Goal: Task Accomplishment & Management: Complete application form

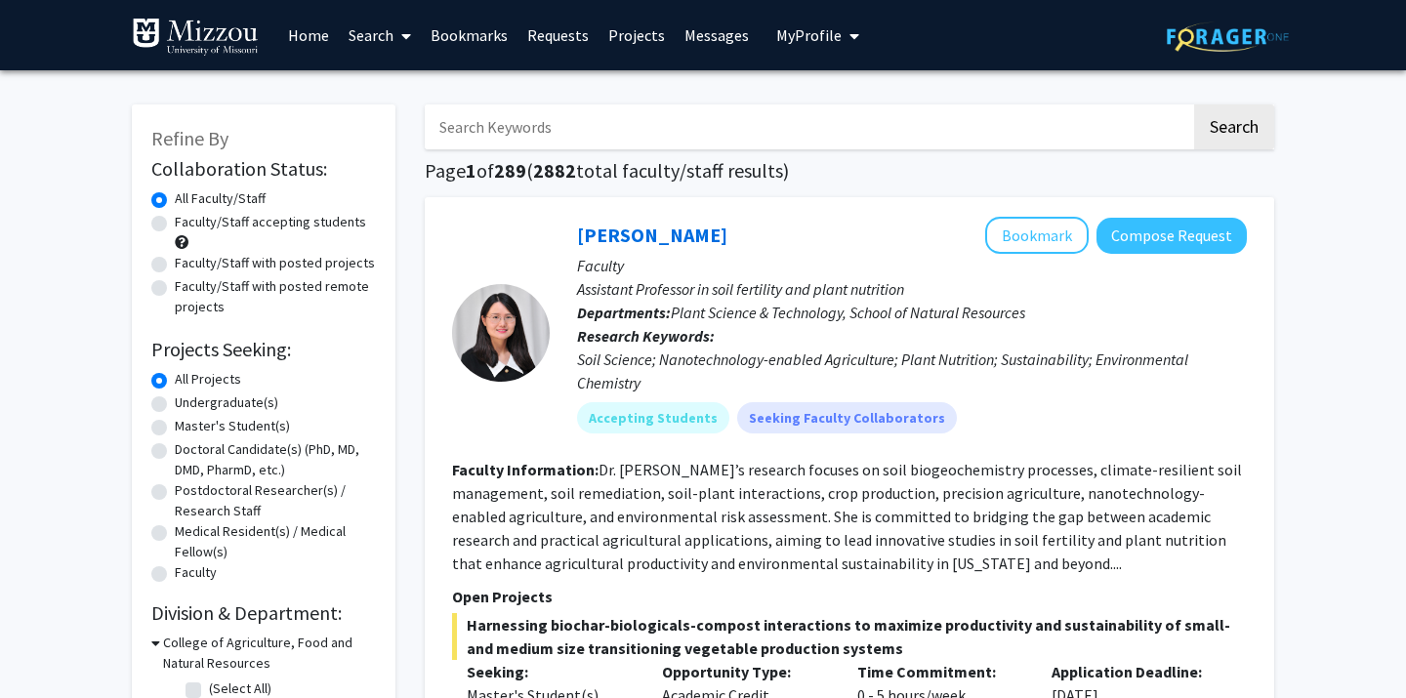
click at [234, 399] on label "Undergraduate(s)" at bounding box center [226, 402] width 103 height 21
click at [187, 399] on input "Undergraduate(s)" at bounding box center [181, 398] width 13 height 13
radio input "true"
click at [214, 376] on label "All Projects" at bounding box center [208, 379] width 66 height 21
click at [187, 376] on input "All Projects" at bounding box center [181, 375] width 13 height 13
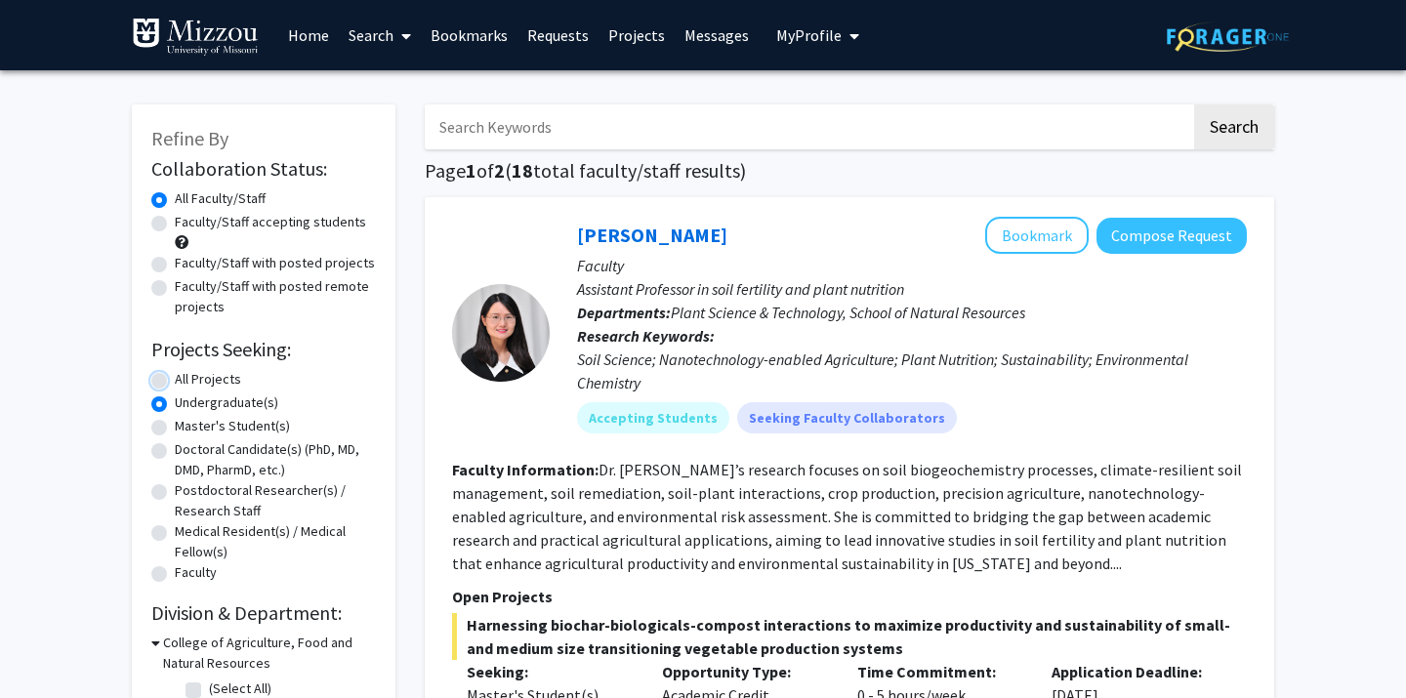
radio input "true"
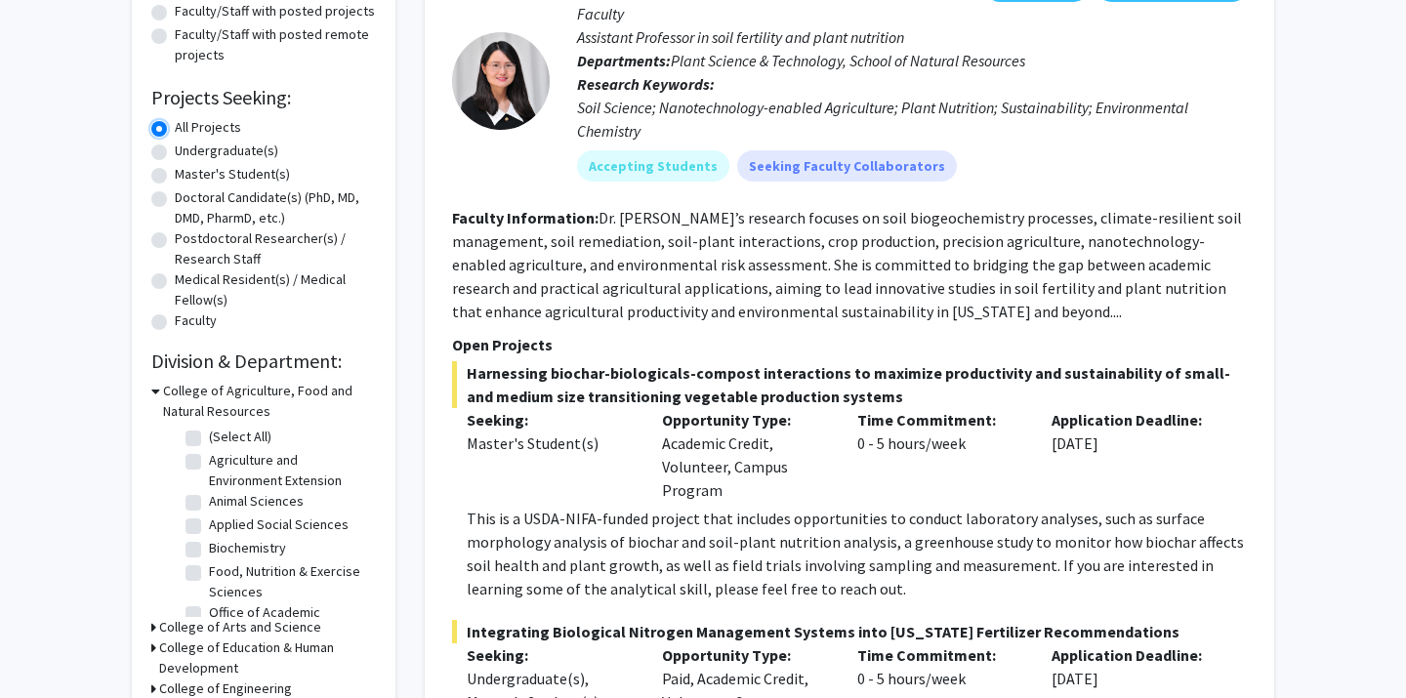
scroll to position [249, 0]
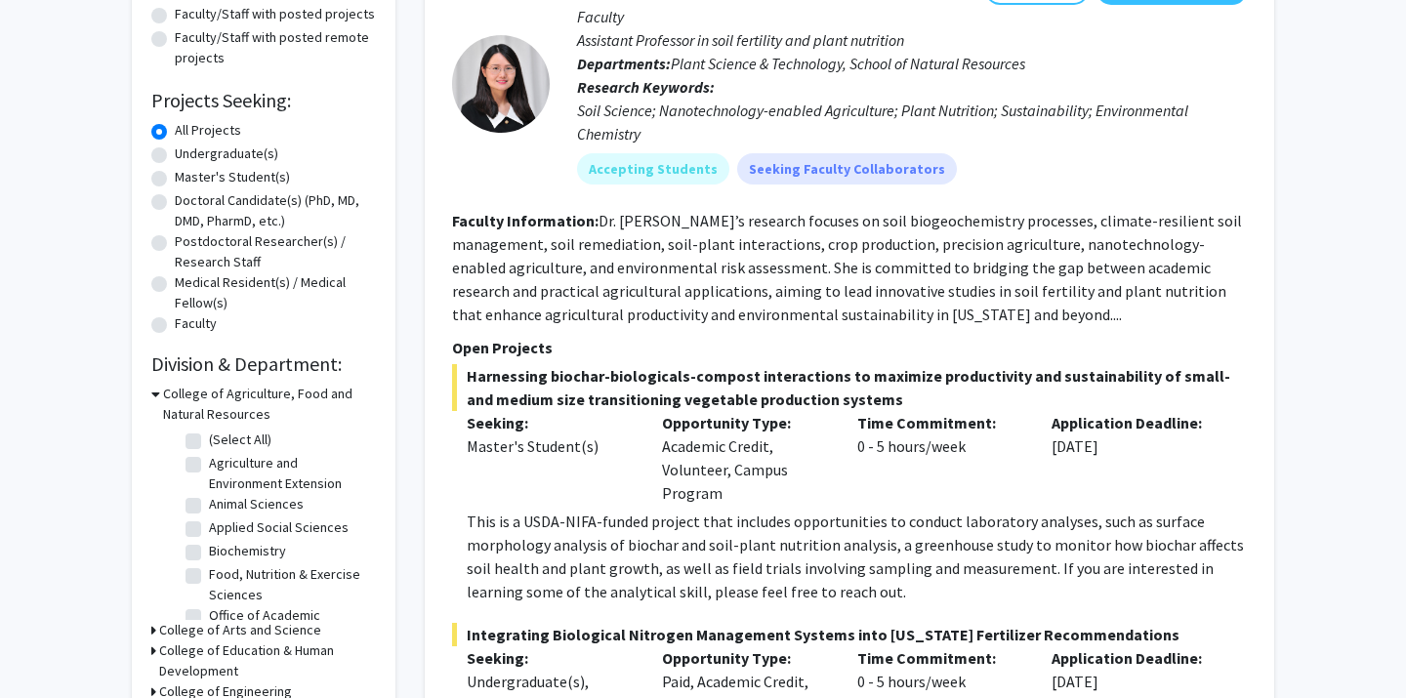
click at [228, 152] on label "Undergraduate(s)" at bounding box center [226, 154] width 103 height 21
click at [187, 152] on input "Undergraduate(s)" at bounding box center [181, 150] width 13 height 13
radio input "true"
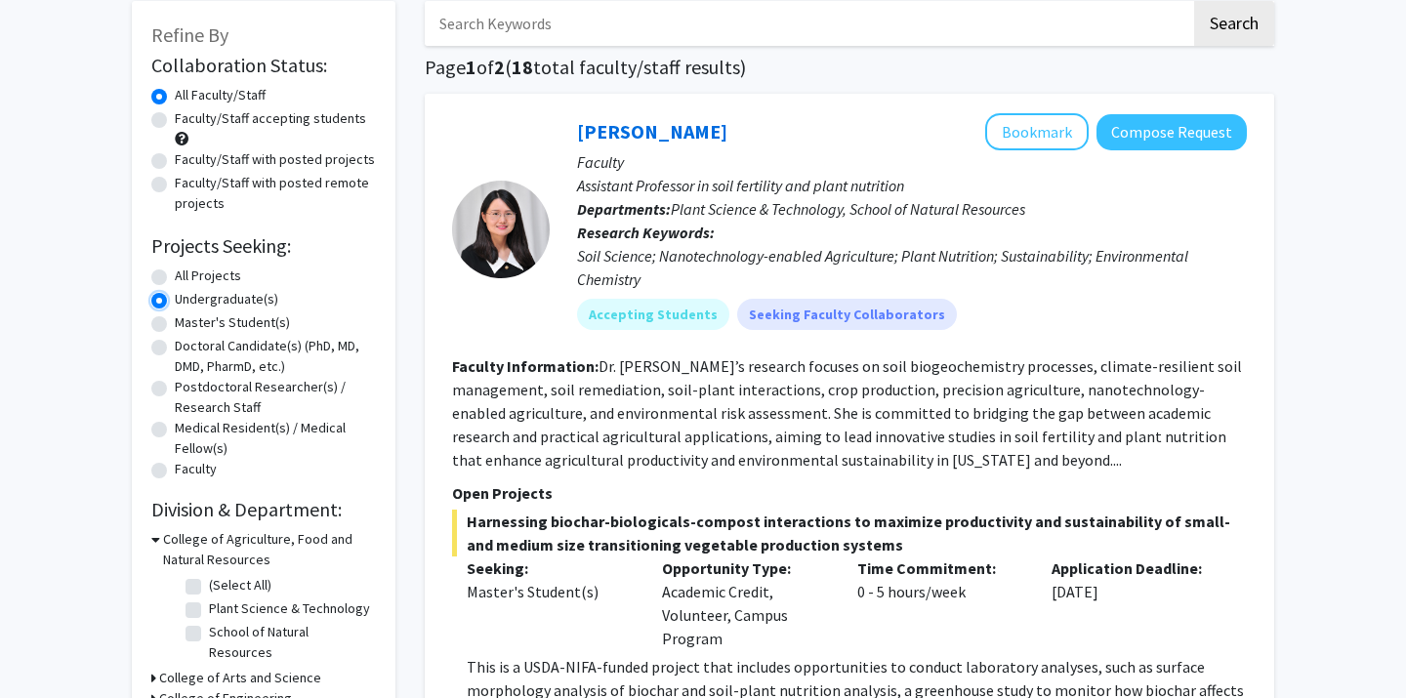
scroll to position [90, 0]
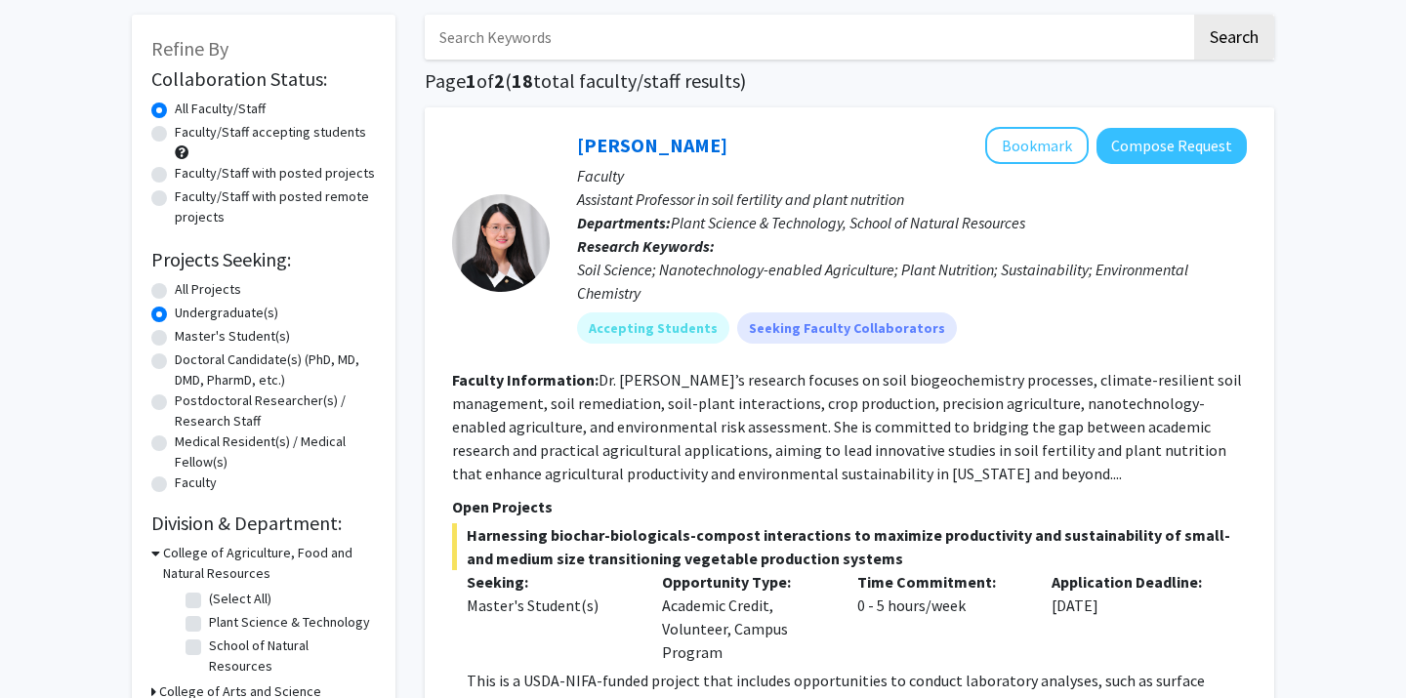
click at [152, 550] on icon at bounding box center [155, 553] width 9 height 21
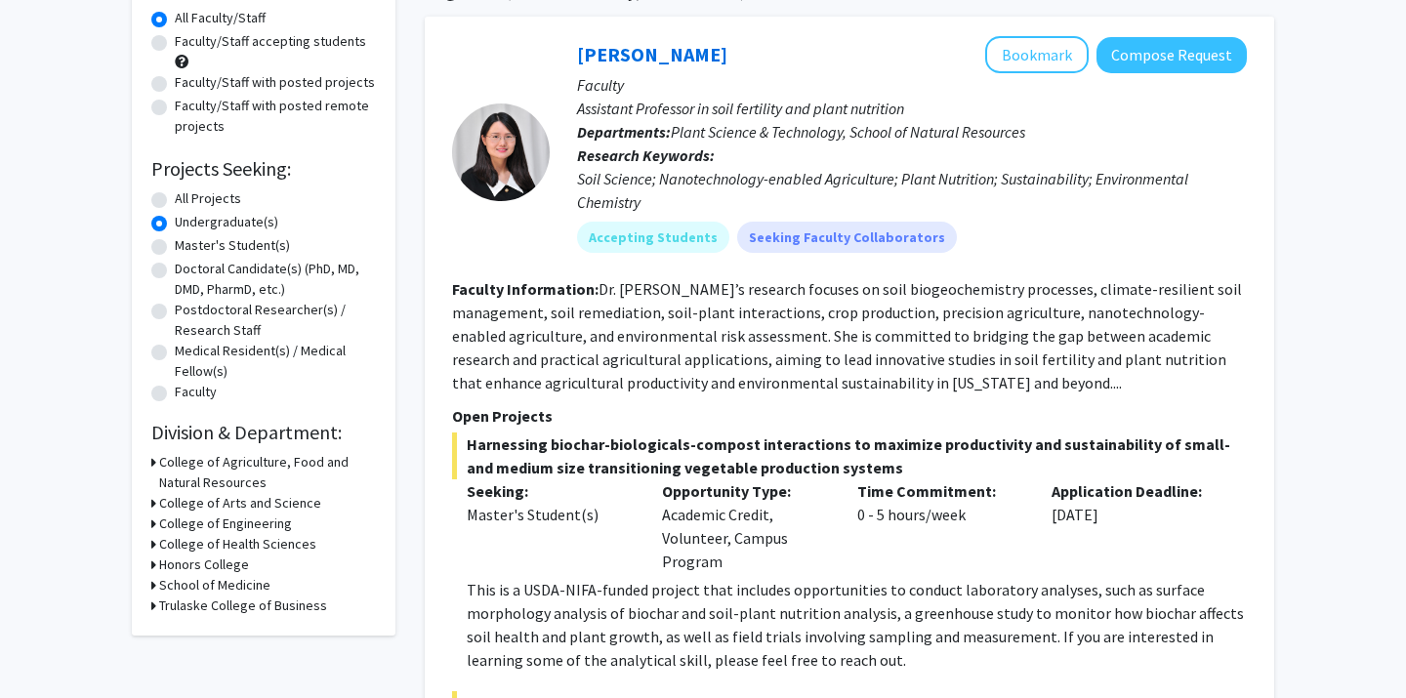
scroll to position [179, 0]
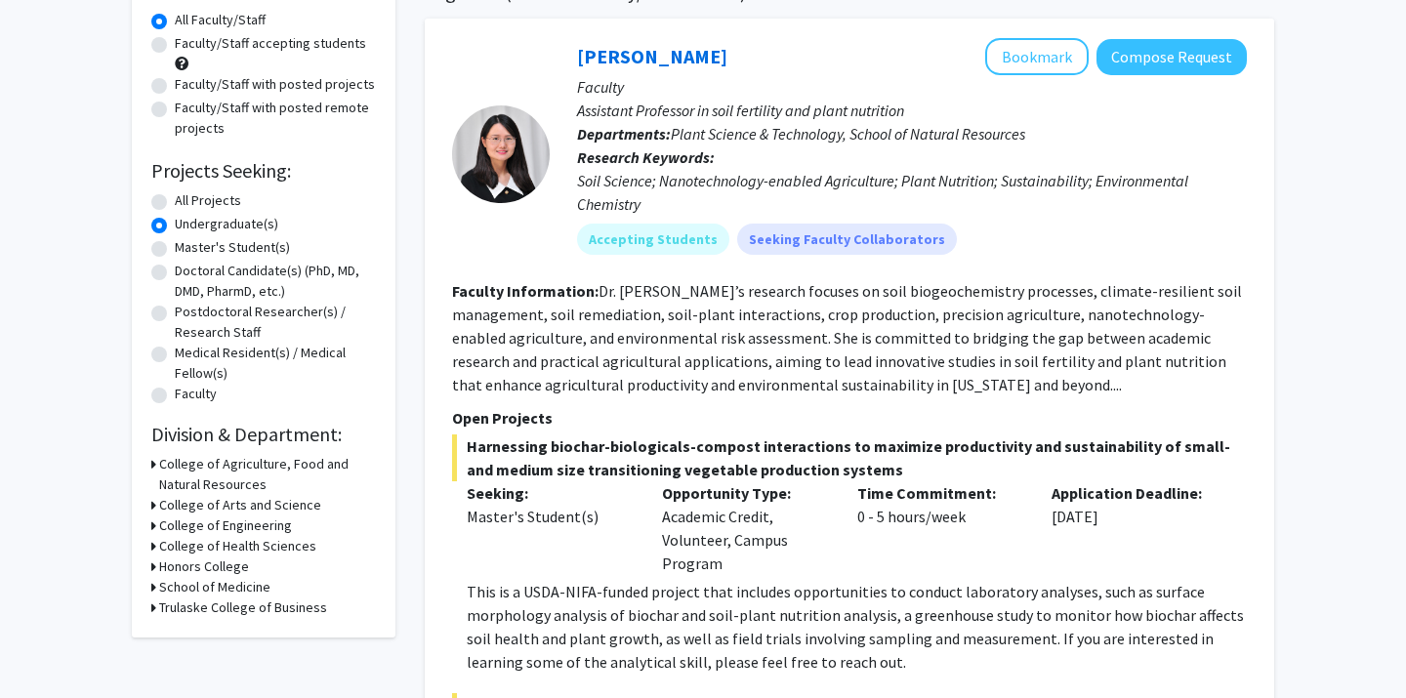
click at [153, 590] on icon at bounding box center [153, 587] width 5 height 21
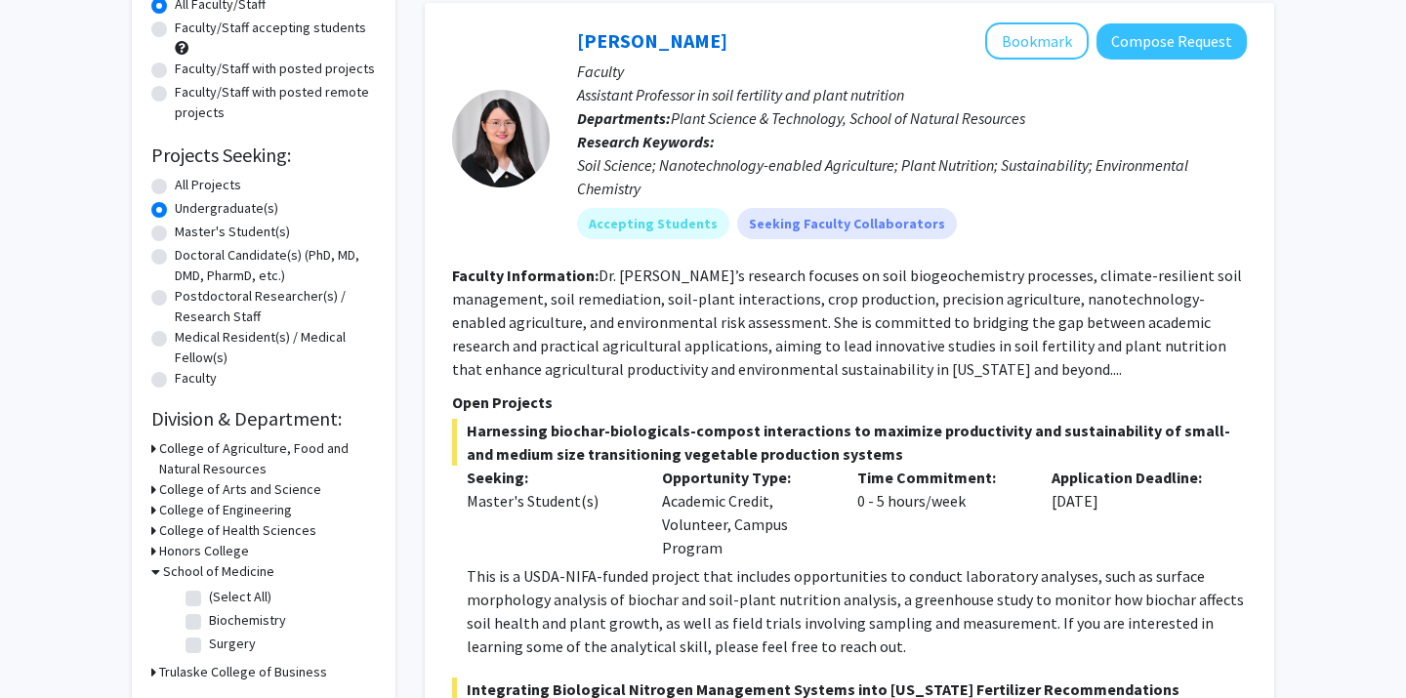
scroll to position [181, 0]
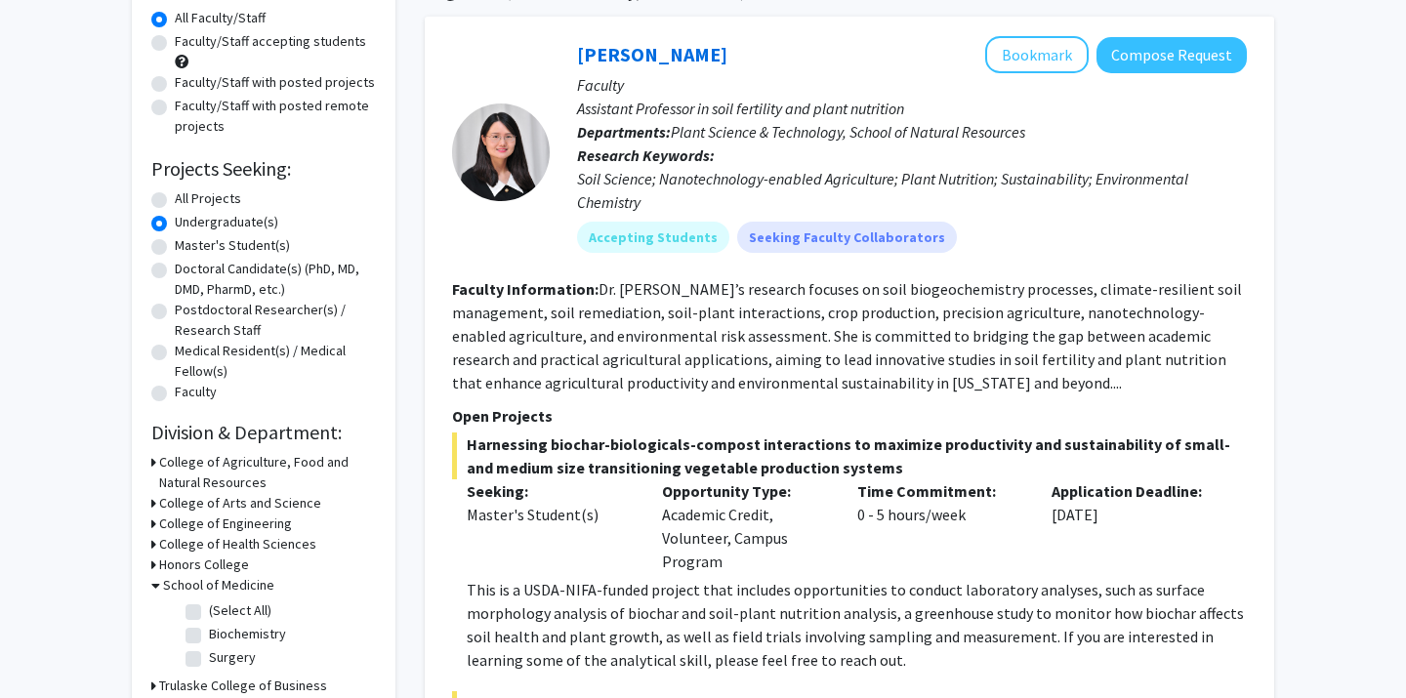
click at [154, 583] on icon at bounding box center [155, 585] width 9 height 21
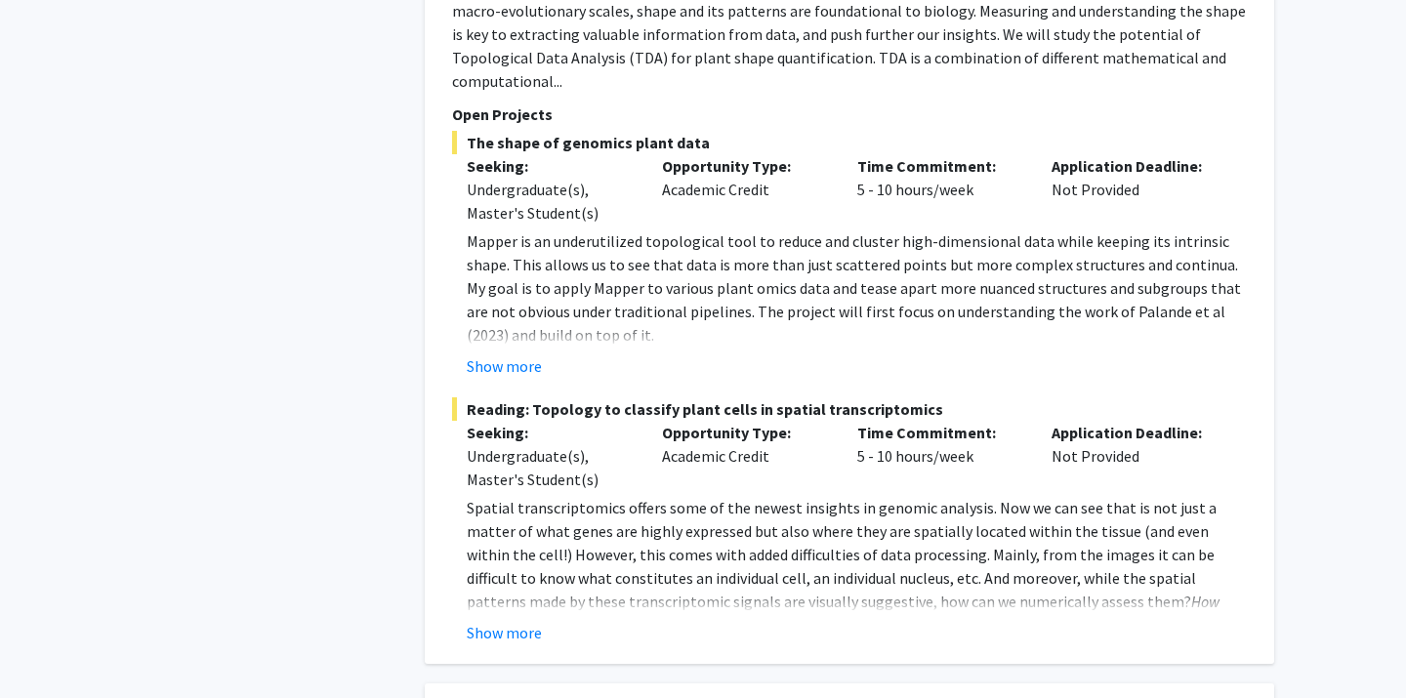
scroll to position [4464, 0]
click at [481, 620] on button "Show more" at bounding box center [504, 631] width 75 height 23
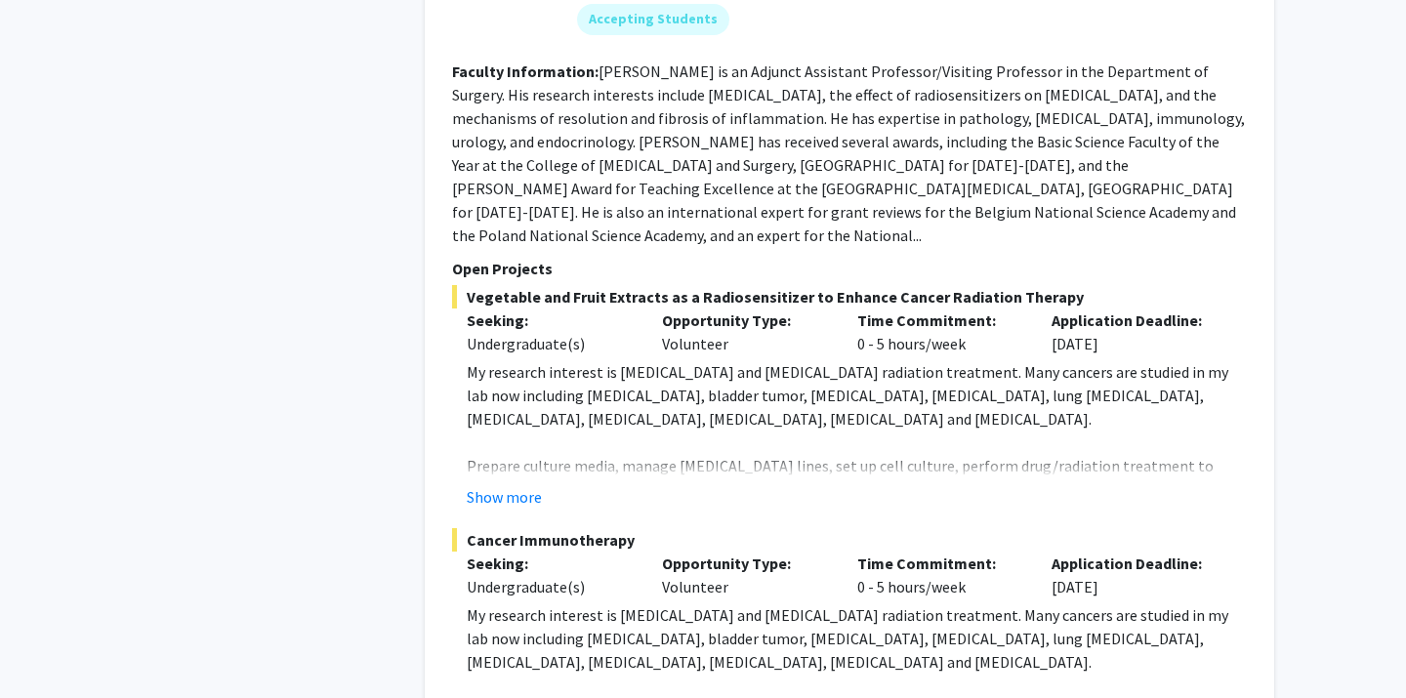
scroll to position [8905, 0]
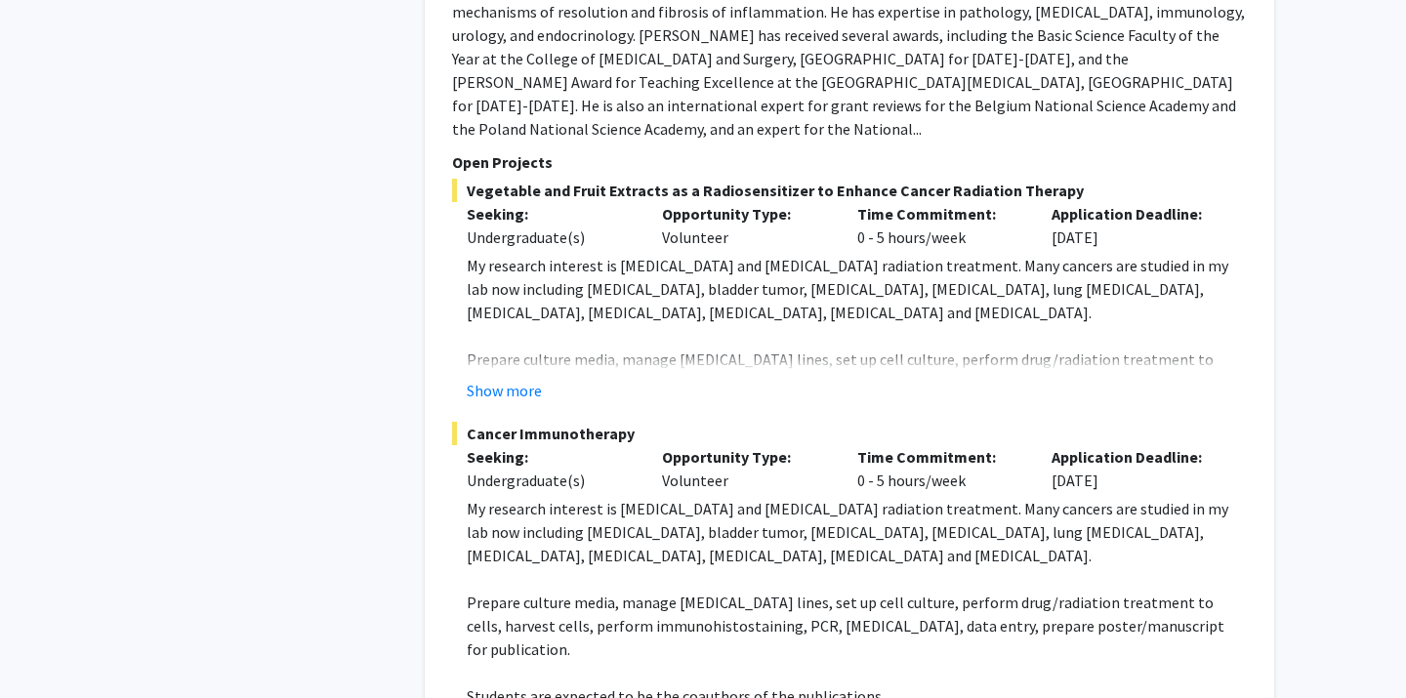
scroll to position [9012, 0]
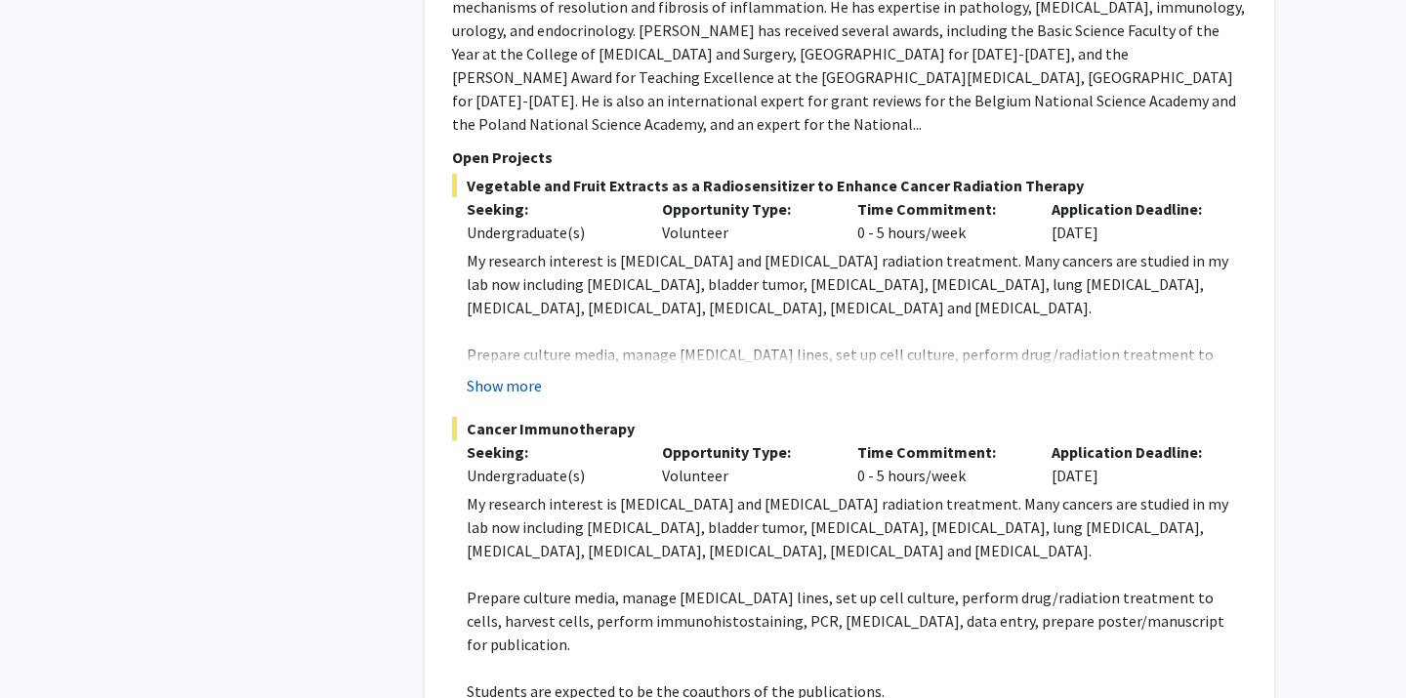
click at [514, 374] on button "Show more" at bounding box center [504, 385] width 75 height 23
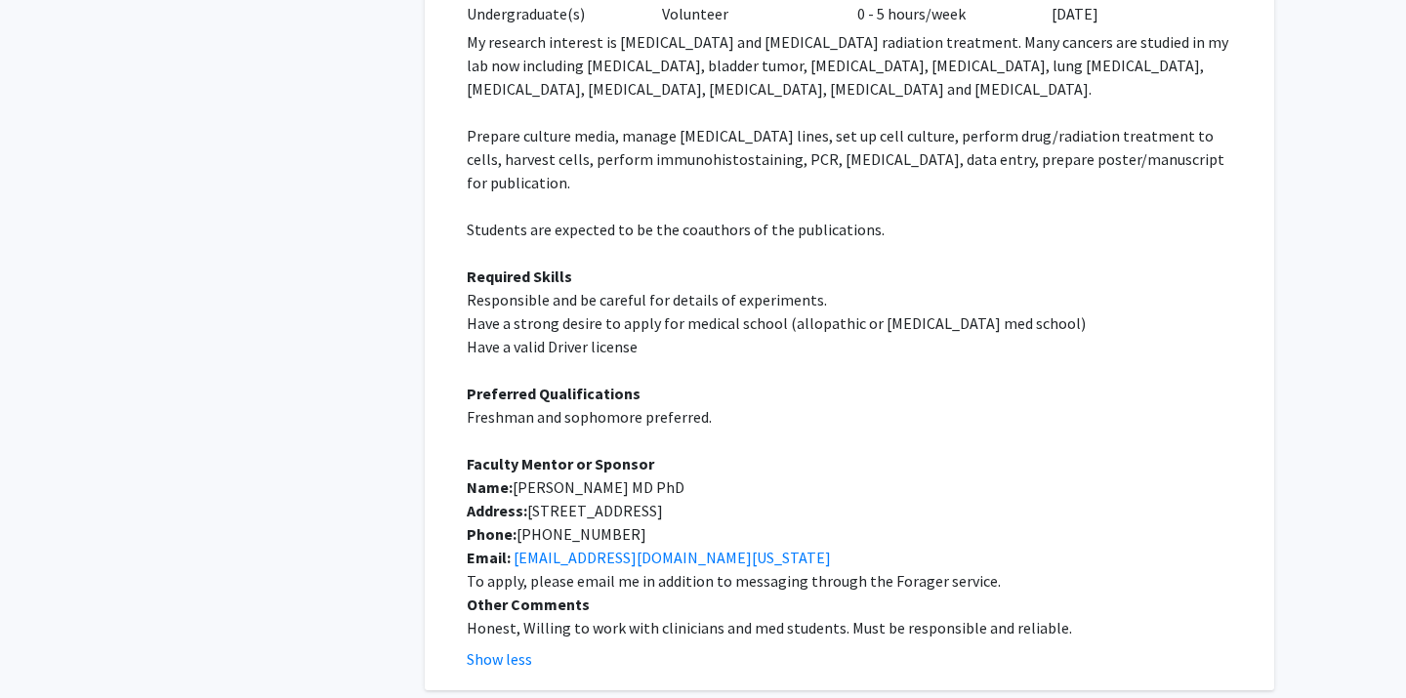
scroll to position [9986, 0]
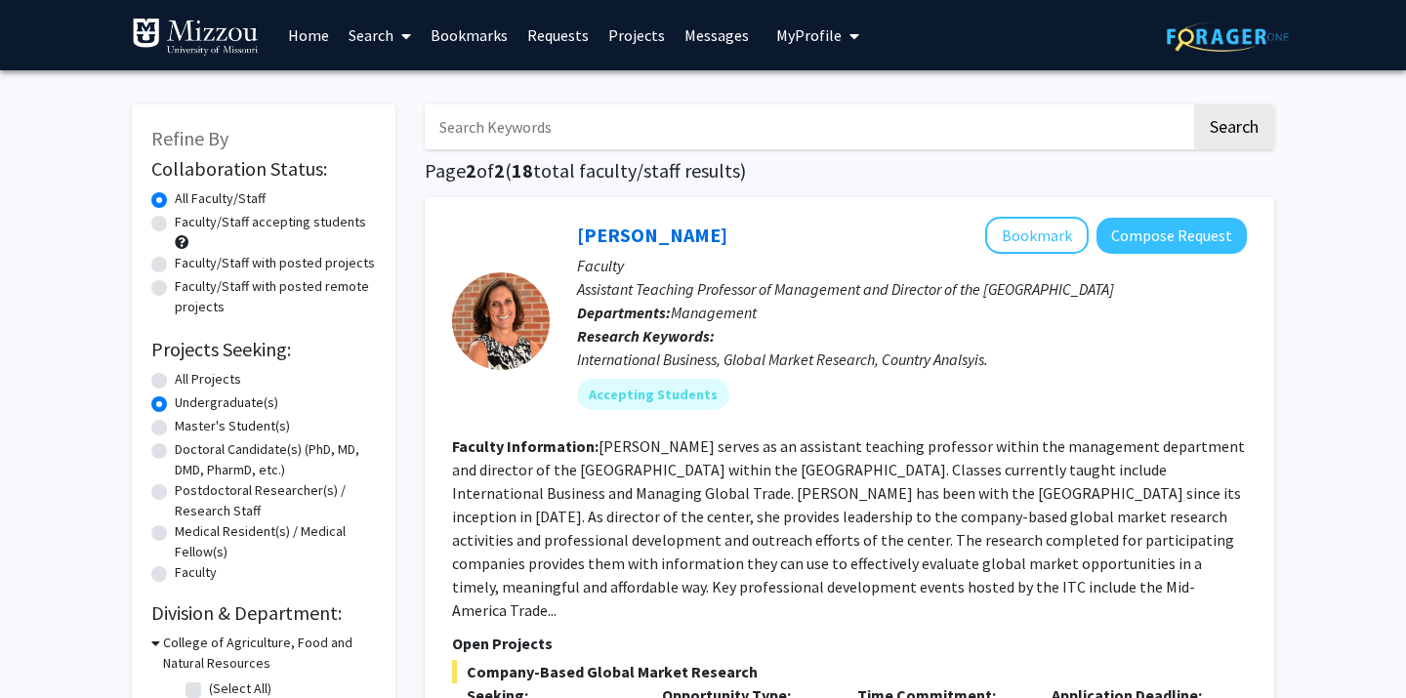
click at [499, 22] on link "Bookmarks" at bounding box center [469, 35] width 97 height 68
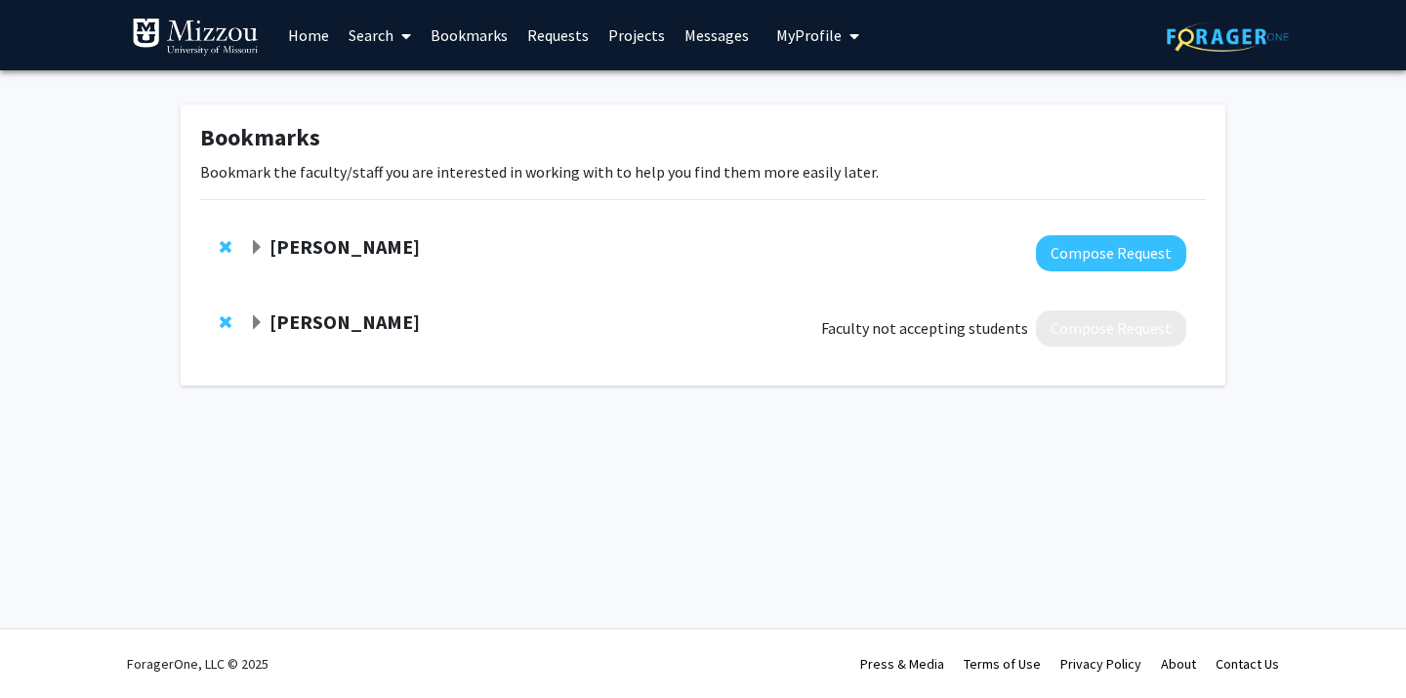
click at [285, 324] on strong "Antje Heese" at bounding box center [344, 321] width 150 height 24
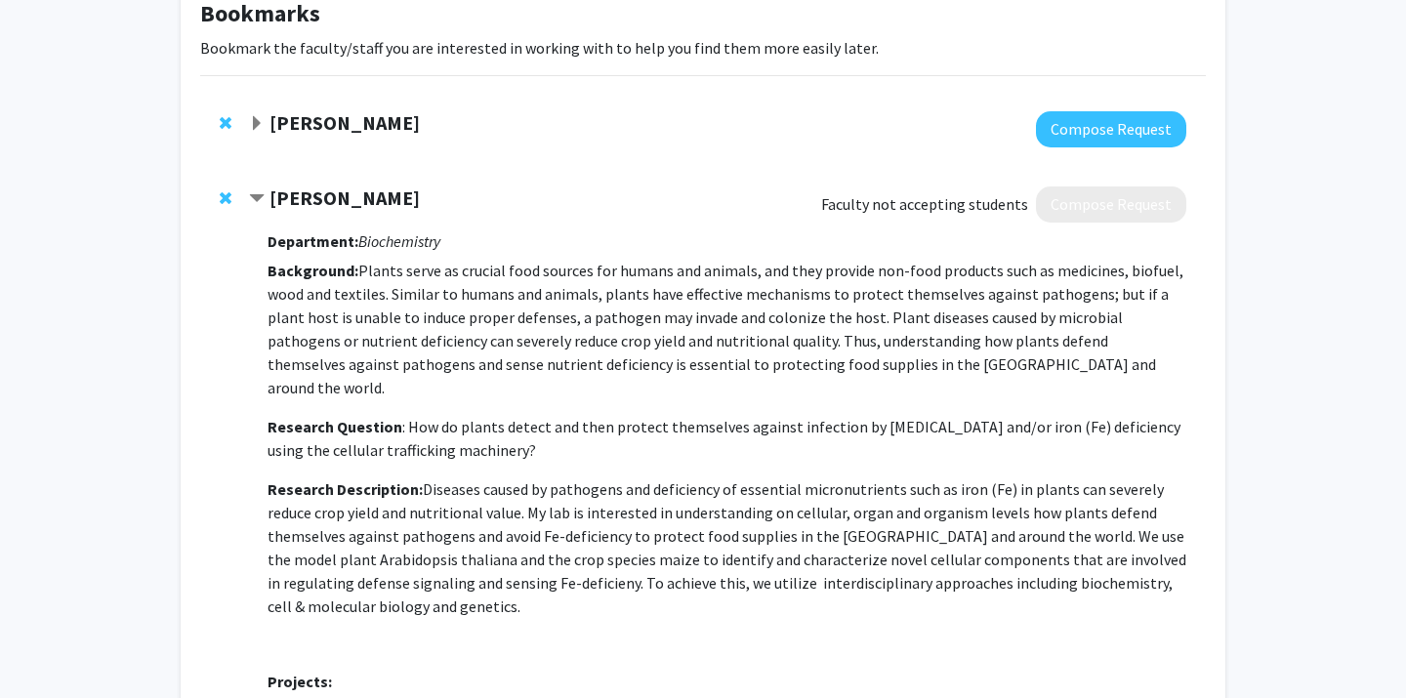
scroll to position [112, 0]
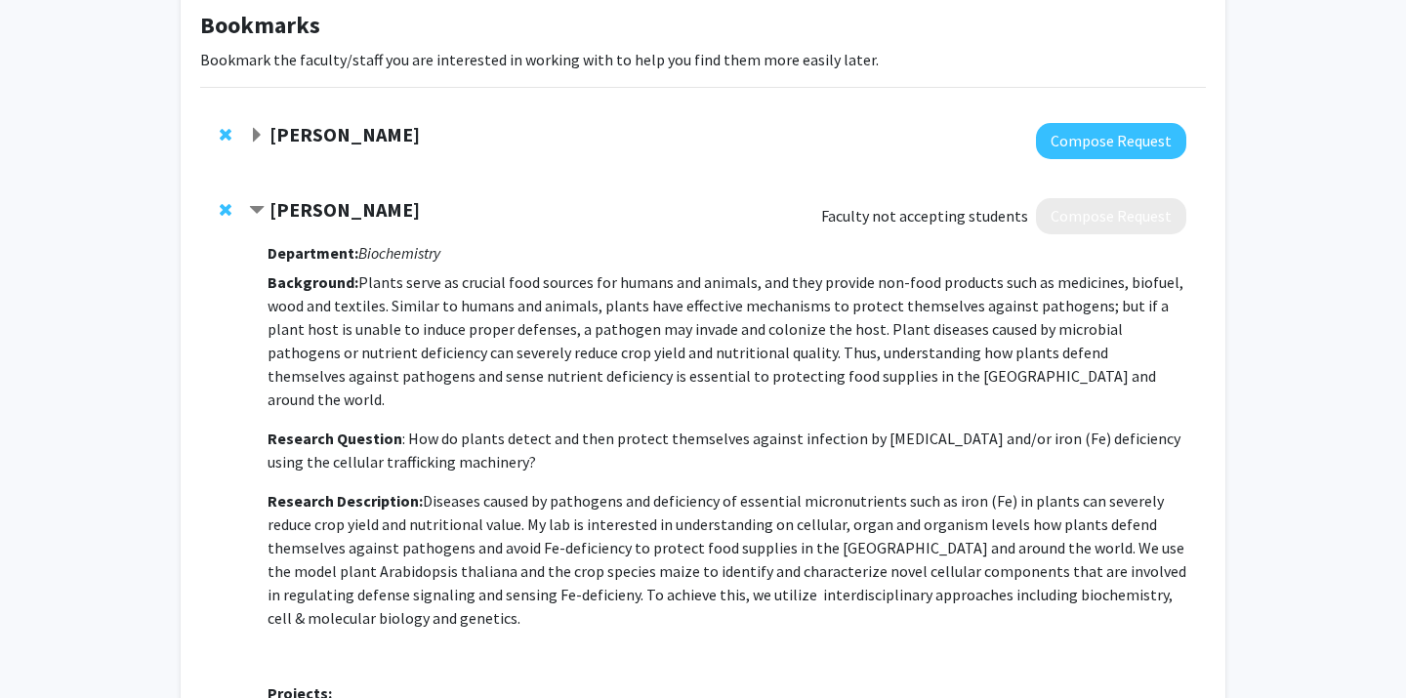
click at [287, 208] on strong "Antje Heese" at bounding box center [344, 209] width 150 height 24
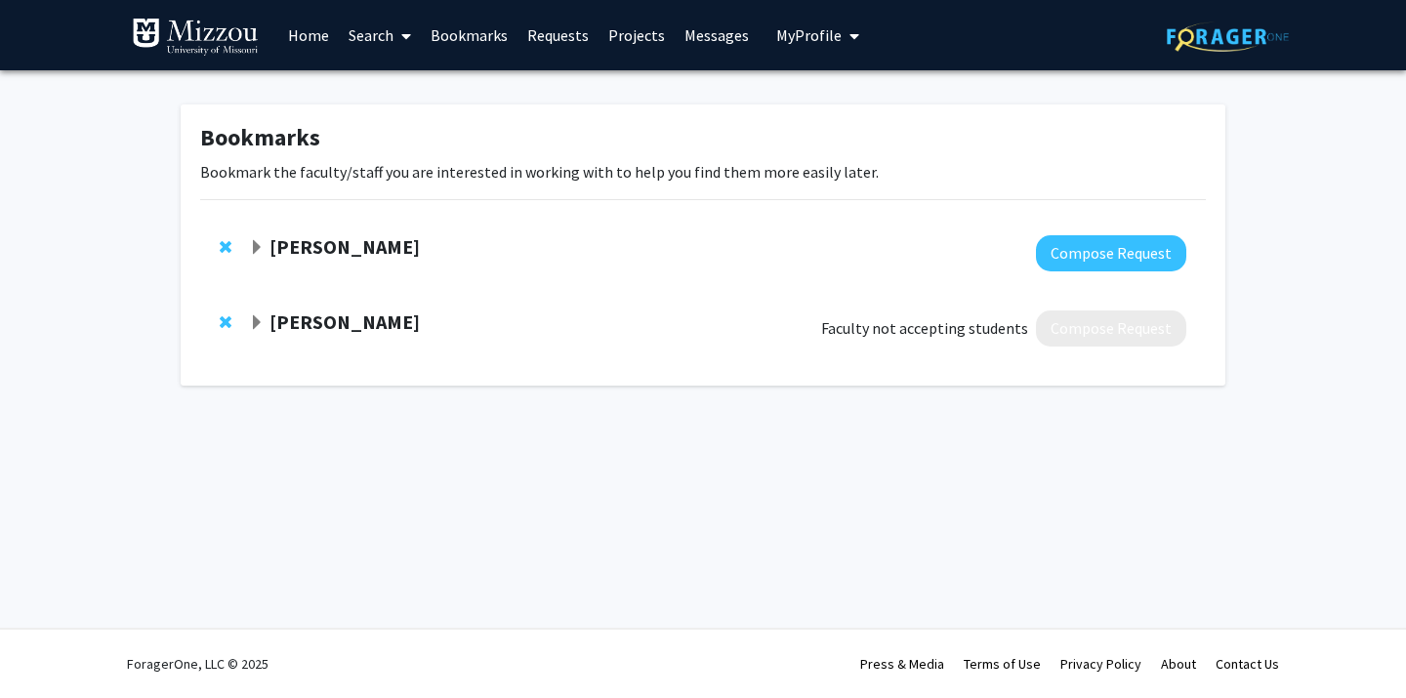
click at [332, 322] on strong "Antje Heese" at bounding box center [344, 321] width 150 height 24
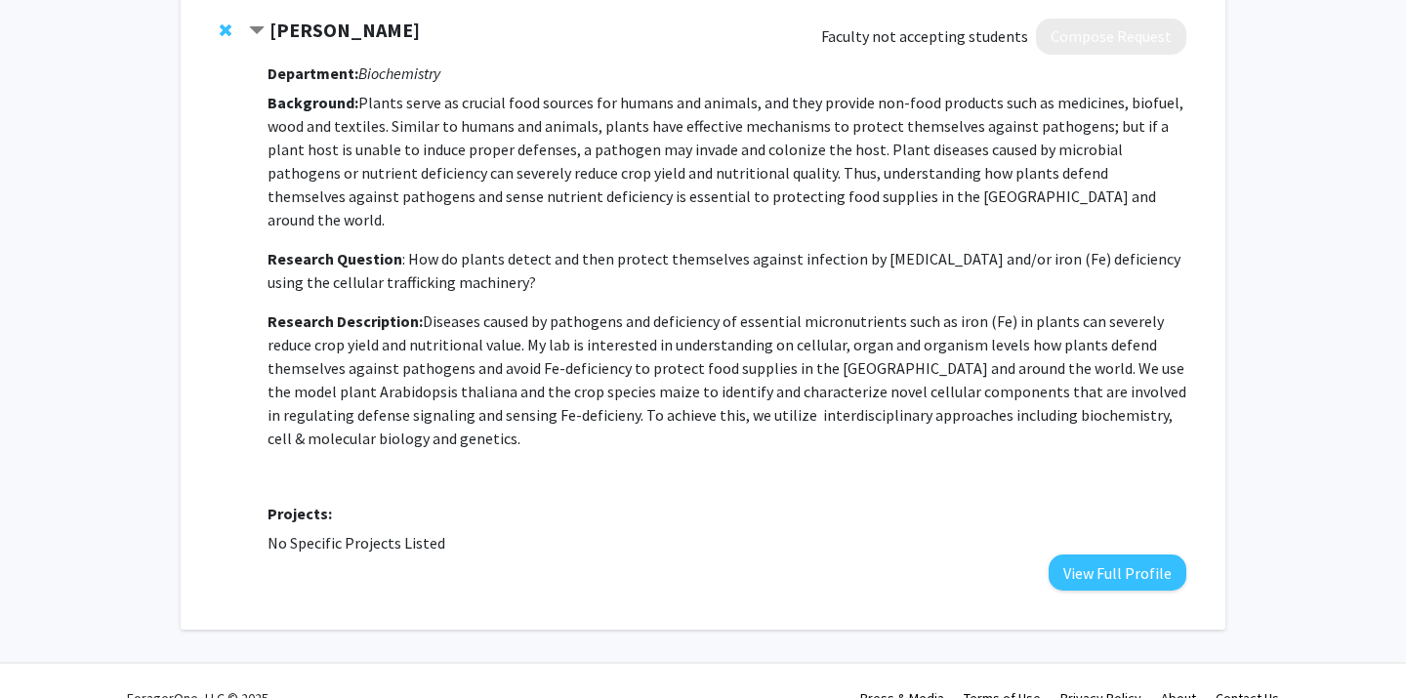
scroll to position [303, 0]
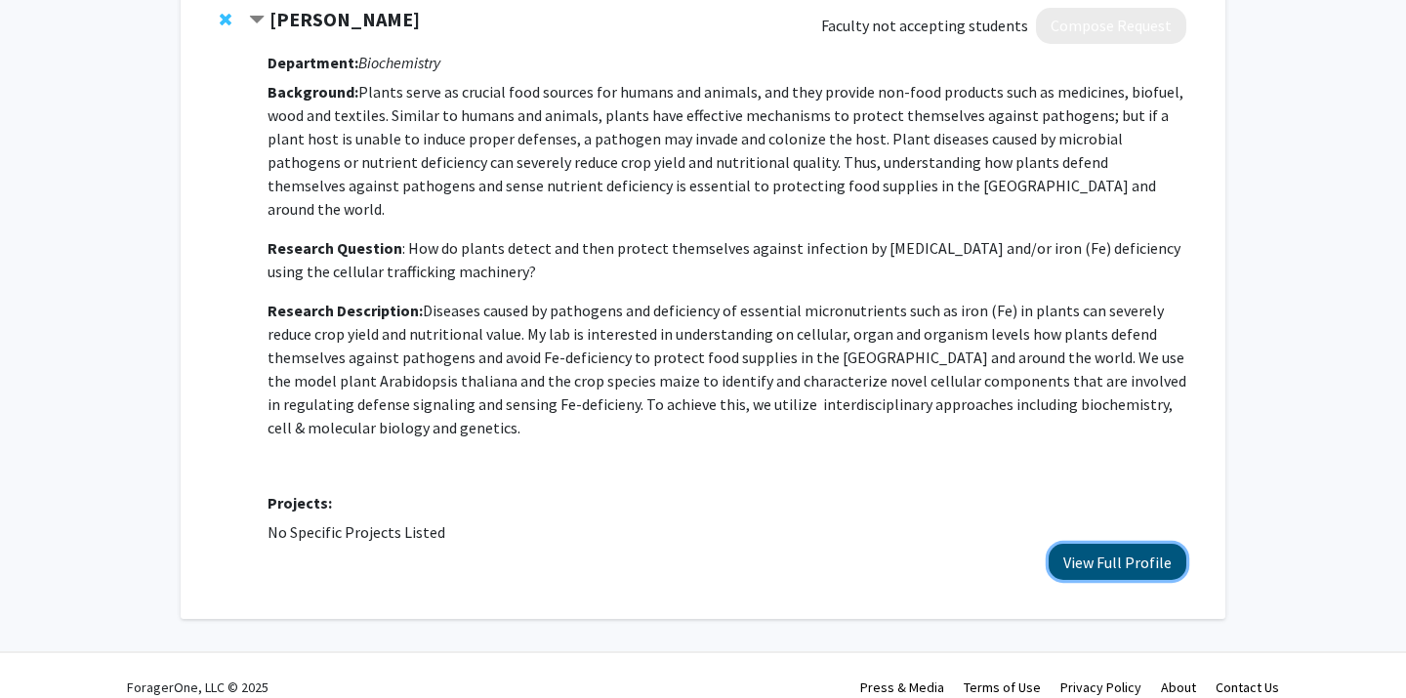
click at [1113, 544] on button "View Full Profile" at bounding box center [1118, 562] width 138 height 36
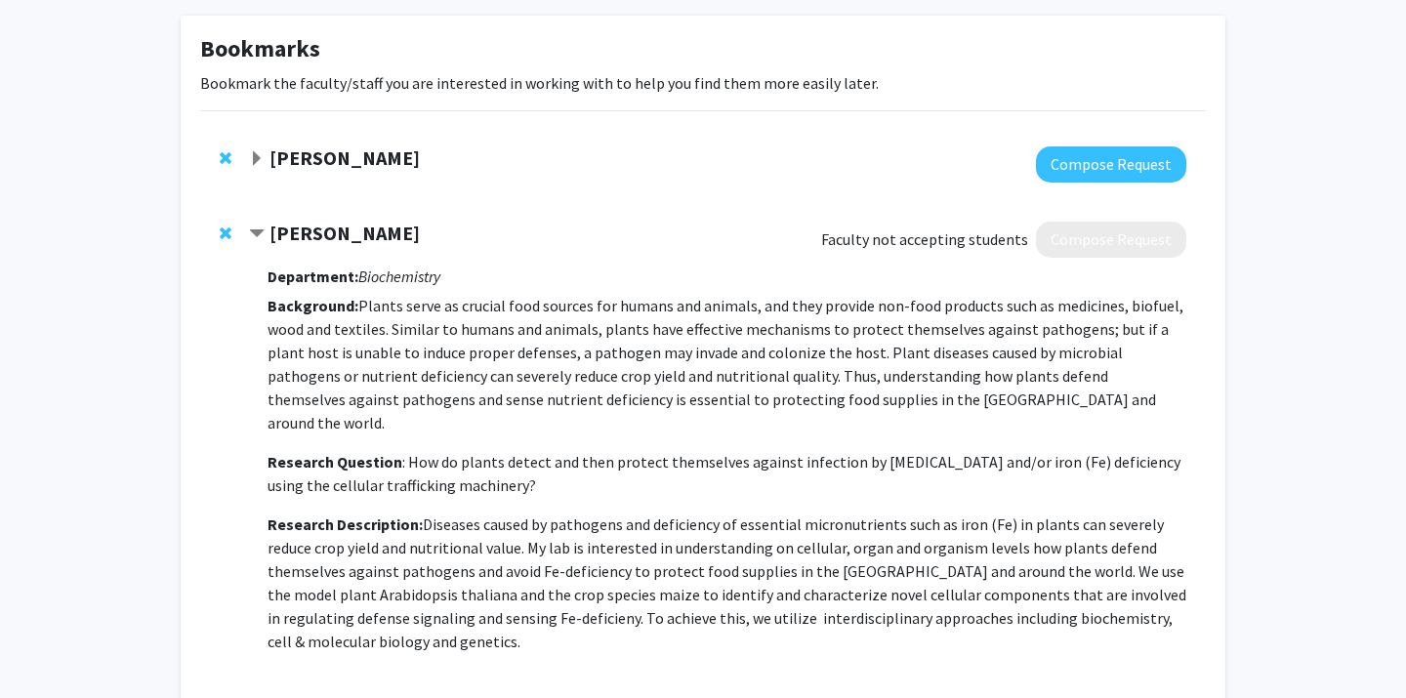
scroll to position [0, 0]
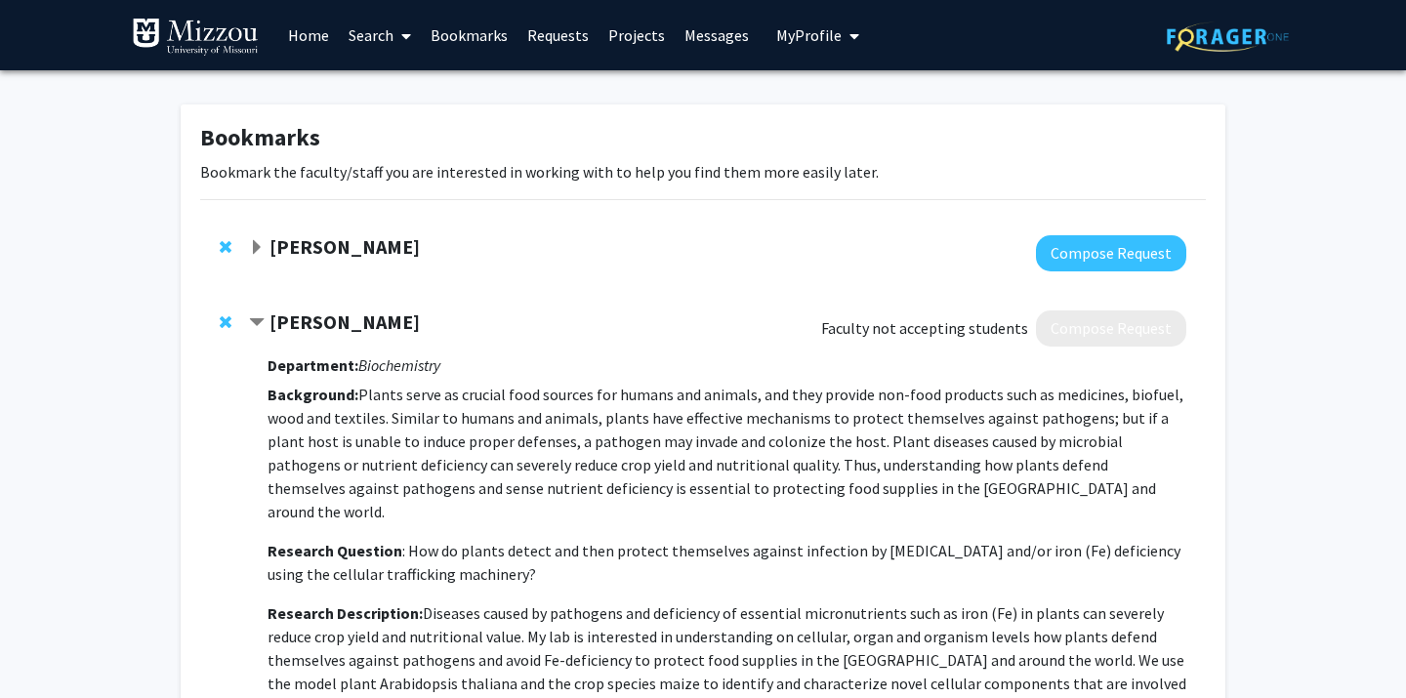
click at [218, 320] on div "Antje Heese Faculty not accepting students Compose Request Department: Biochemi…" at bounding box center [703, 596] width 1006 height 611
click at [220, 320] on span "Remove Antje Heese from bookmarks" at bounding box center [226, 322] width 12 height 16
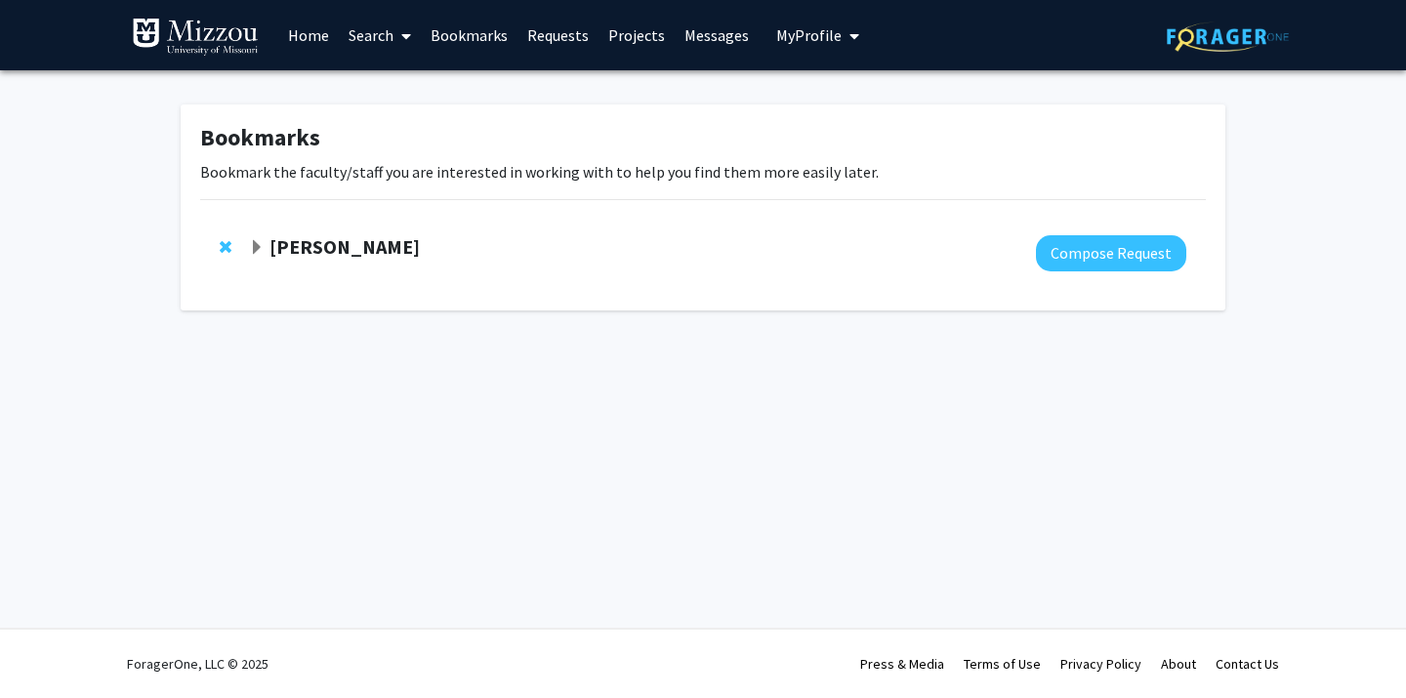
click at [817, 45] on button "My Profile" at bounding box center [817, 35] width 95 height 70
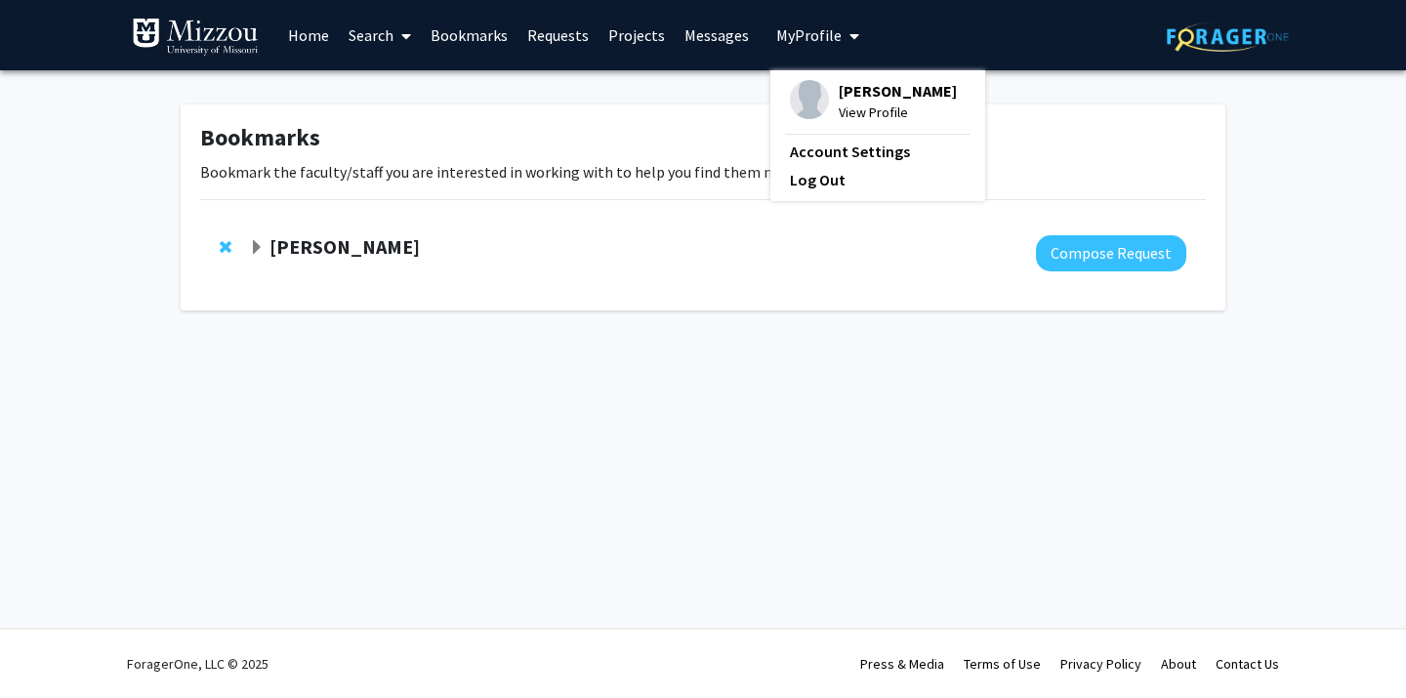
click at [854, 110] on span "View Profile" at bounding box center [898, 112] width 118 height 21
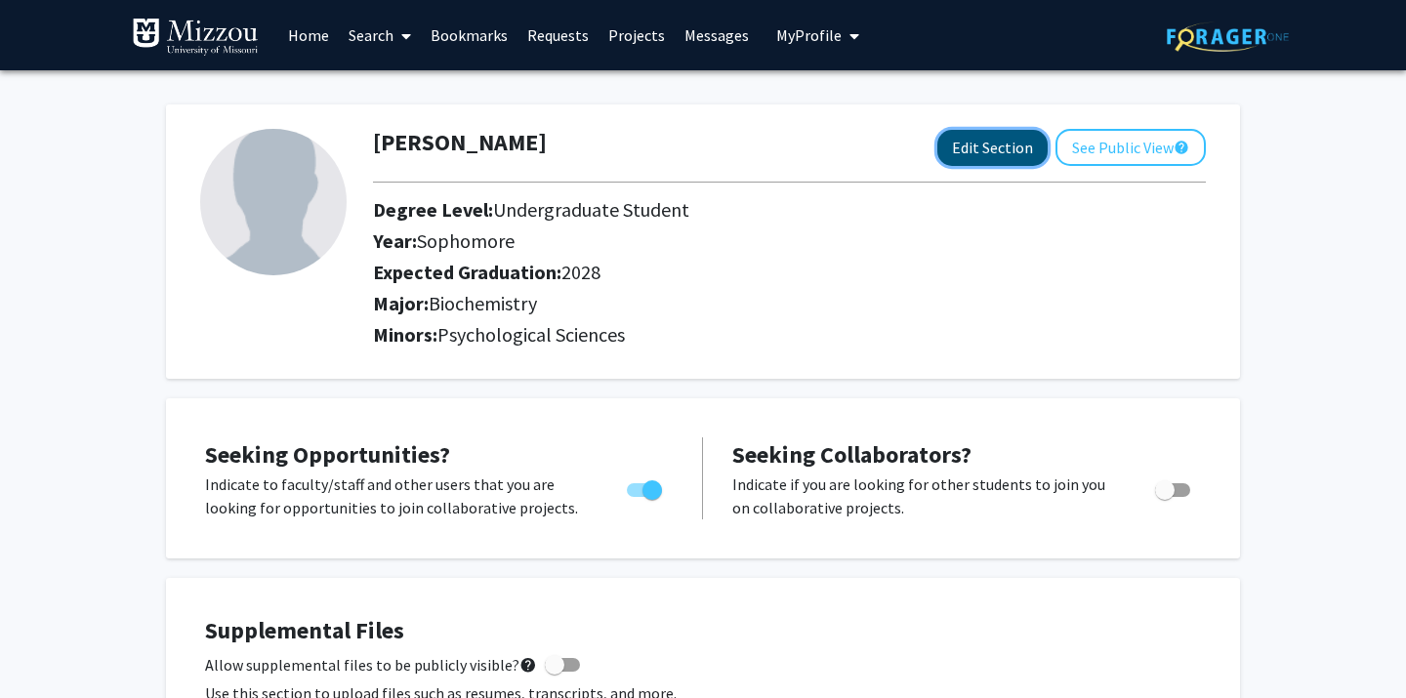
click at [978, 153] on button "Edit Section" at bounding box center [992, 148] width 110 height 36
select select "sophomore"
select select "2028"
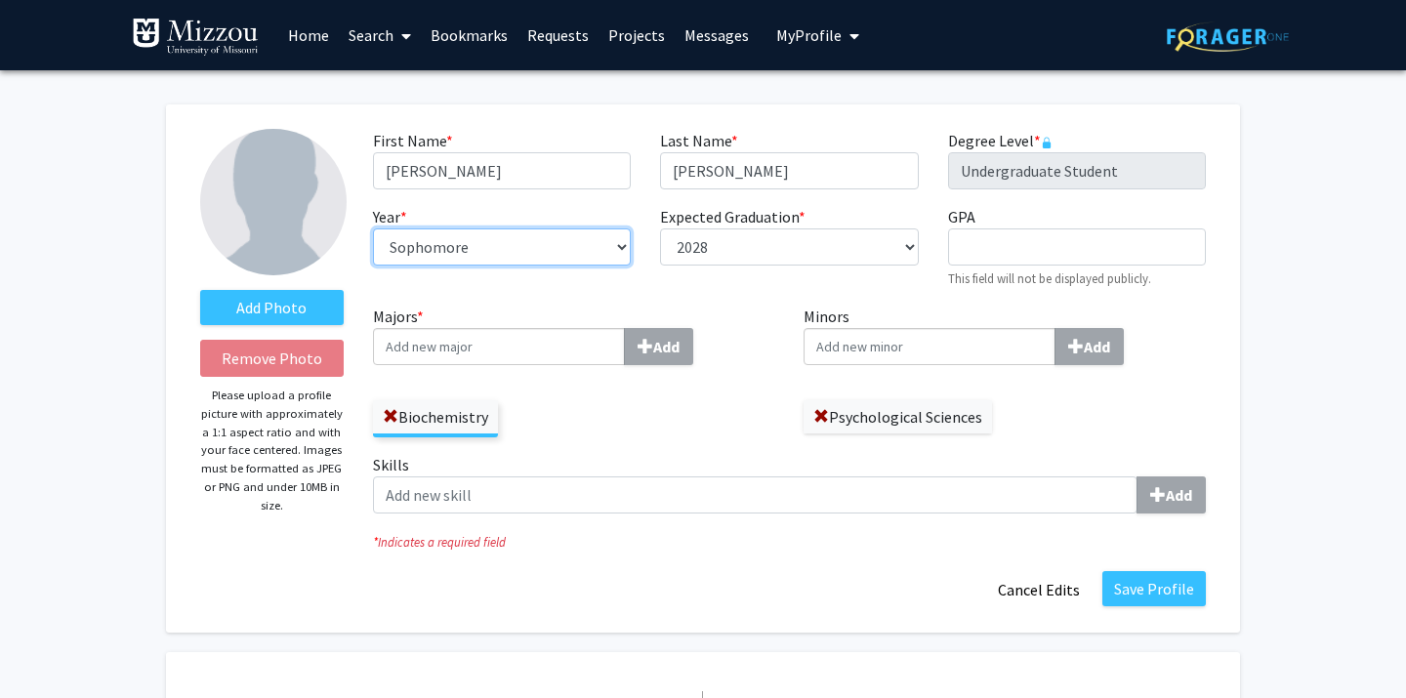
click at [466, 255] on select "--- First-year Sophomore Junior Senior Postbaccalaureate Certificate" at bounding box center [502, 246] width 258 height 37
select select "junior"
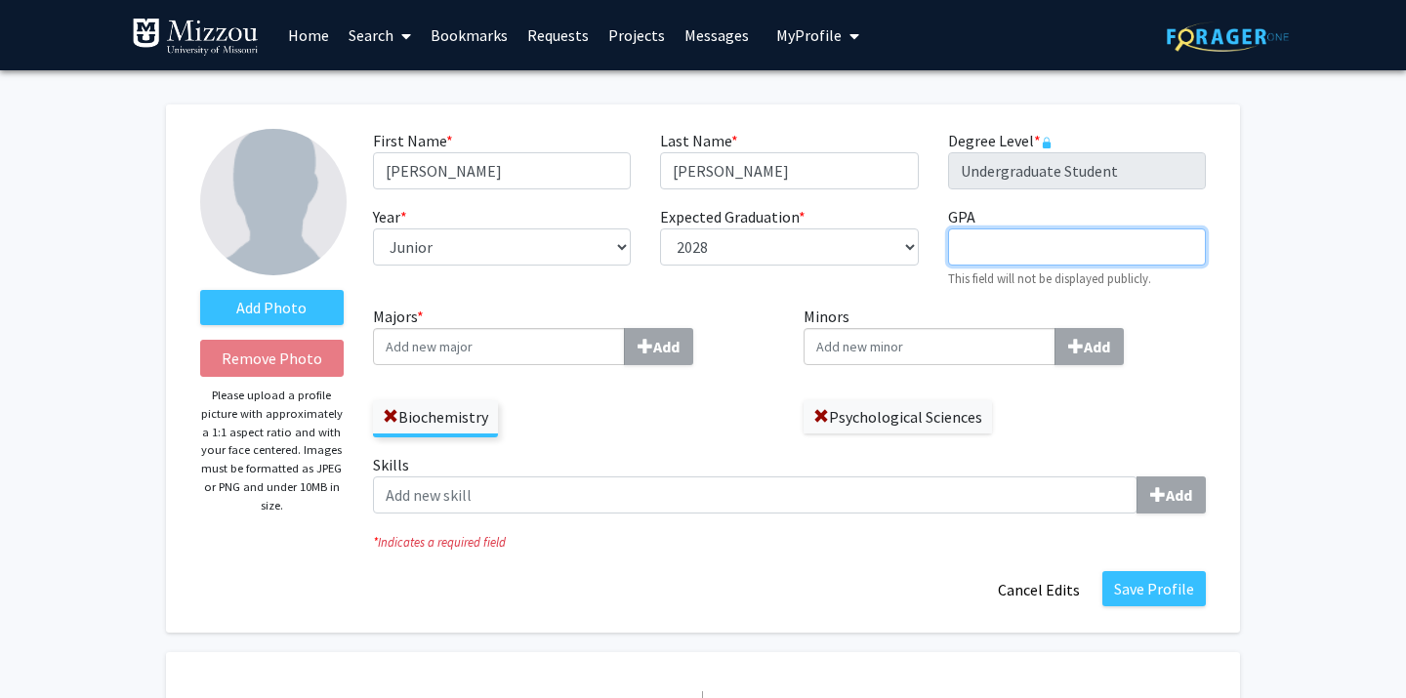
click at [1027, 255] on input "GPA required" at bounding box center [1077, 246] width 258 height 37
type input "3.93"
click at [1230, 382] on div "Add Photo Remove Photo Please upload a profile picture with approximately a 1:1…" at bounding box center [703, 368] width 1074 height 528
click at [969, 344] on input "Minors Add" at bounding box center [929, 346] width 252 height 37
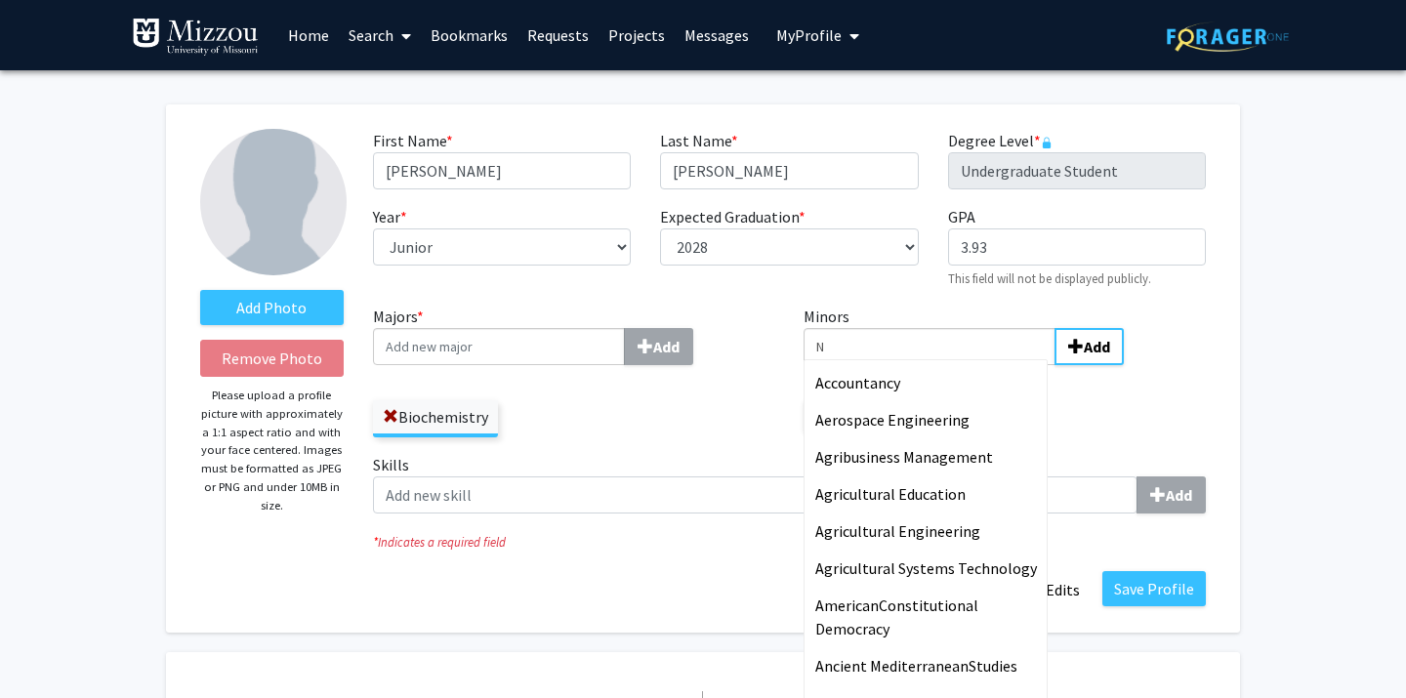
type input "N"
click at [1223, 367] on div "Add Photo Remove Photo Please upload a profile picture with approximately a 1:1…" at bounding box center [703, 368] width 1074 height 528
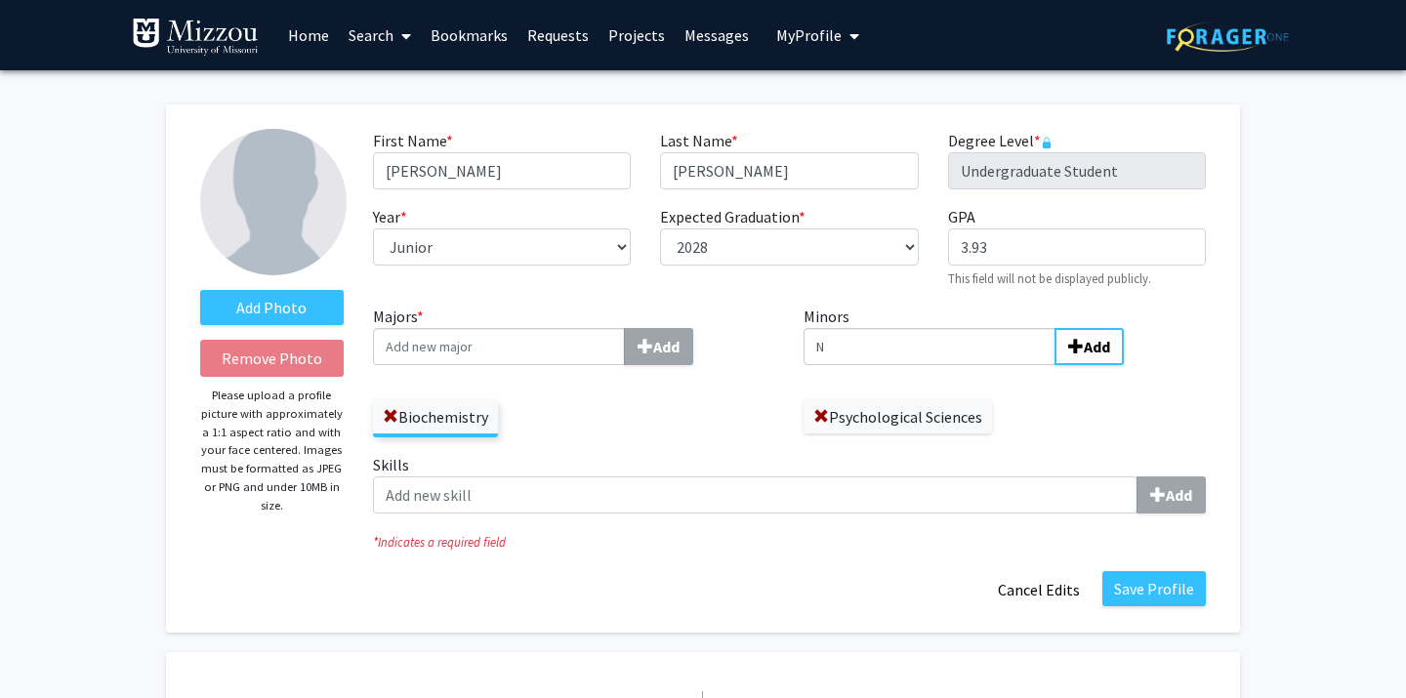
click at [850, 345] on input "N" at bounding box center [929, 346] width 252 height 37
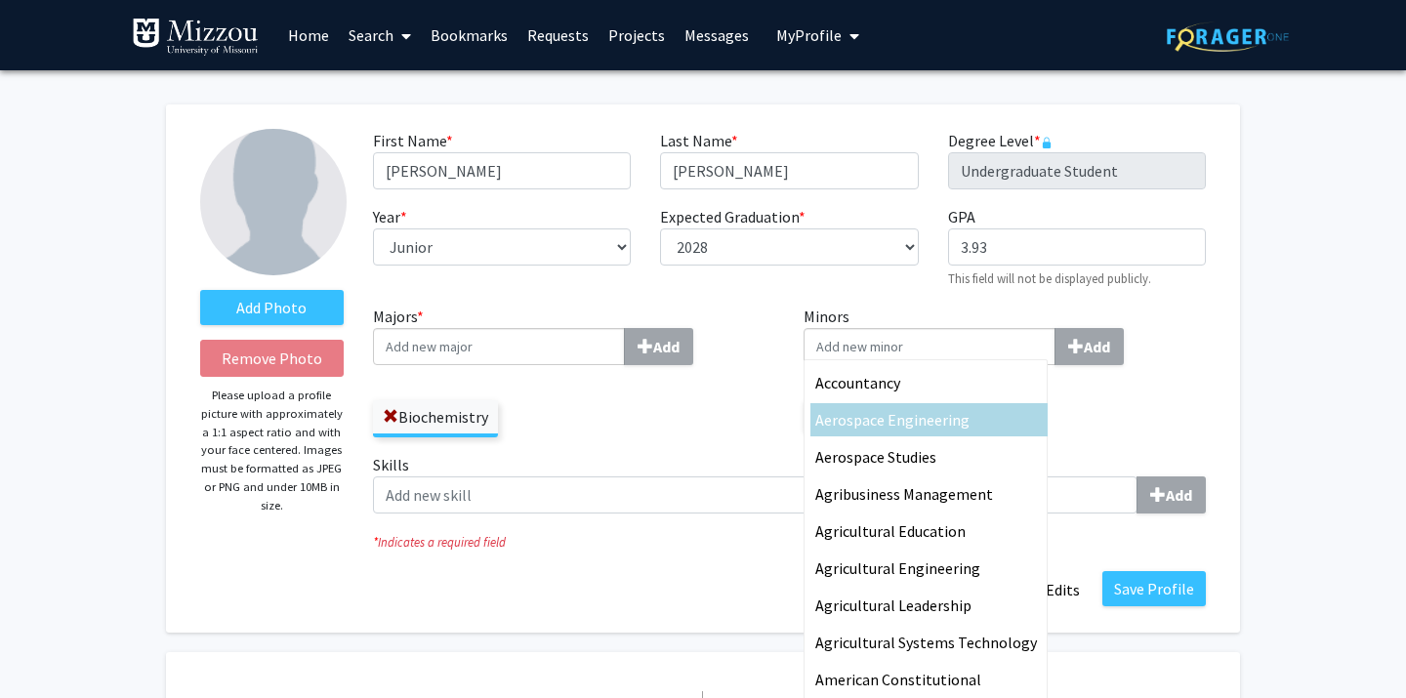
click at [1168, 425] on div "Psychological Sciences" at bounding box center [1004, 407] width 402 height 53
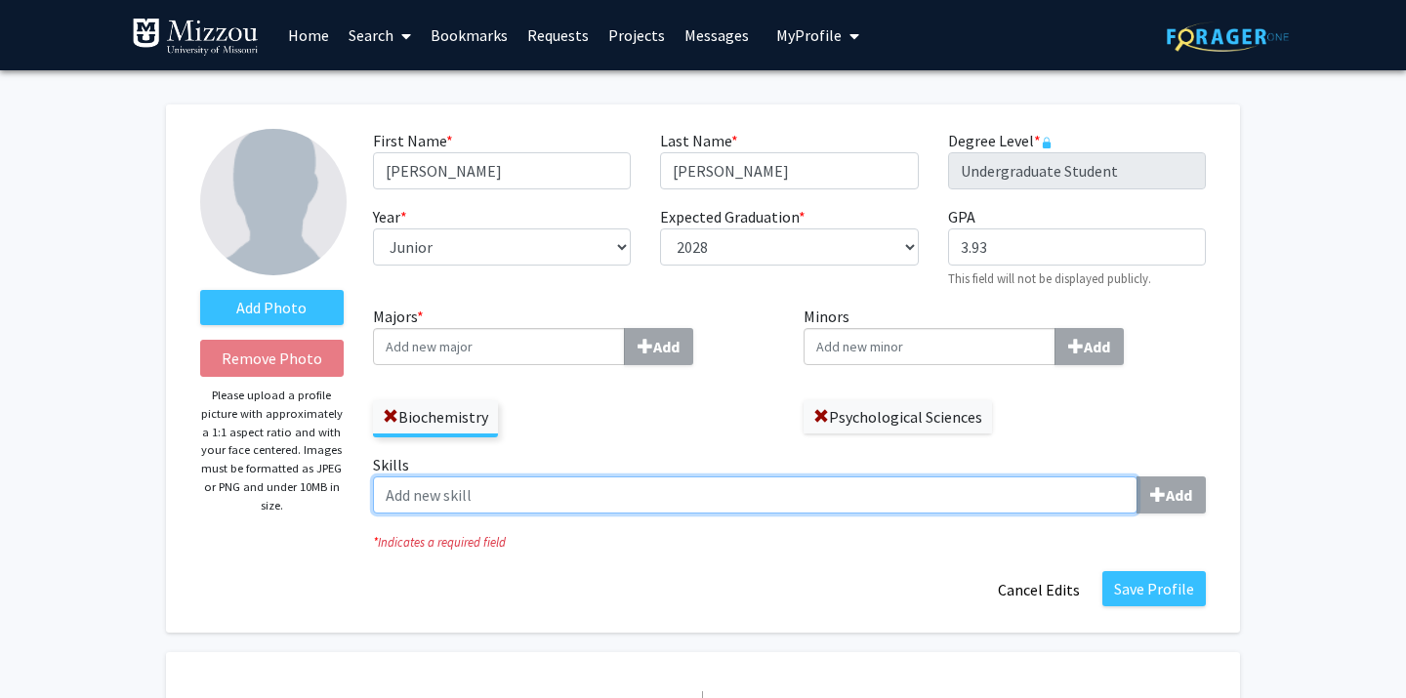
click at [438, 495] on input "Skills Add" at bounding box center [755, 494] width 764 height 37
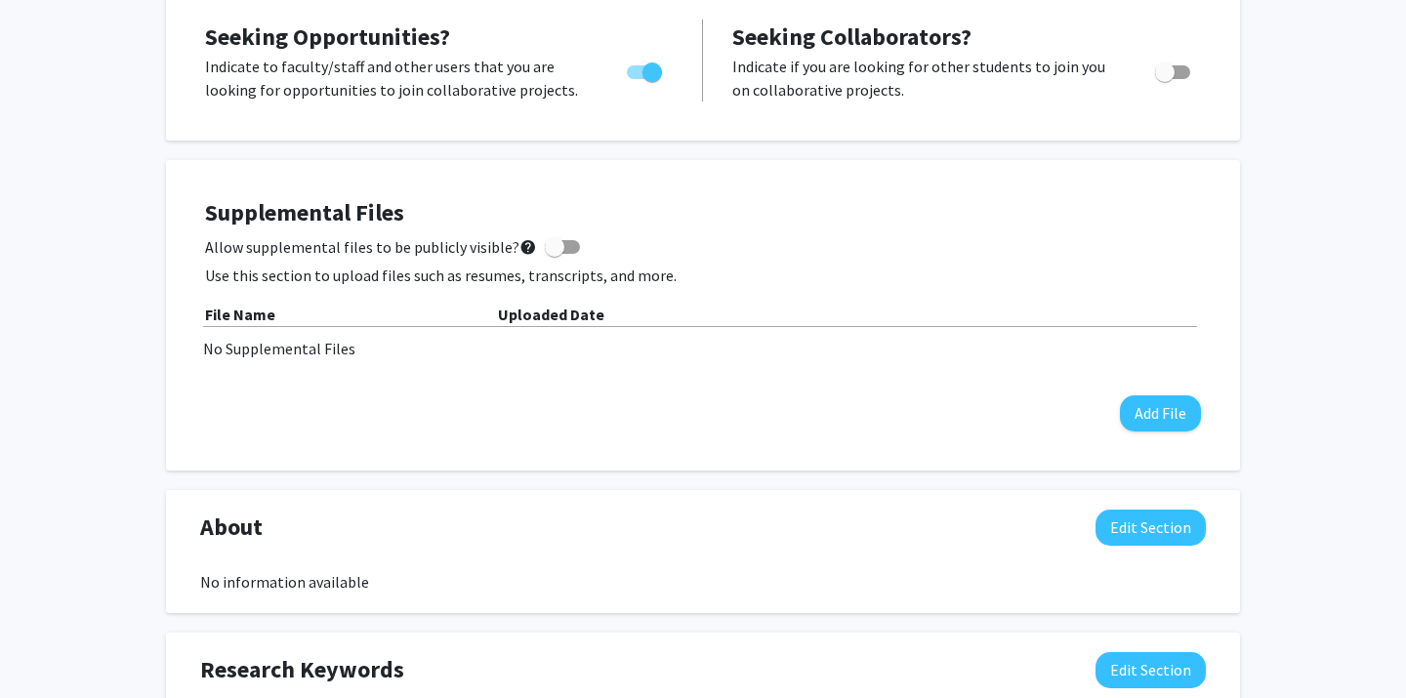
scroll to position [673, 0]
click at [1134, 419] on button "Add File" at bounding box center [1160, 412] width 81 height 36
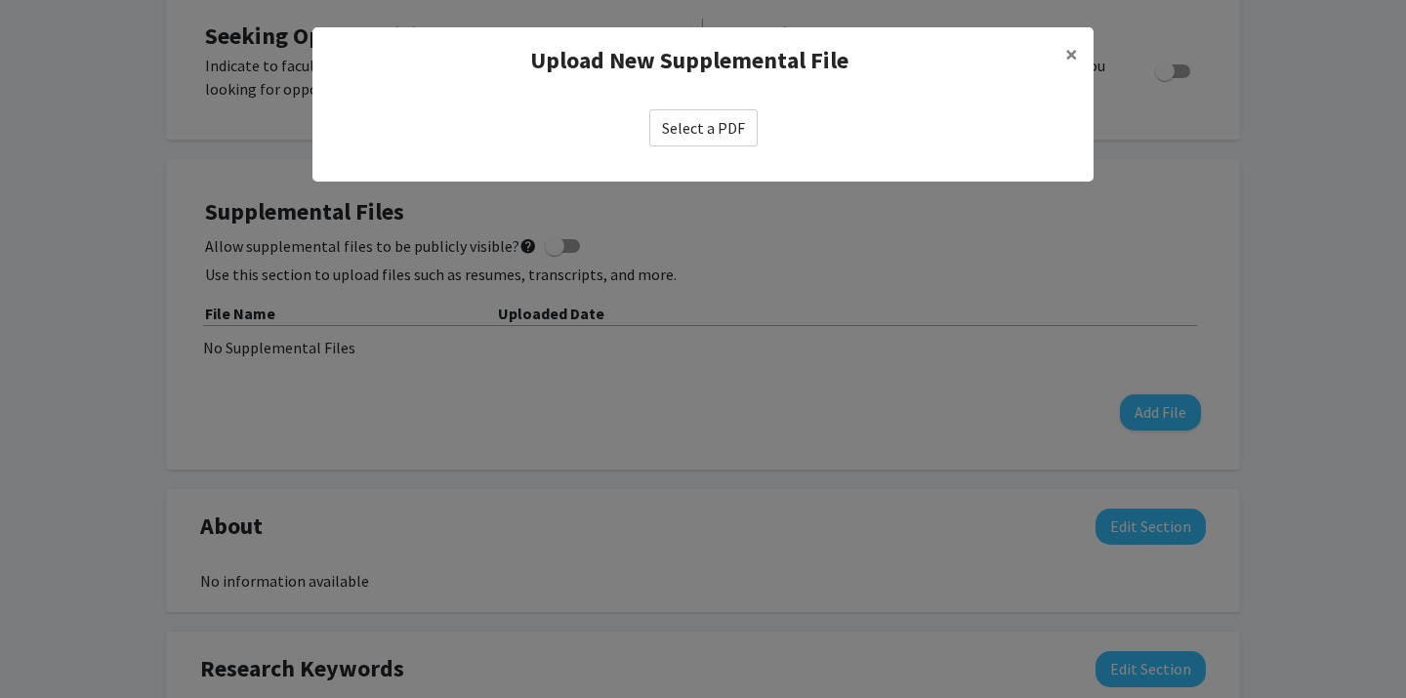
click at [727, 130] on label "Select a PDF" at bounding box center [703, 127] width 108 height 37
click at [0, 0] on input "Select a PDF" at bounding box center [0, 0] width 0 height 0
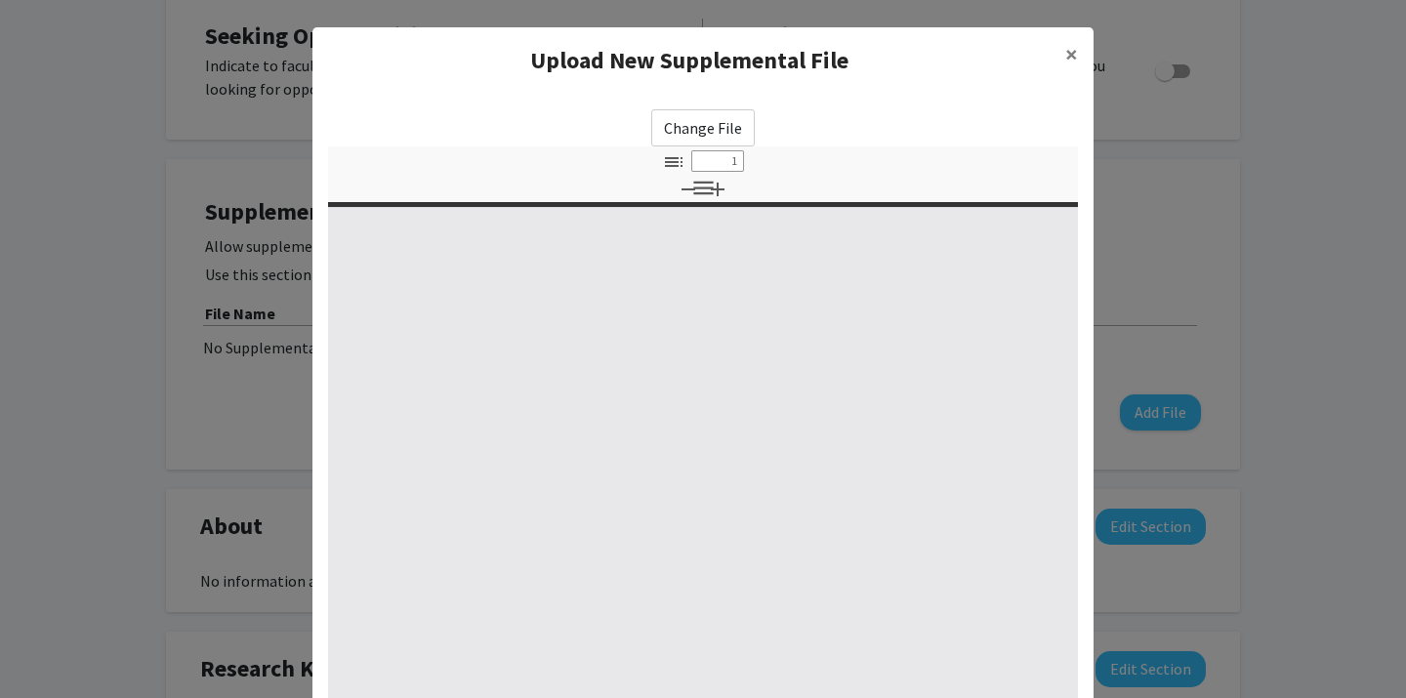
select select "custom"
type input "0"
select select "custom"
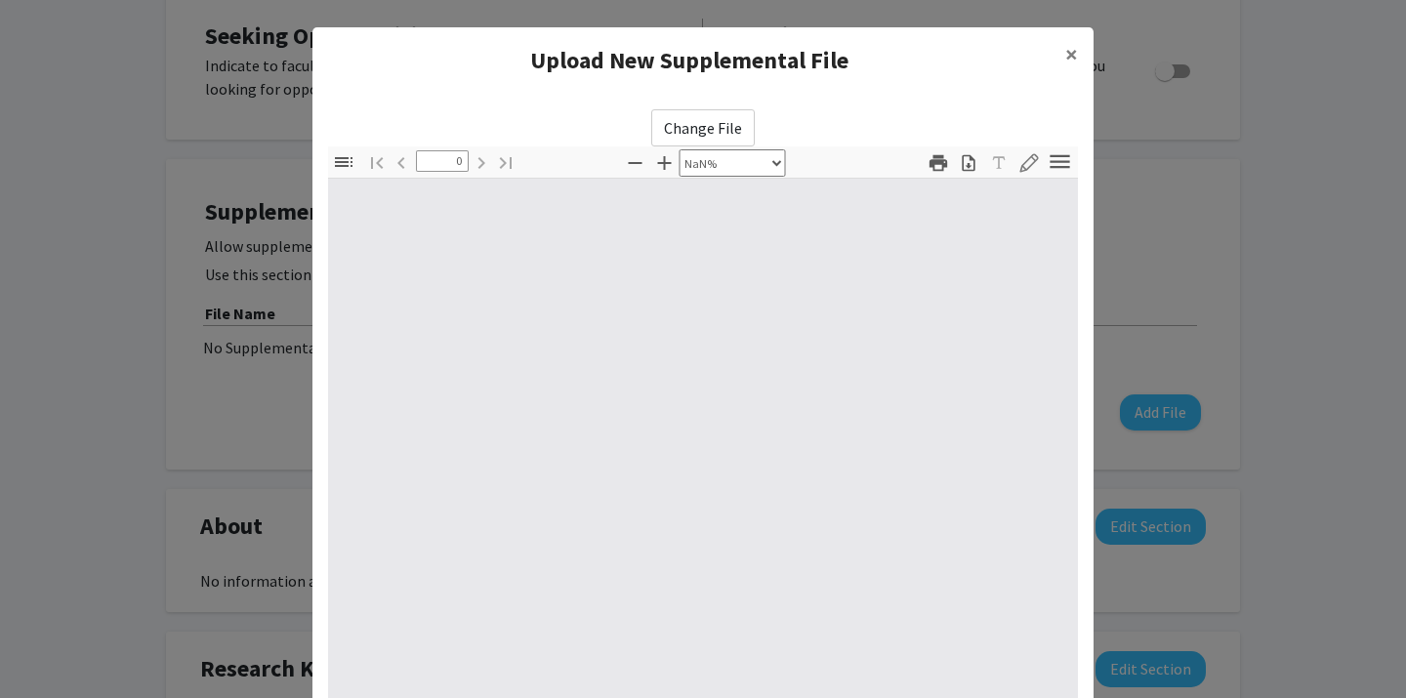
type input "1"
select select "auto"
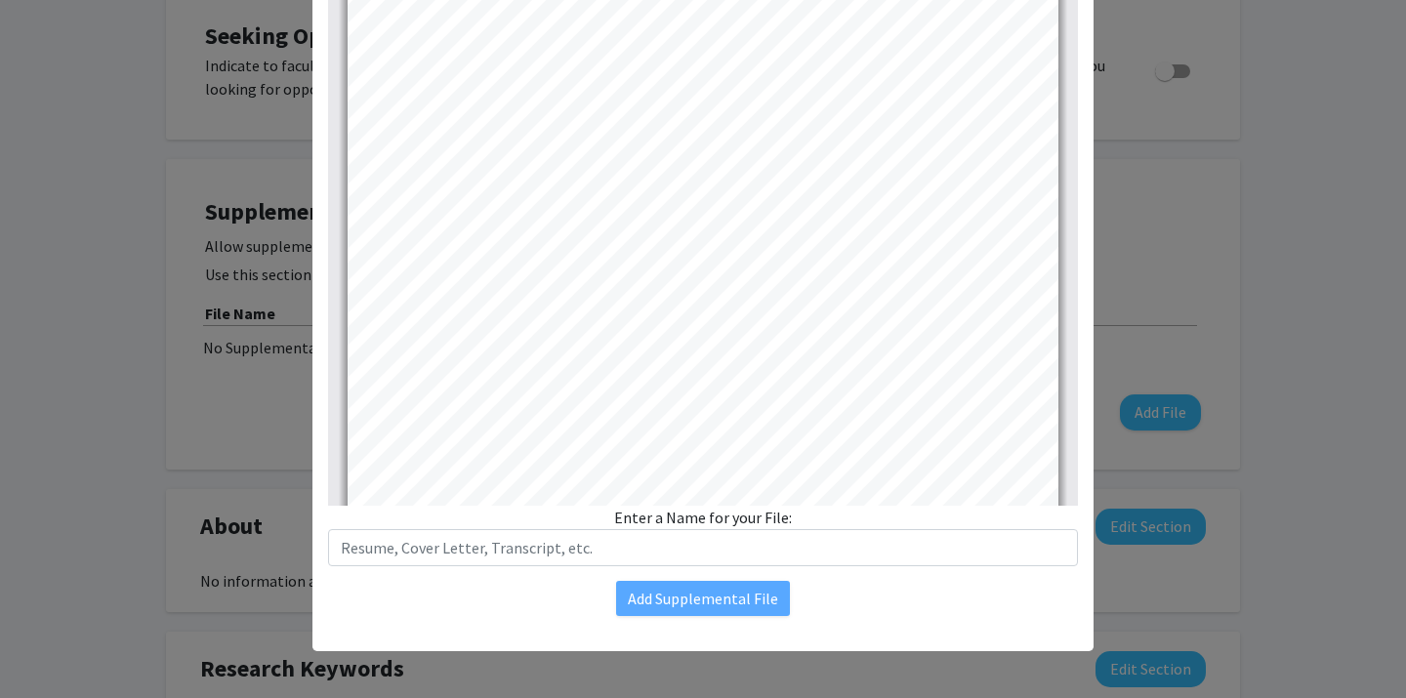
scroll to position [383, 0]
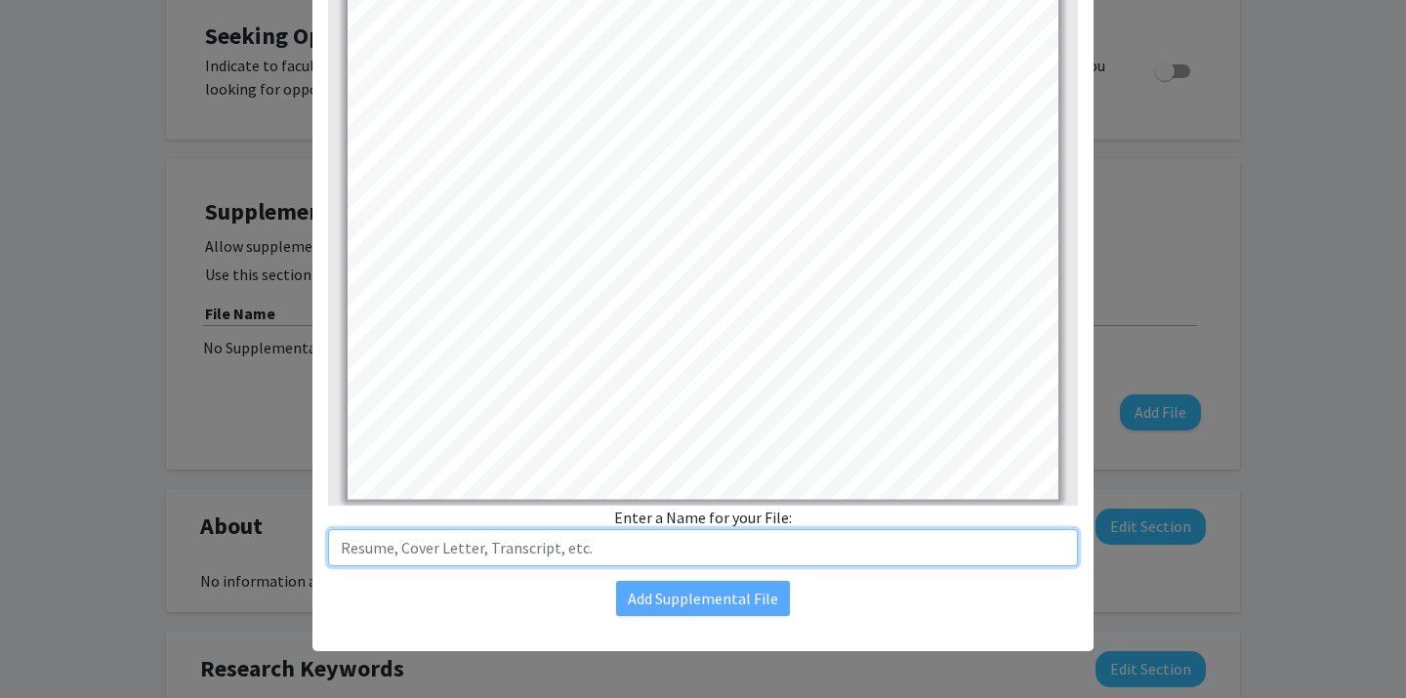
click at [629, 542] on input "text" at bounding box center [703, 547] width 750 height 37
type input "Resumer"
click at [374, 555] on input "Resumer" at bounding box center [703, 547] width 750 height 37
type input "Resume"
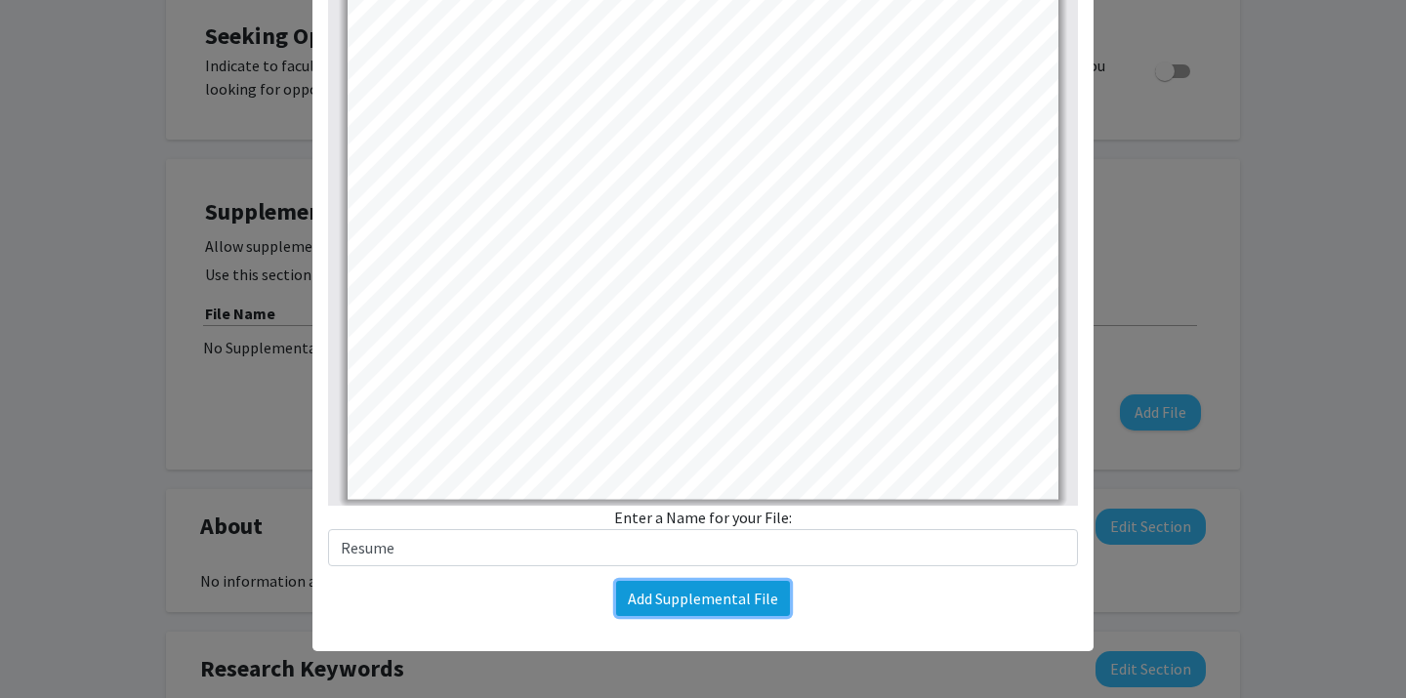
click at [709, 606] on button "Add Supplemental File" at bounding box center [703, 598] width 174 height 35
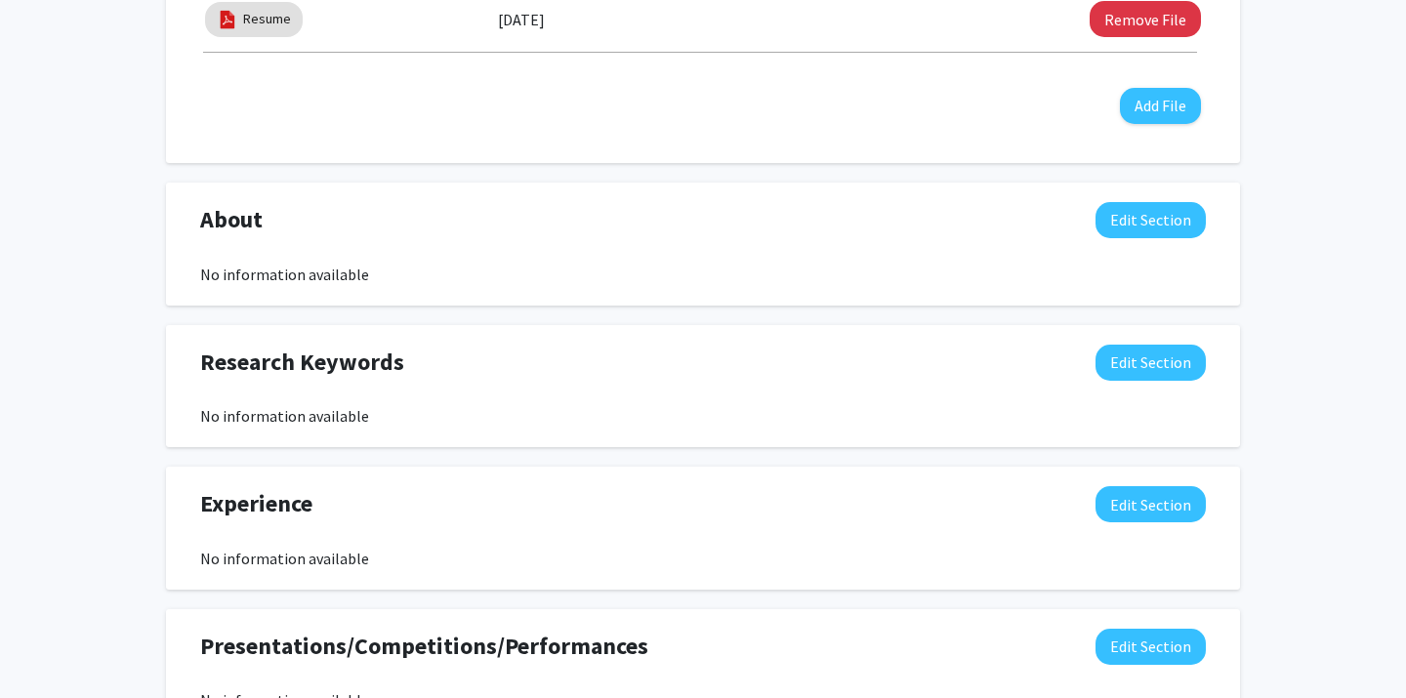
scroll to position [1014, 0]
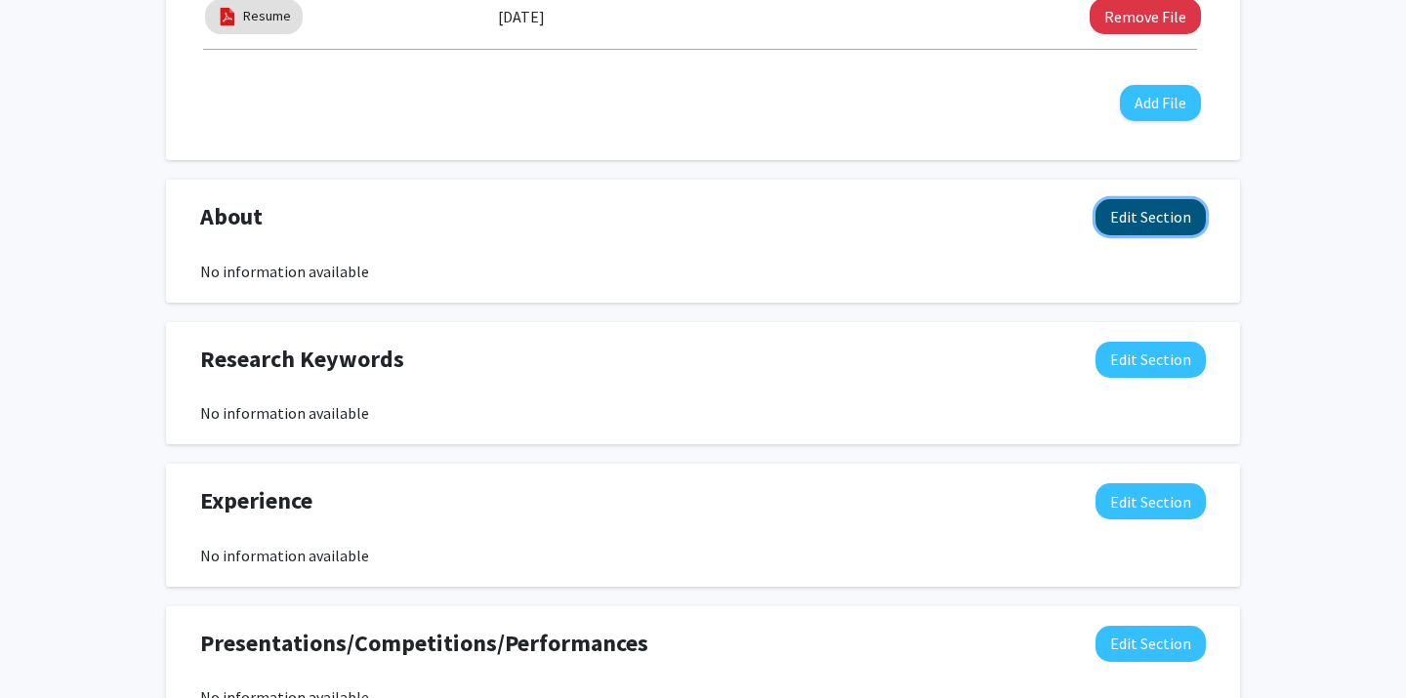
click at [1174, 226] on button "Edit Section" at bounding box center [1150, 217] width 110 height 36
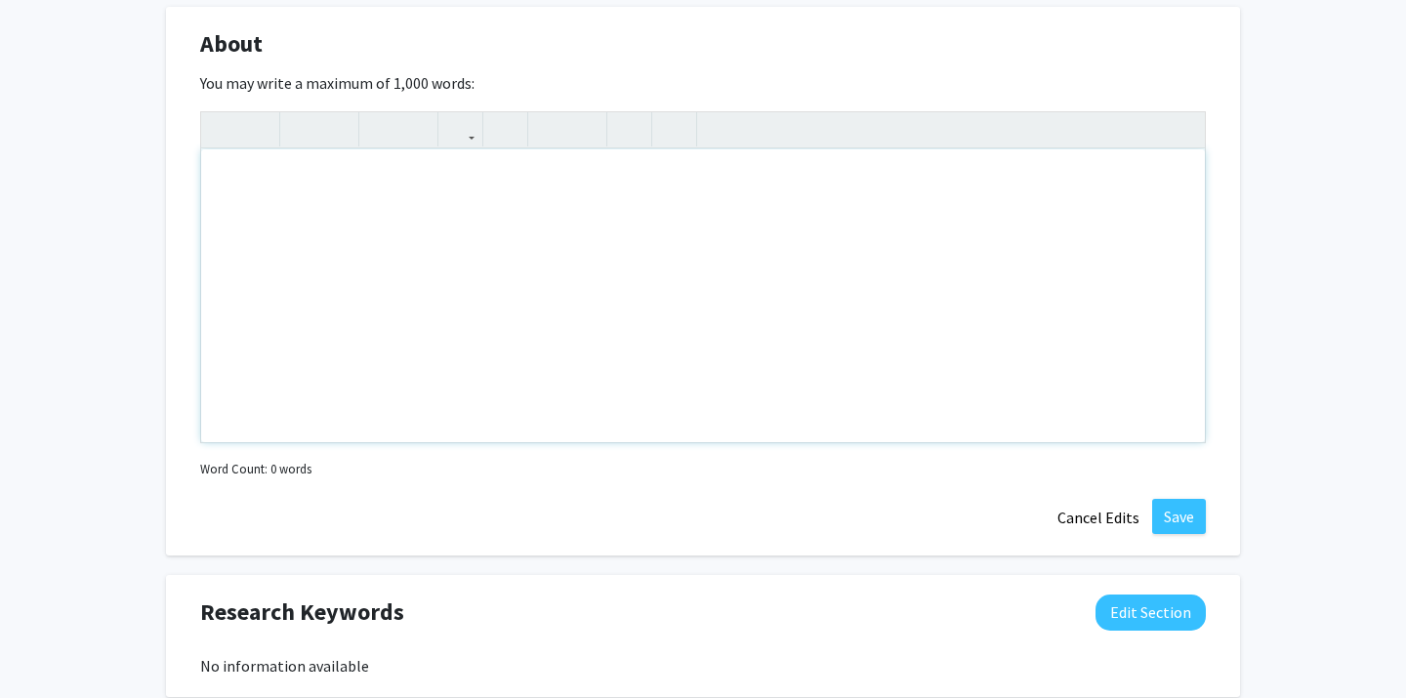
scroll to position [1202, 0]
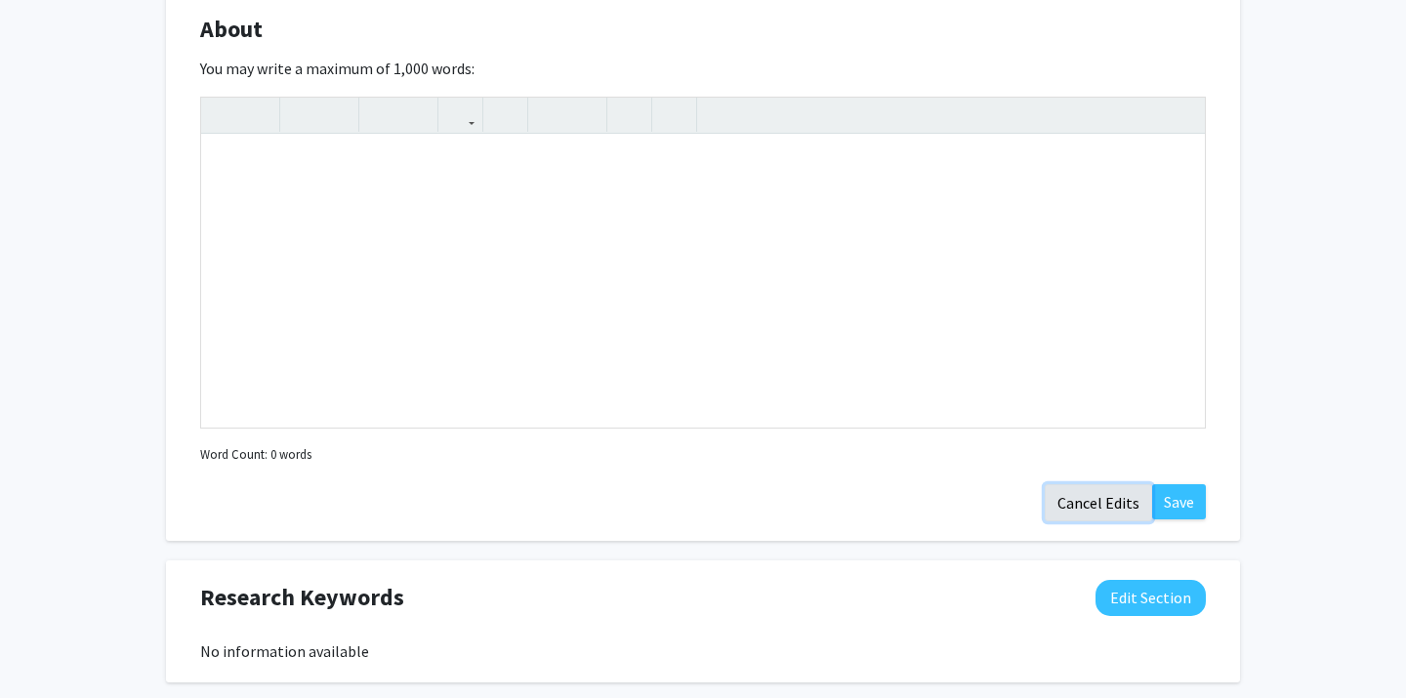
click at [1093, 502] on button "Cancel Edits" at bounding box center [1098, 502] width 107 height 37
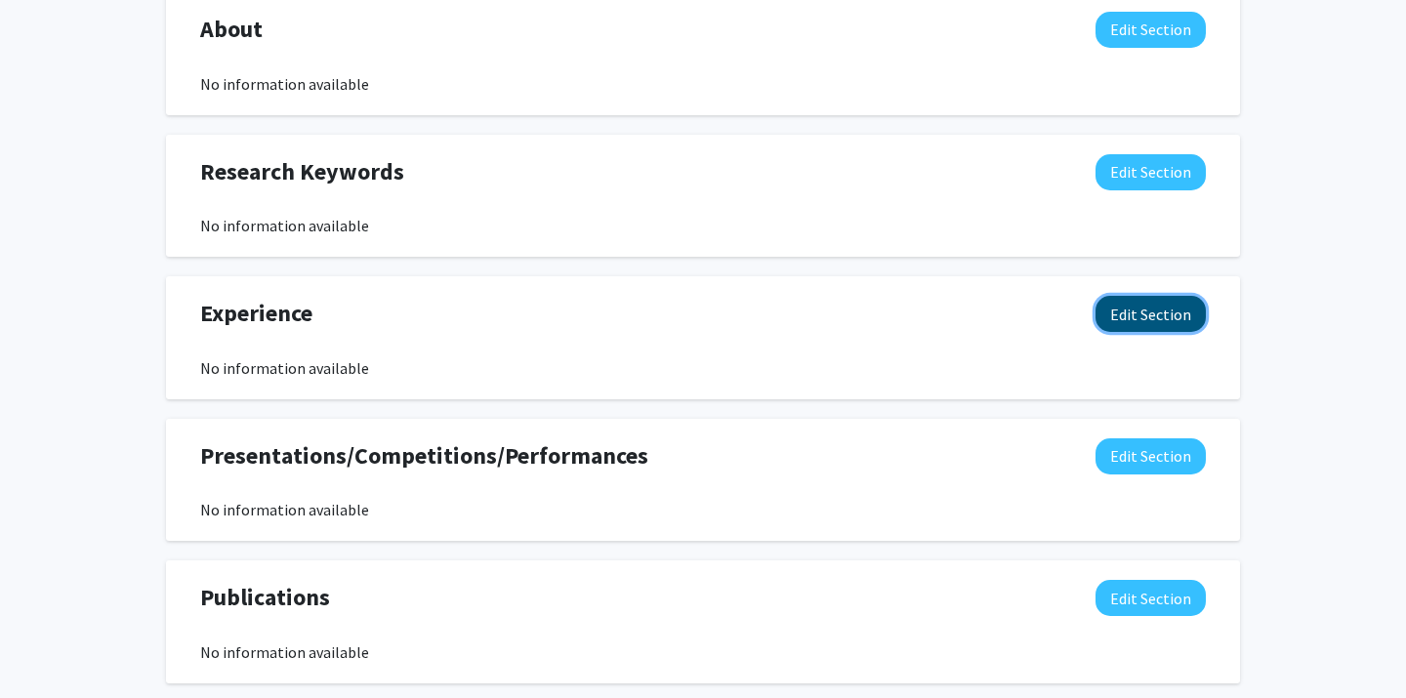
click at [1122, 316] on button "Edit Section" at bounding box center [1150, 314] width 110 height 36
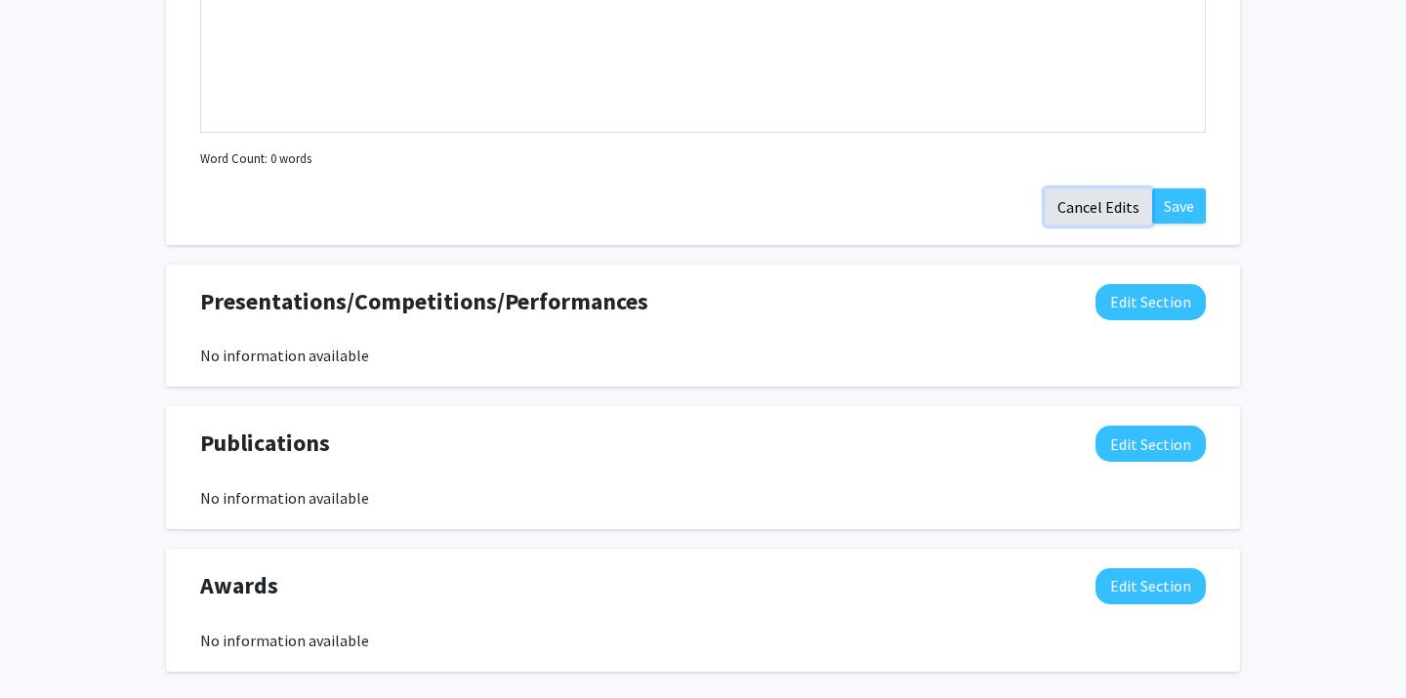
click at [1130, 203] on button "Cancel Edits" at bounding box center [1098, 206] width 107 height 37
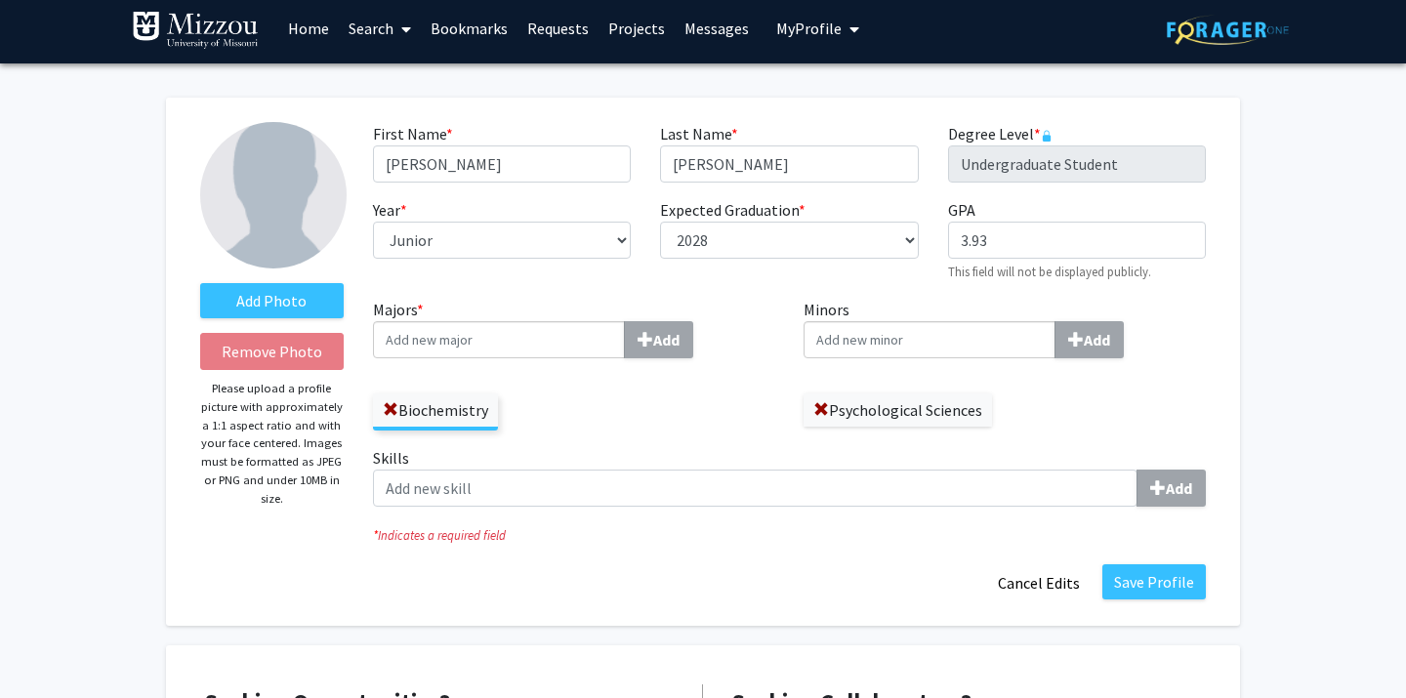
scroll to position [4, 0]
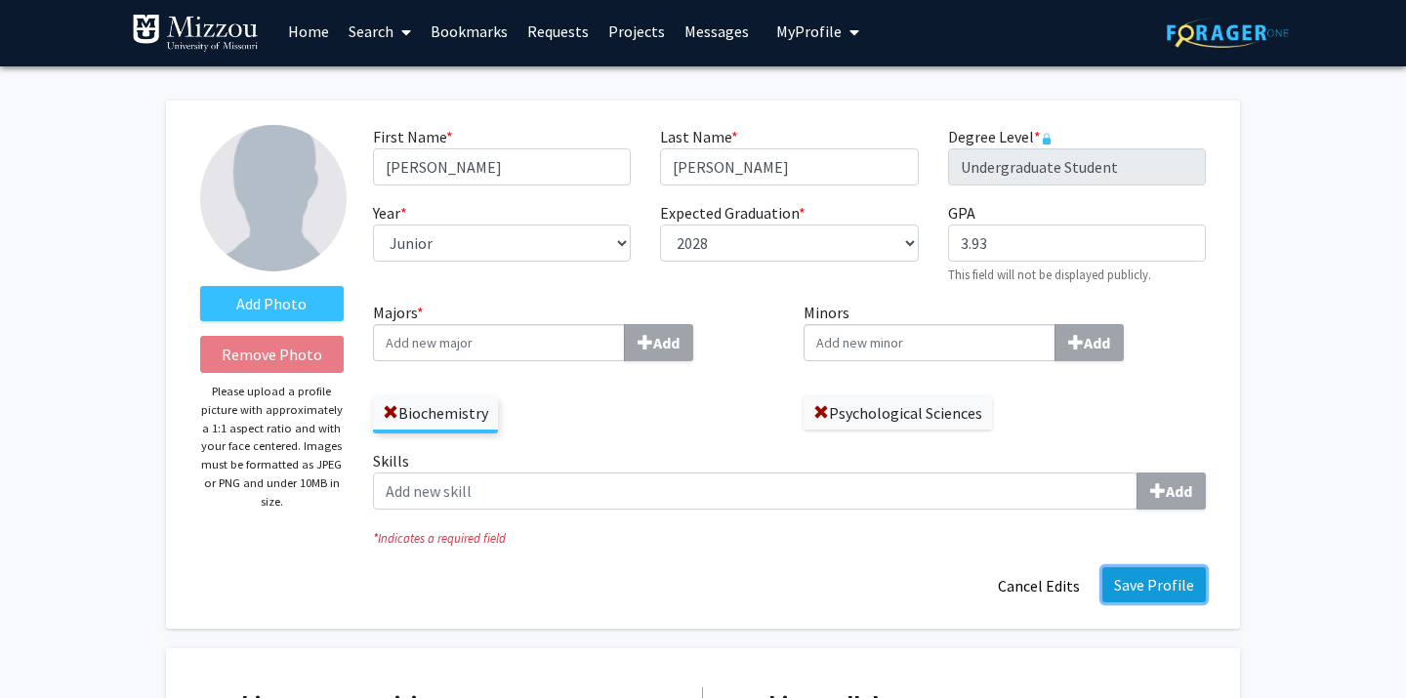
click at [1186, 581] on button "Save Profile" at bounding box center [1153, 584] width 103 height 35
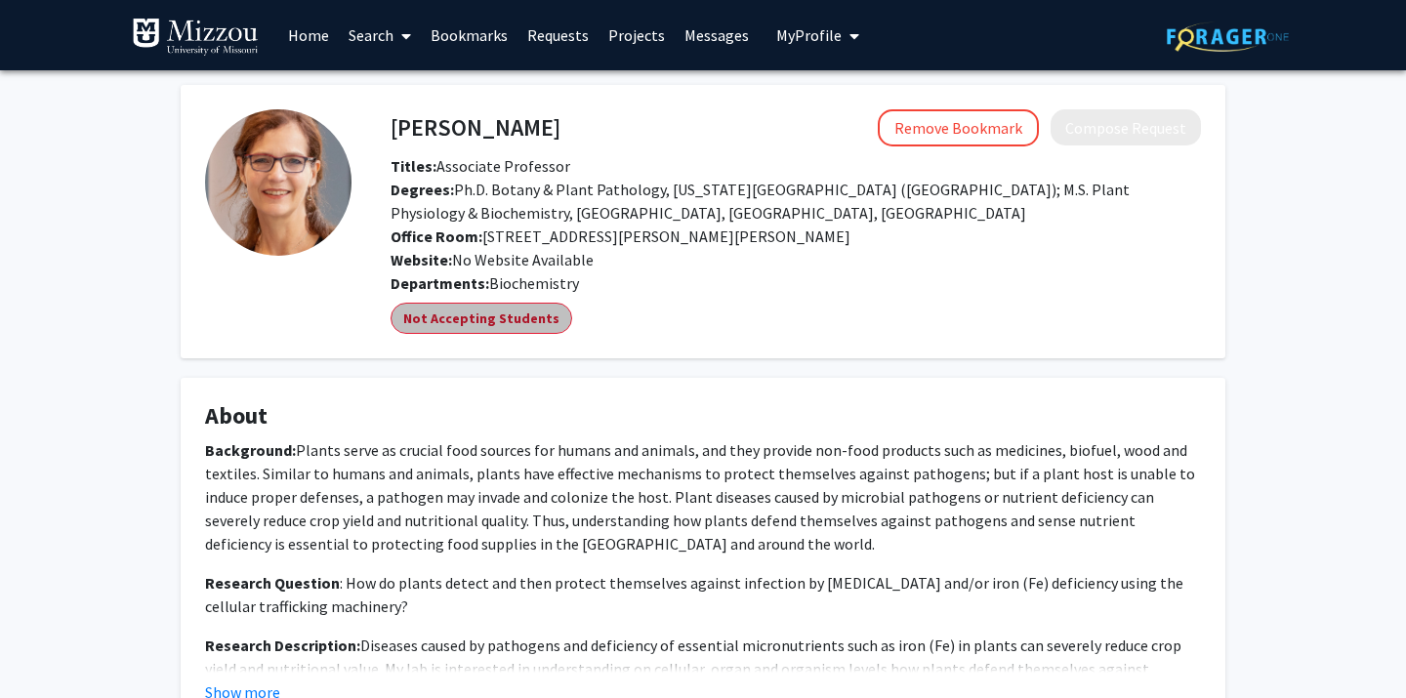
click at [510, 323] on mat-chip "Not Accepting Students" at bounding box center [482, 318] width 182 height 31
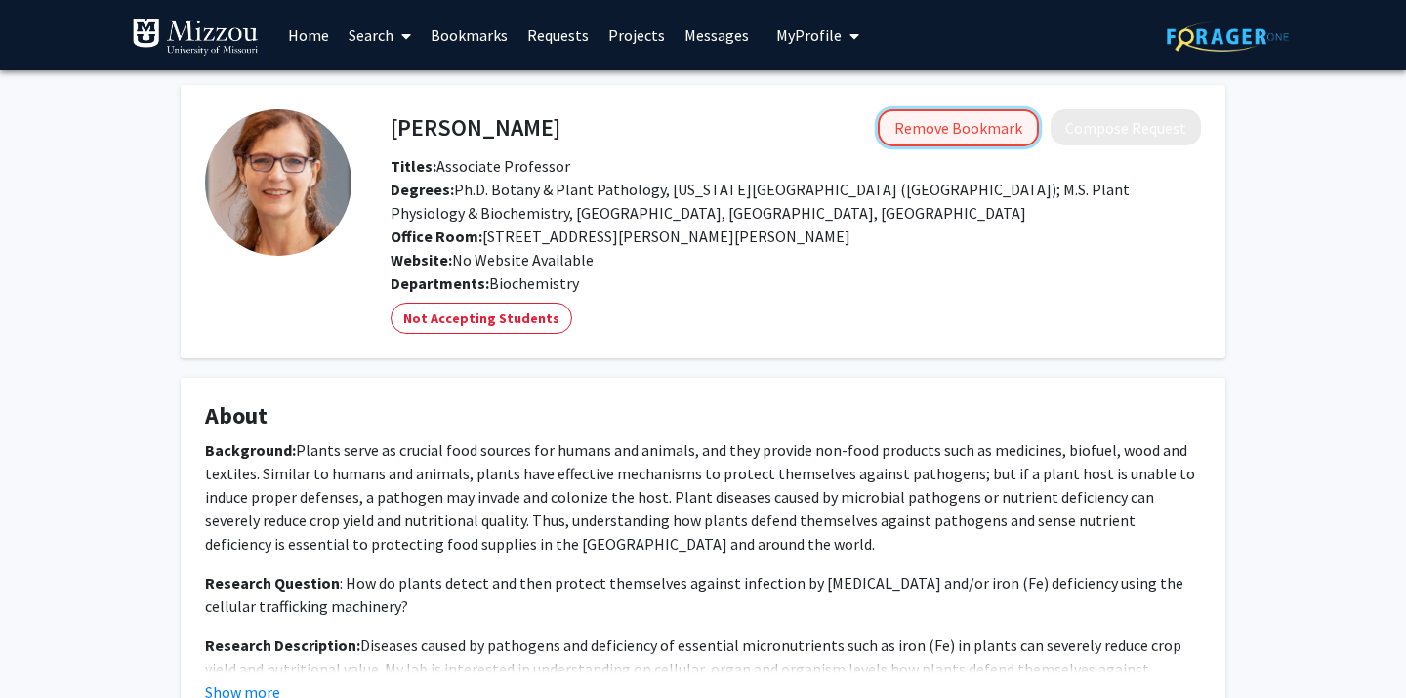
click at [981, 127] on button "Remove Bookmark" at bounding box center [958, 127] width 161 height 37
click at [486, 42] on link "Bookmarks" at bounding box center [469, 35] width 97 height 68
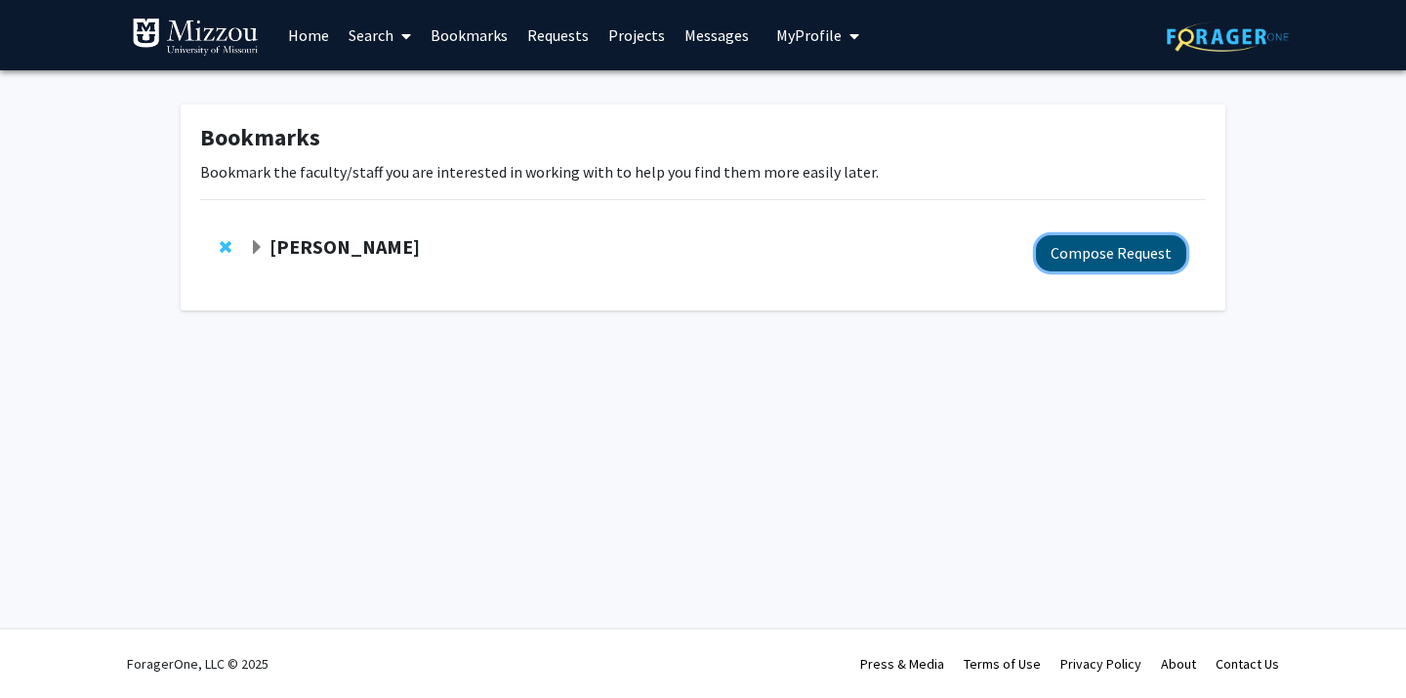
click at [1083, 249] on button "Compose Request" at bounding box center [1111, 253] width 150 height 36
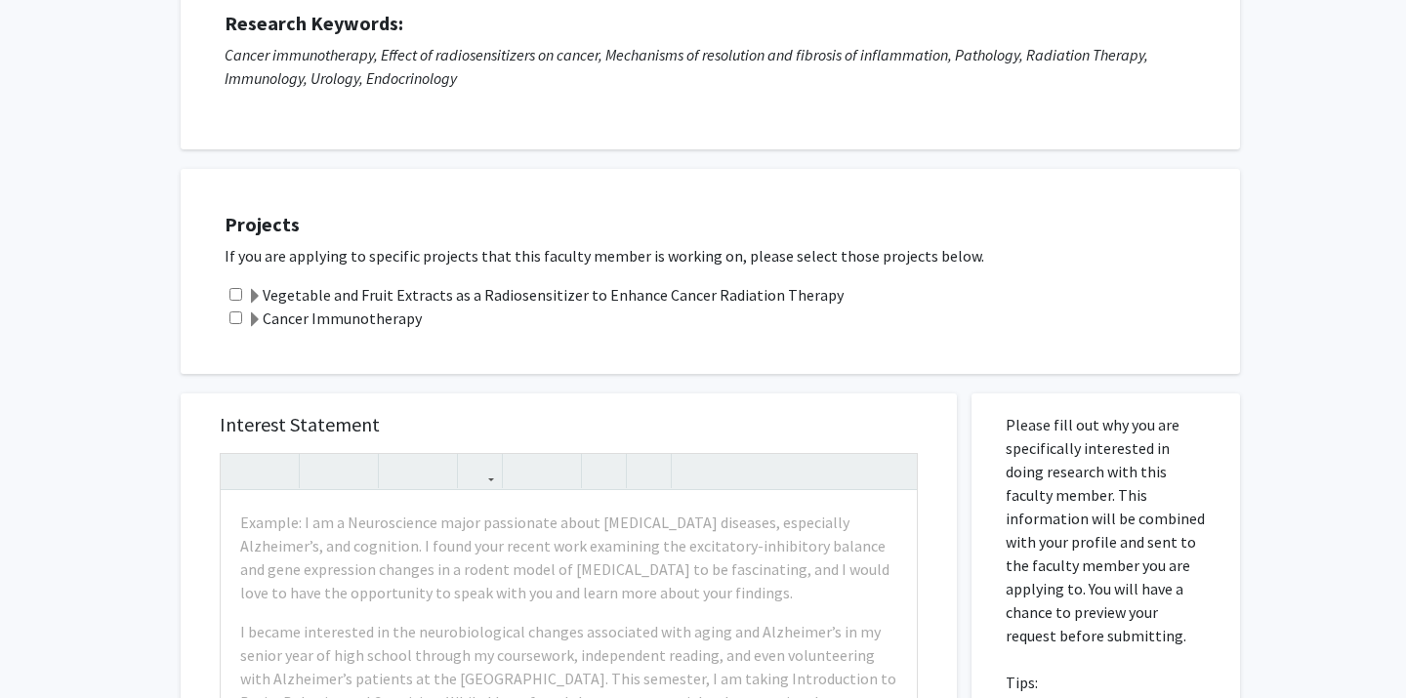
scroll to position [266, 0]
click at [344, 313] on label "Cancer Immunotherapy" at bounding box center [334, 317] width 175 height 23
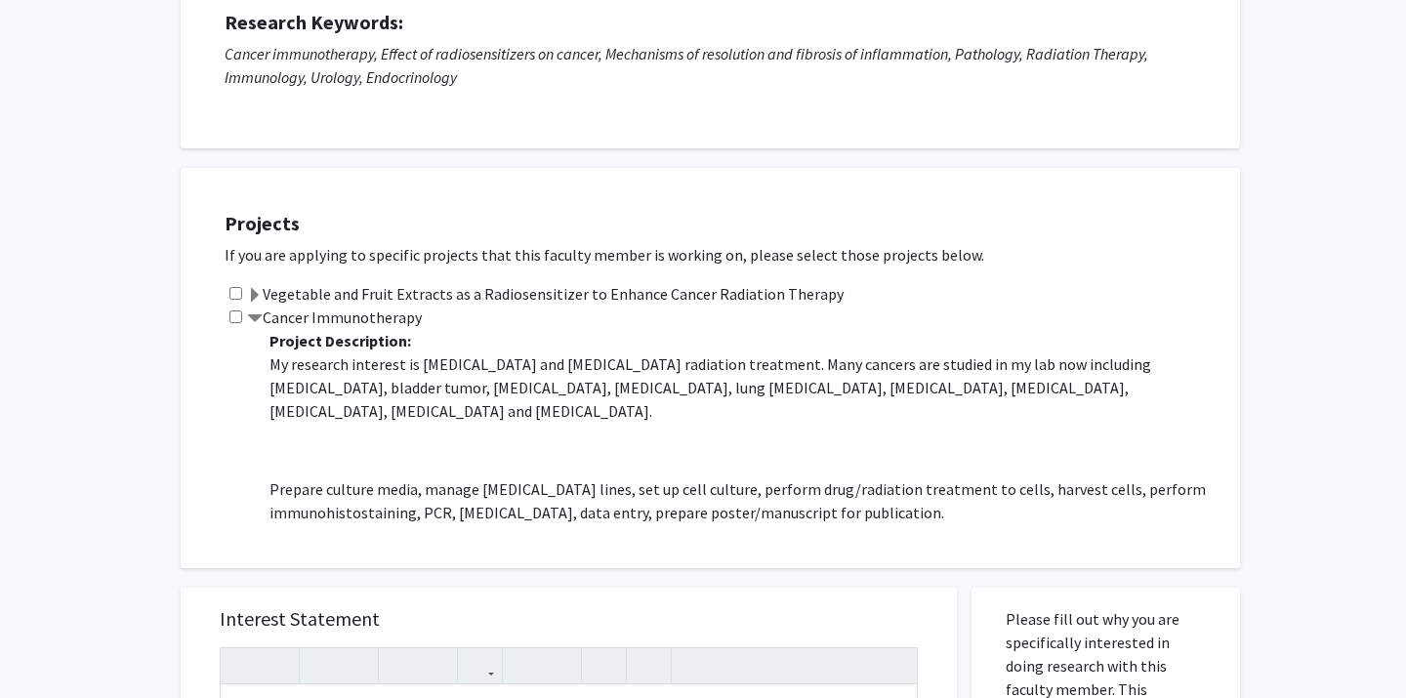
click at [231, 311] on input "checkbox" at bounding box center [235, 316] width 13 height 13
checkbox input "true"
click at [320, 317] on label "Cancer Immunotherapy" at bounding box center [334, 317] width 175 height 23
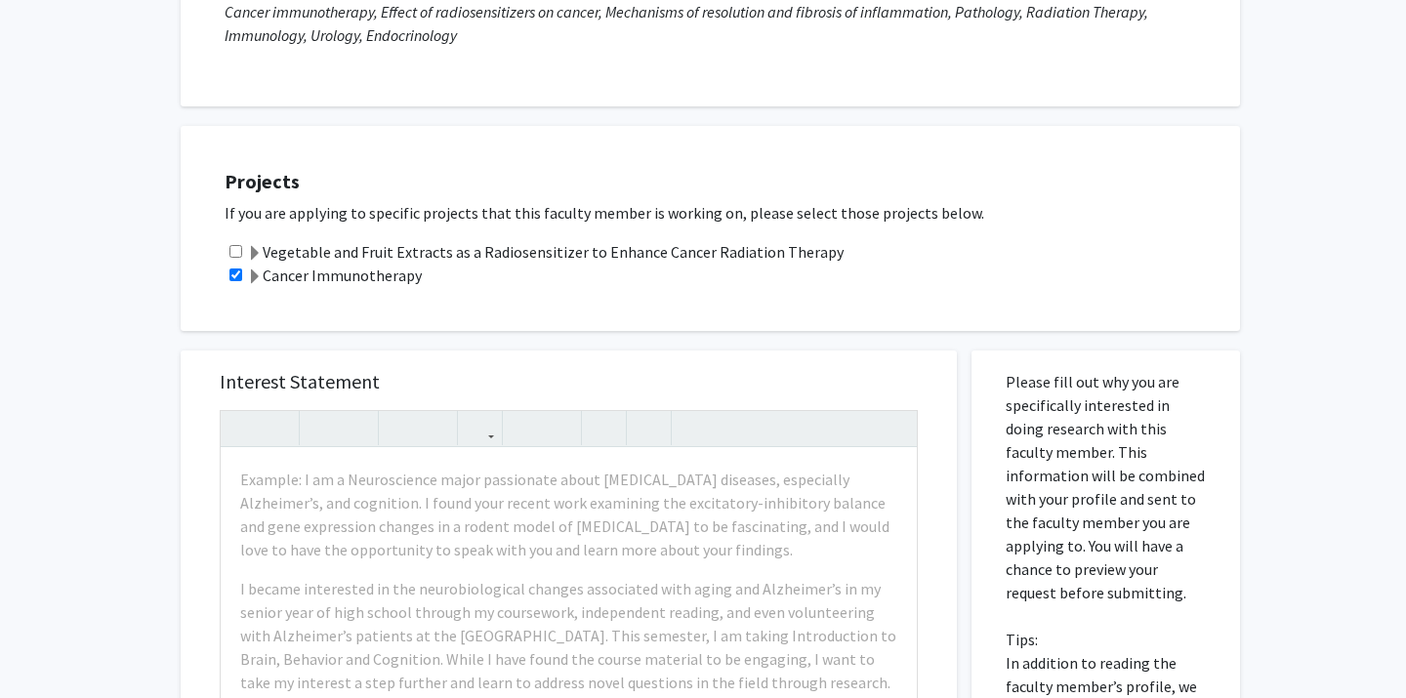
scroll to position [346, 0]
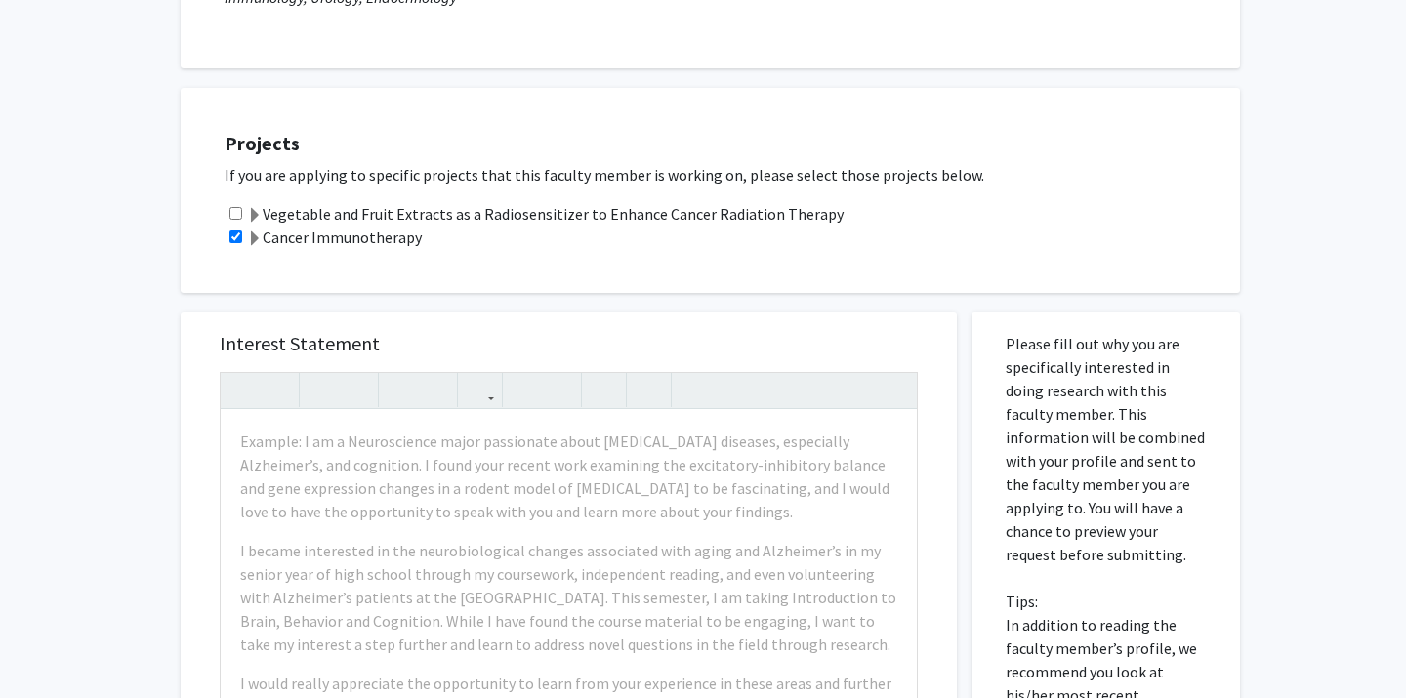
click at [257, 237] on span at bounding box center [255, 239] width 16 height 16
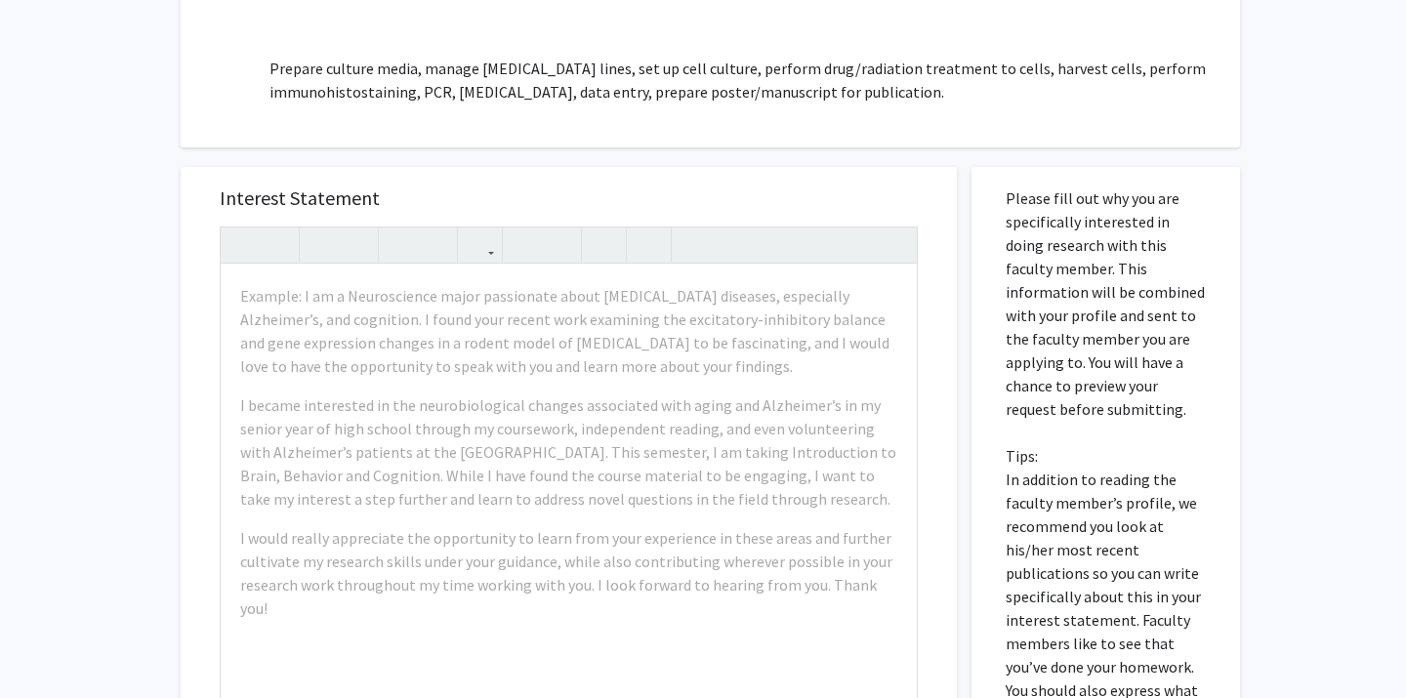
scroll to position [690, 0]
drag, startPoint x: 1012, startPoint y: 195, endPoint x: 1155, endPoint y: 403, distance: 252.1
click at [1155, 404] on p "Please fill out why you are specifically interested in doing research with this…" at bounding box center [1106, 476] width 200 height 586
click at [1135, 396] on p "Please fill out why you are specifically interested in doing research with this…" at bounding box center [1106, 476] width 200 height 586
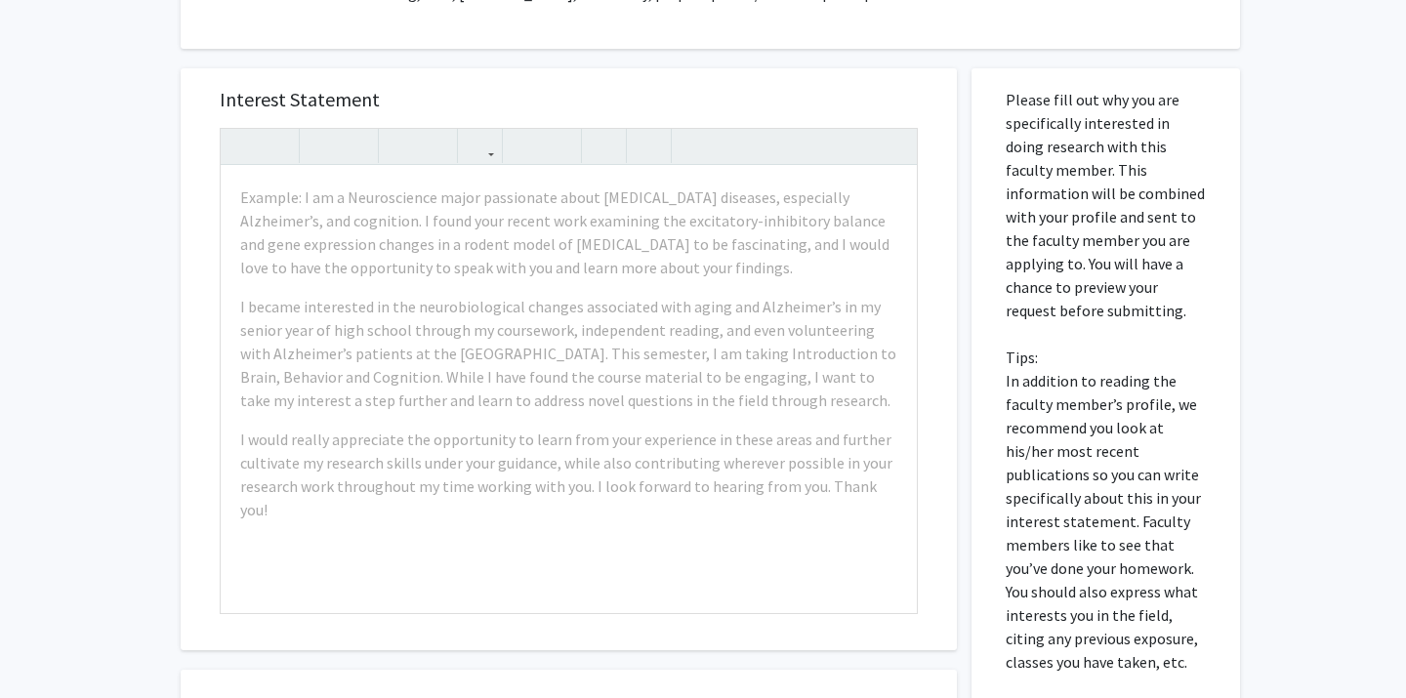
scroll to position [826, 0]
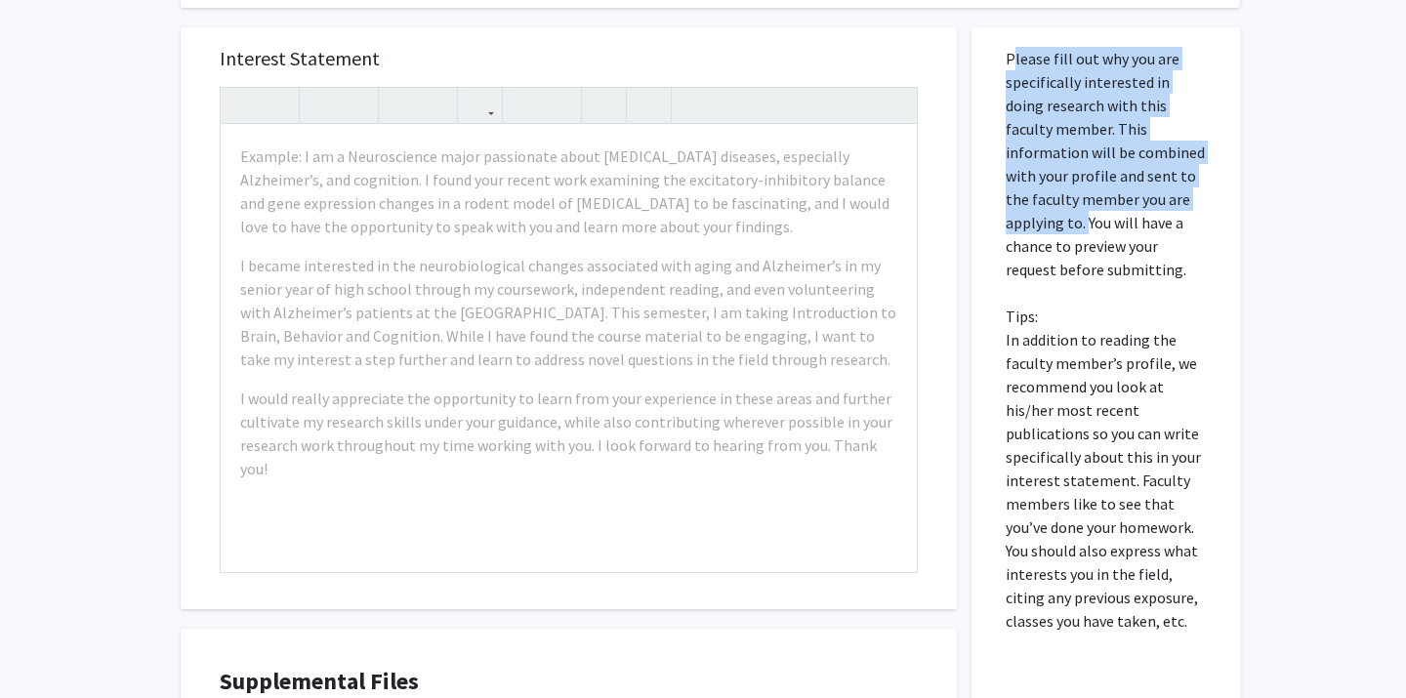
drag, startPoint x: 1007, startPoint y: 56, endPoint x: 1195, endPoint y: 197, distance: 235.7
click at [1195, 197] on p "Please fill out why you are specifically interested in doing research with this…" at bounding box center [1106, 340] width 200 height 586
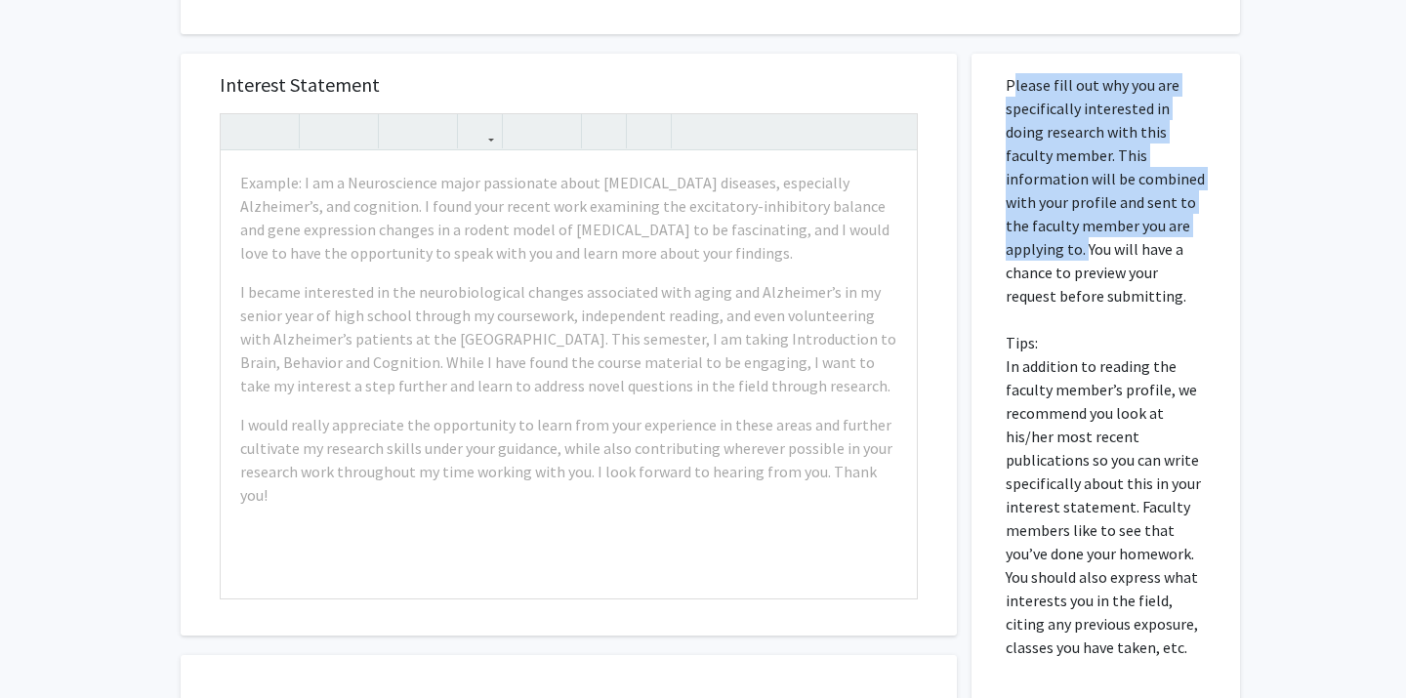
scroll to position [777, 0]
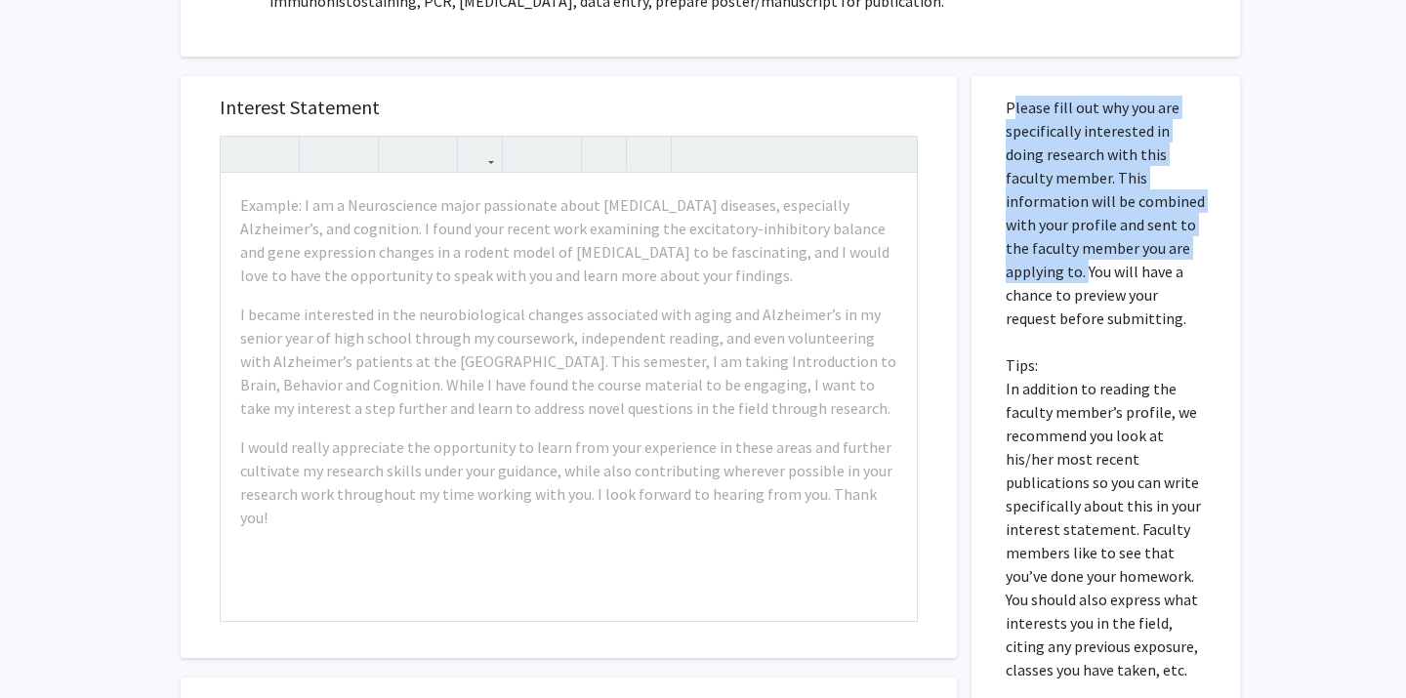
copy p "Please fill out why you are specifically interested in doing research with this…"
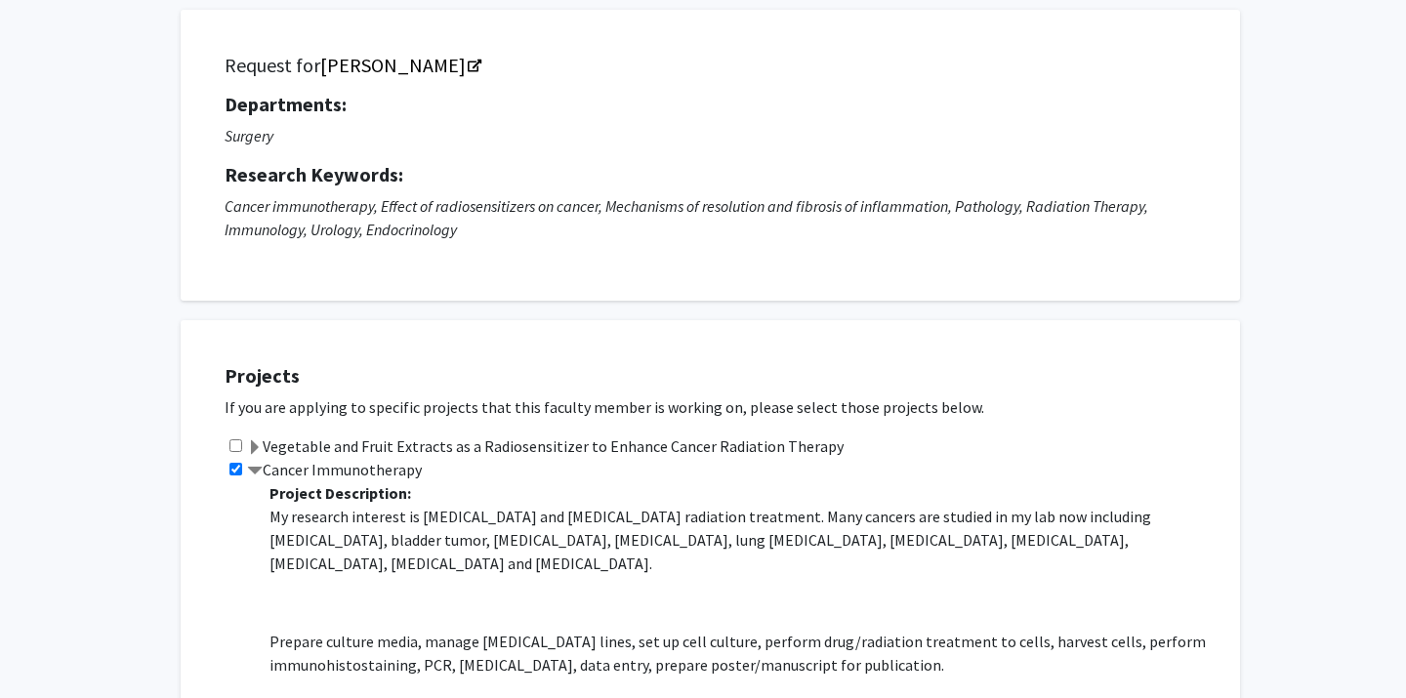
scroll to position [0, 0]
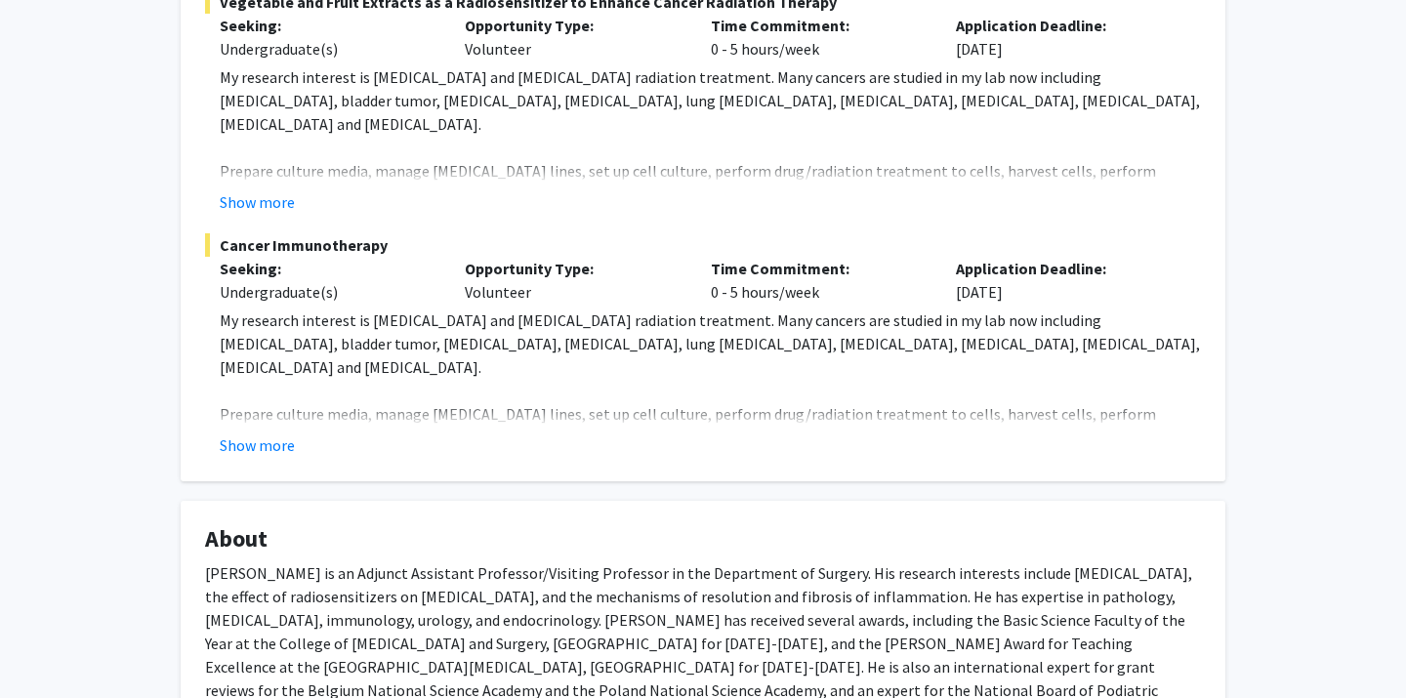
scroll to position [499, 0]
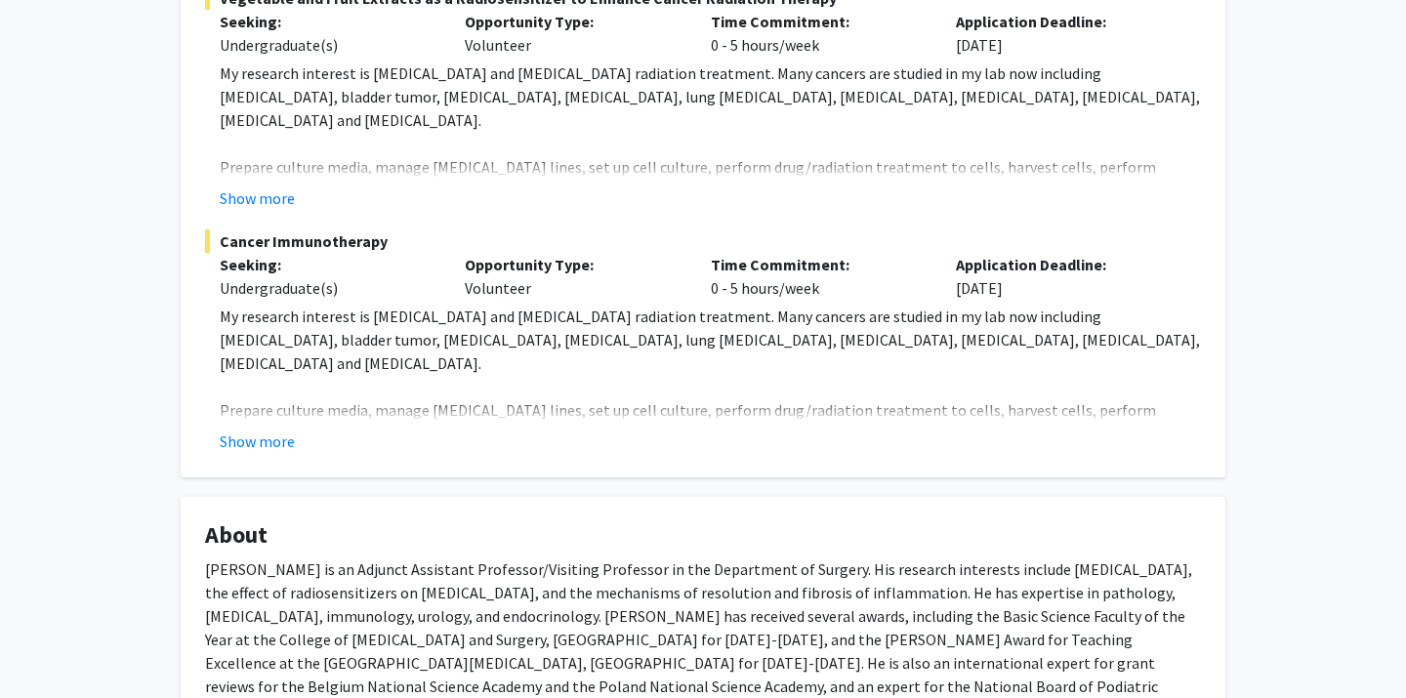
click at [278, 430] on button "Show more" at bounding box center [257, 441] width 75 height 23
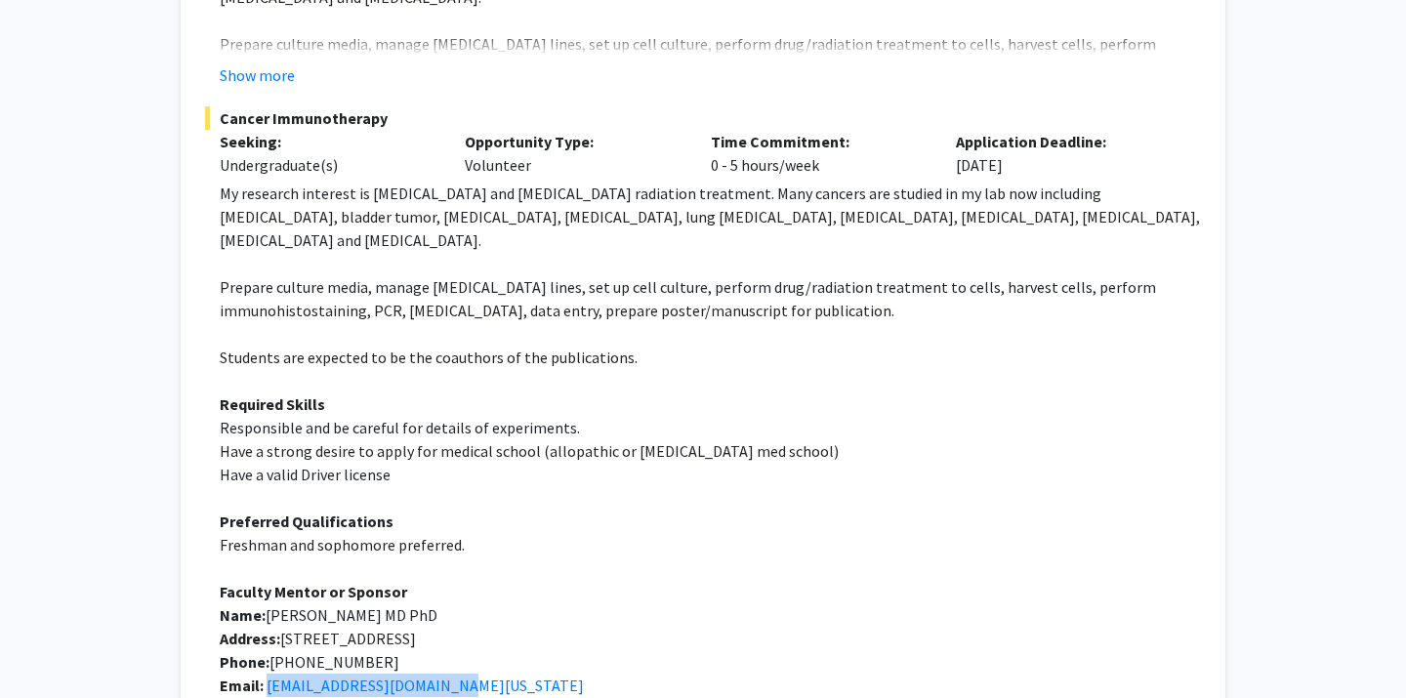
scroll to position [623, 0]
click at [279, 604] on span "[PERSON_NAME] MD PhD" at bounding box center [352, 614] width 172 height 20
drag, startPoint x: 279, startPoint y: 563, endPoint x: 341, endPoint y: 563, distance: 61.5
click at [341, 604] on span "[PERSON_NAME] MD PhD" at bounding box center [352, 614] width 172 height 20
copy span "[PERSON_NAME]"
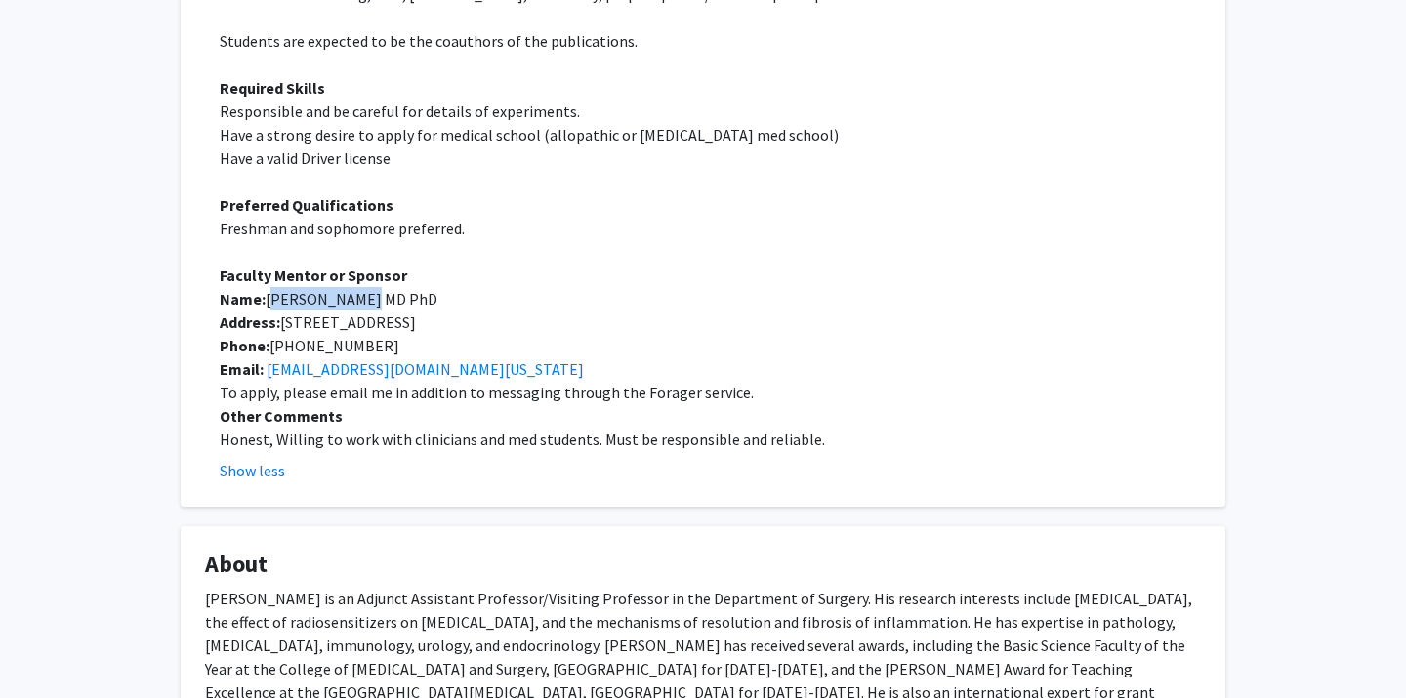
scroll to position [940, 0]
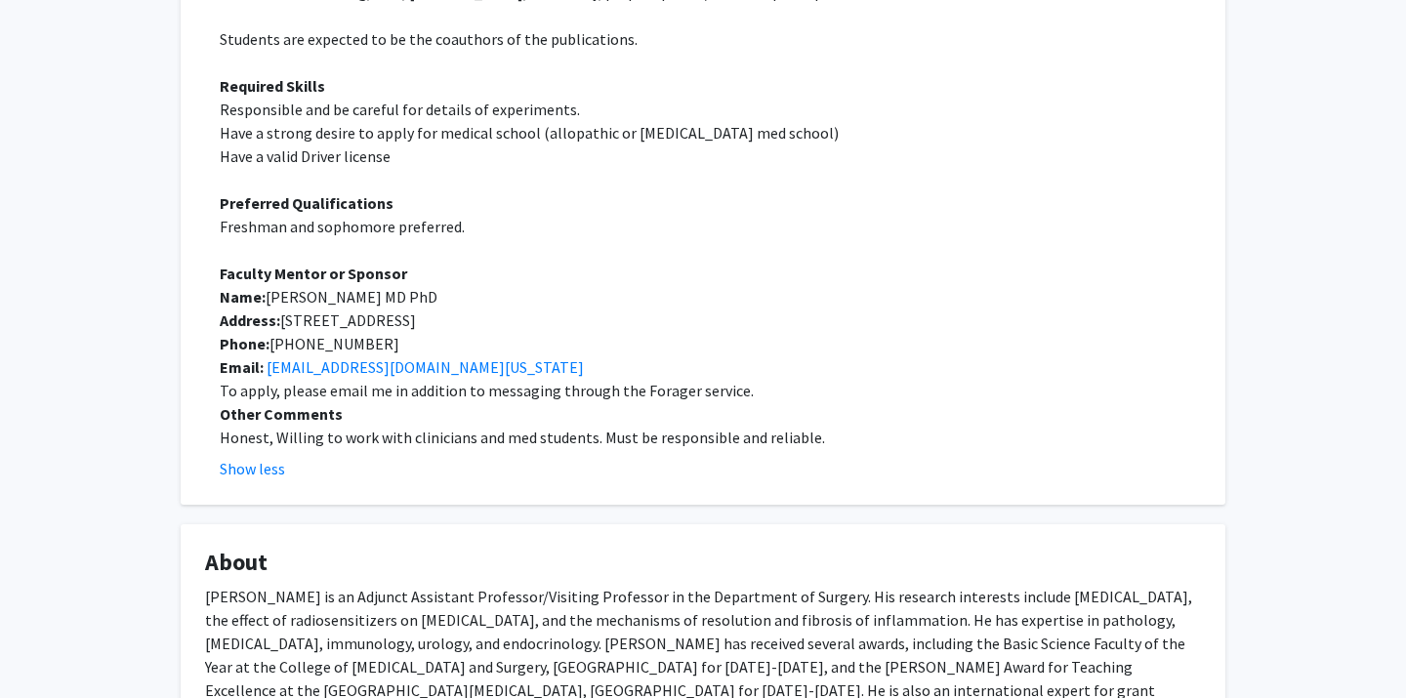
click at [624, 309] on p "Address: [STREET_ADDRESS]" at bounding box center [710, 320] width 981 height 23
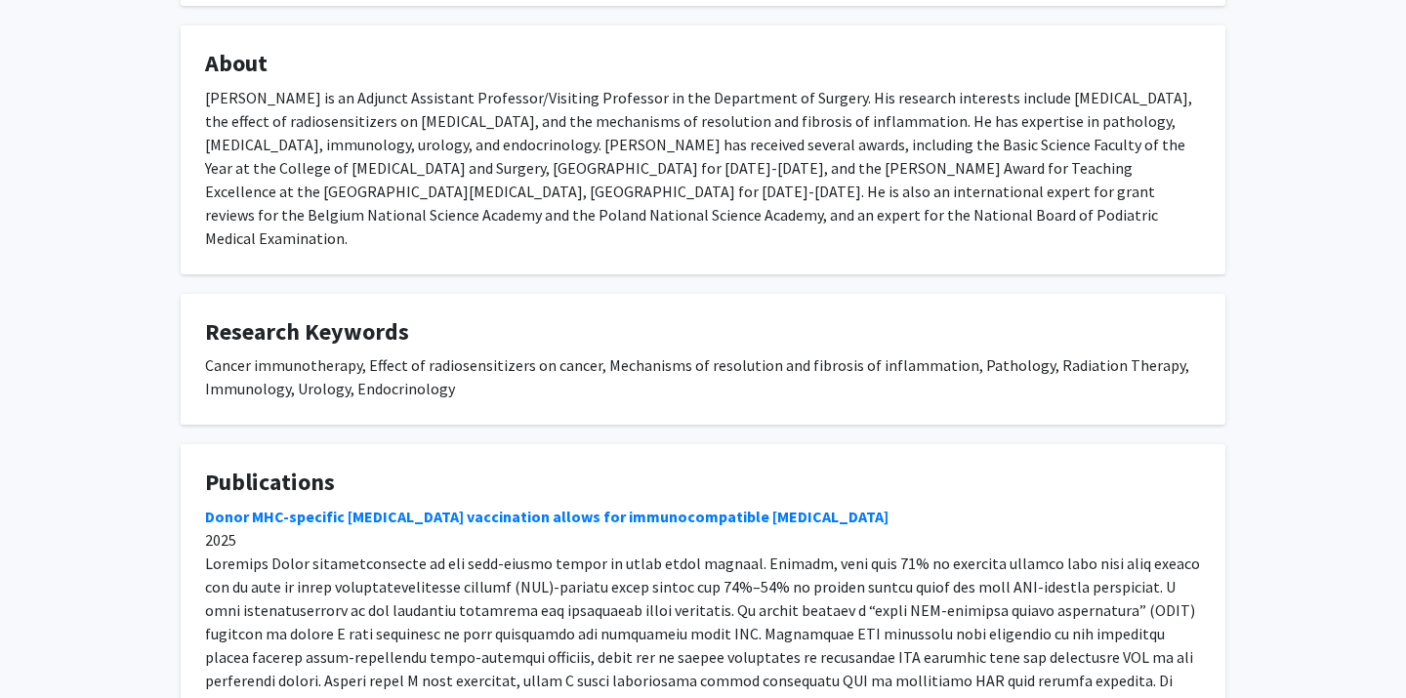
scroll to position [1587, 0]
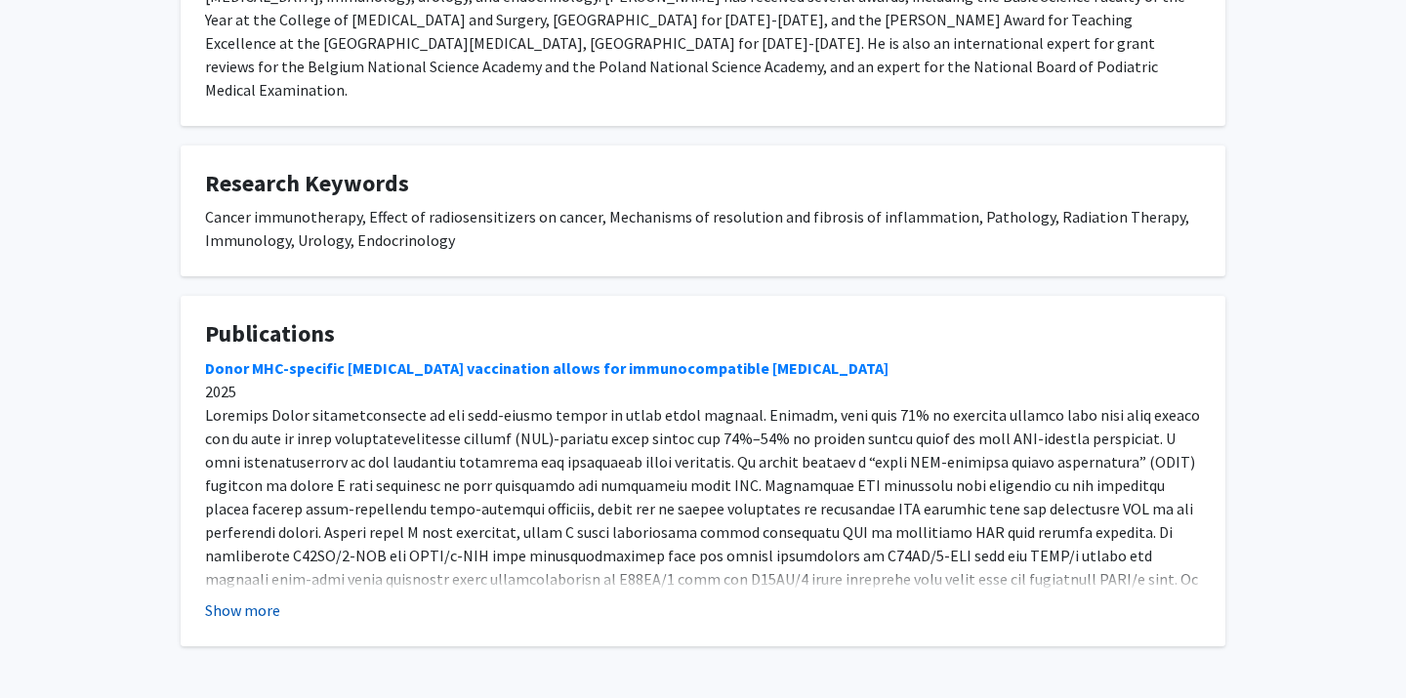
click at [247, 598] on button "Show more" at bounding box center [242, 609] width 75 height 23
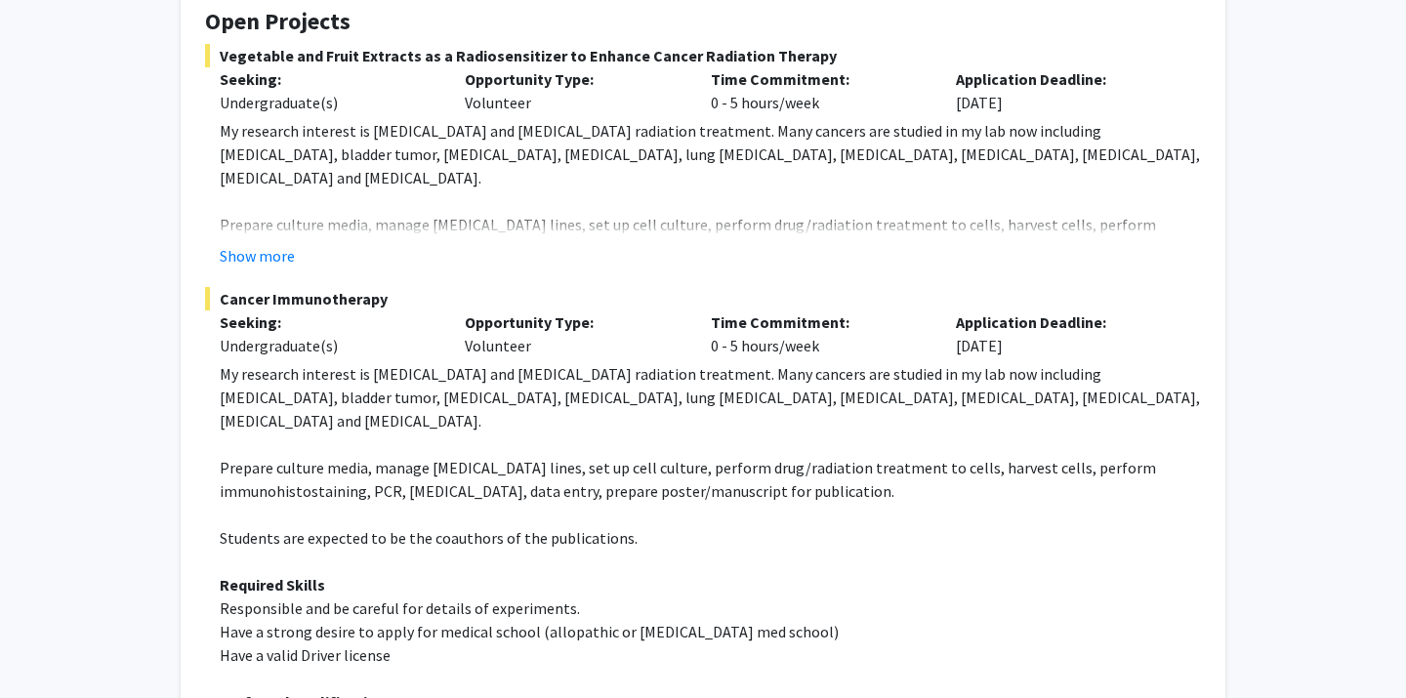
scroll to position [438, 0]
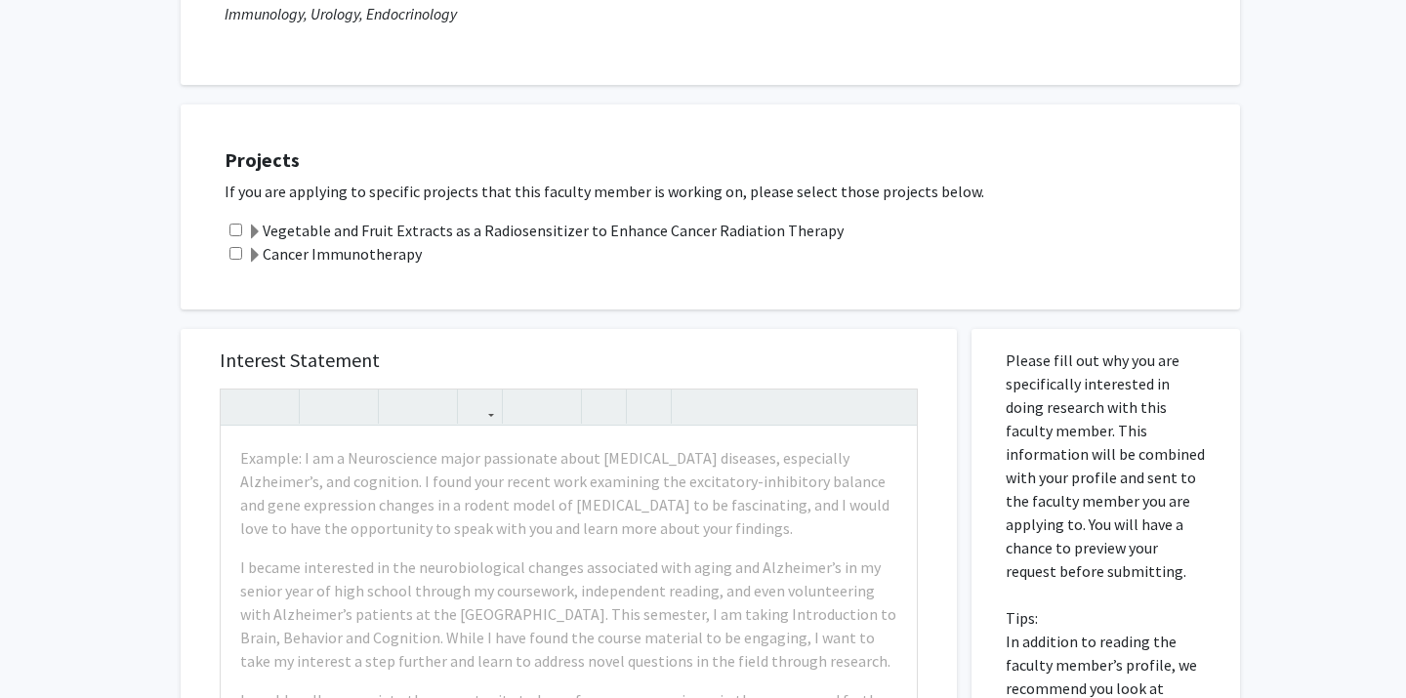
scroll to position [332, 0]
click at [238, 251] on input "checkbox" at bounding box center [235, 250] width 13 height 13
checkbox input "true"
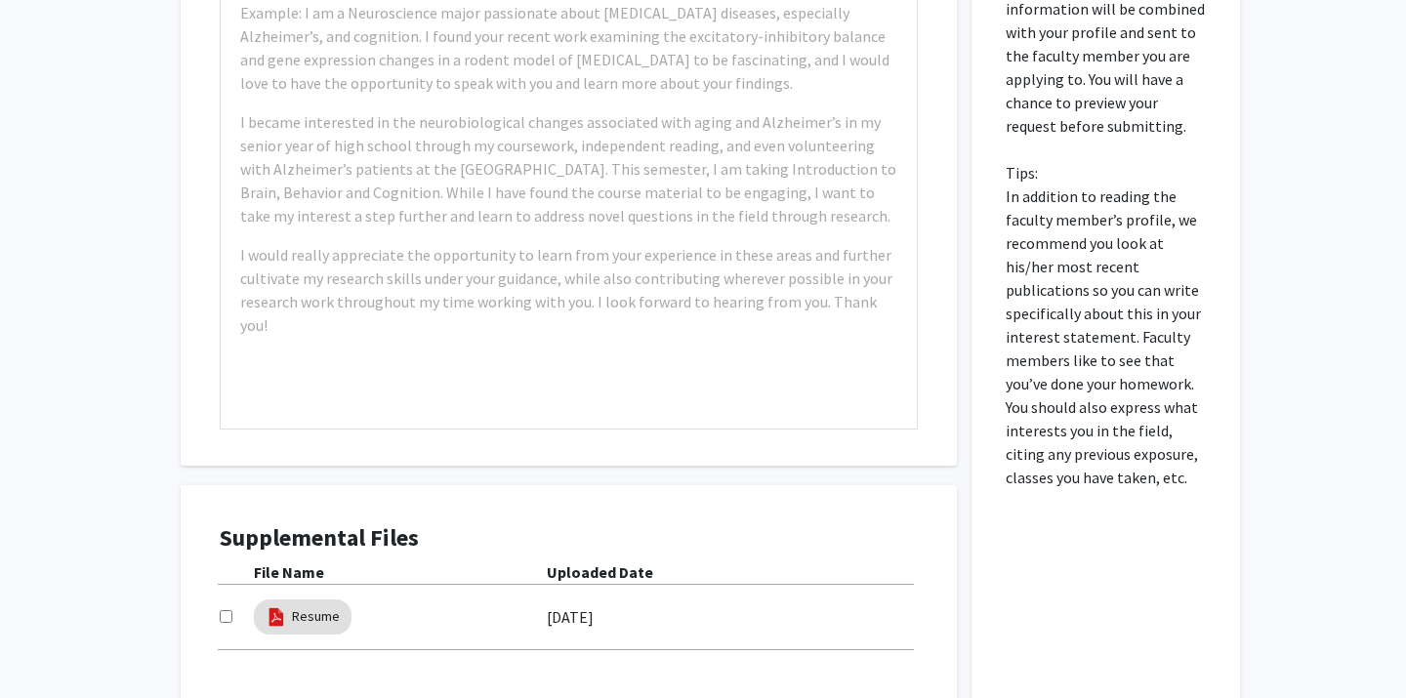
scroll to position [778, 0]
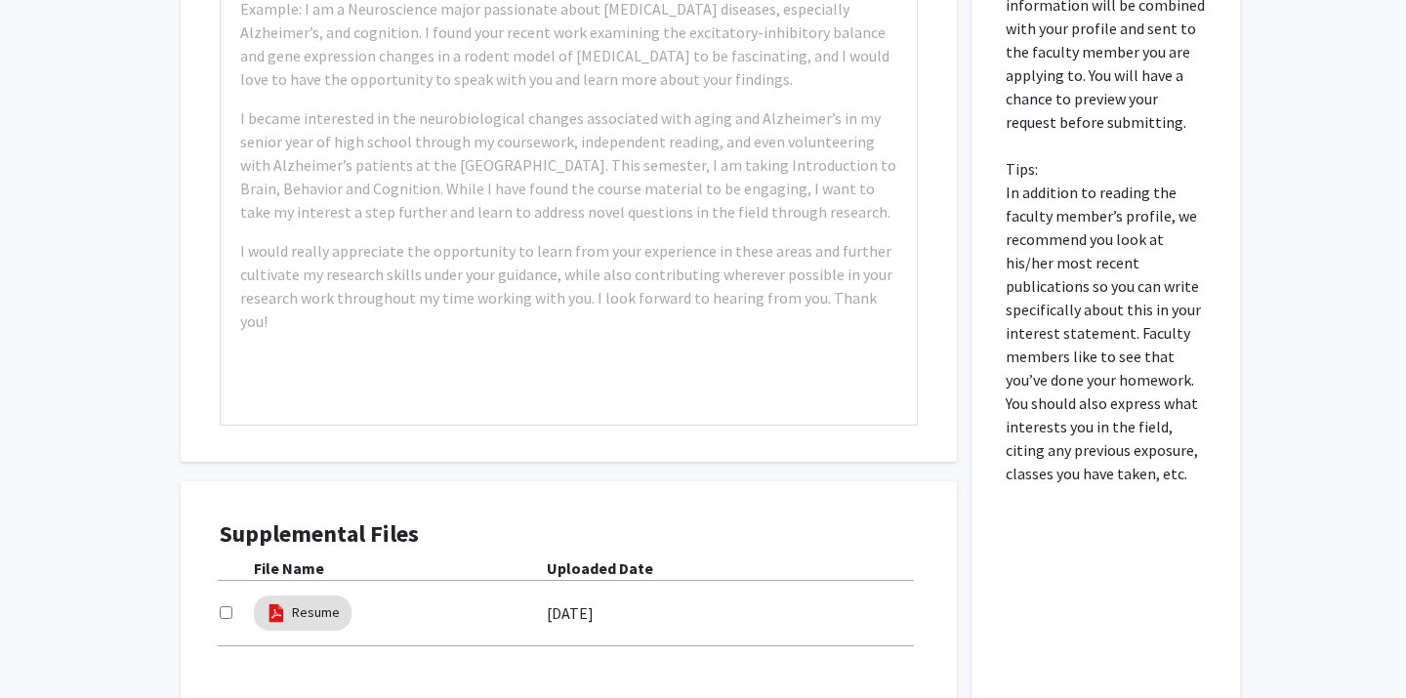
click at [229, 611] on input "checkbox" at bounding box center [226, 612] width 13 height 13
checkbox input "true"
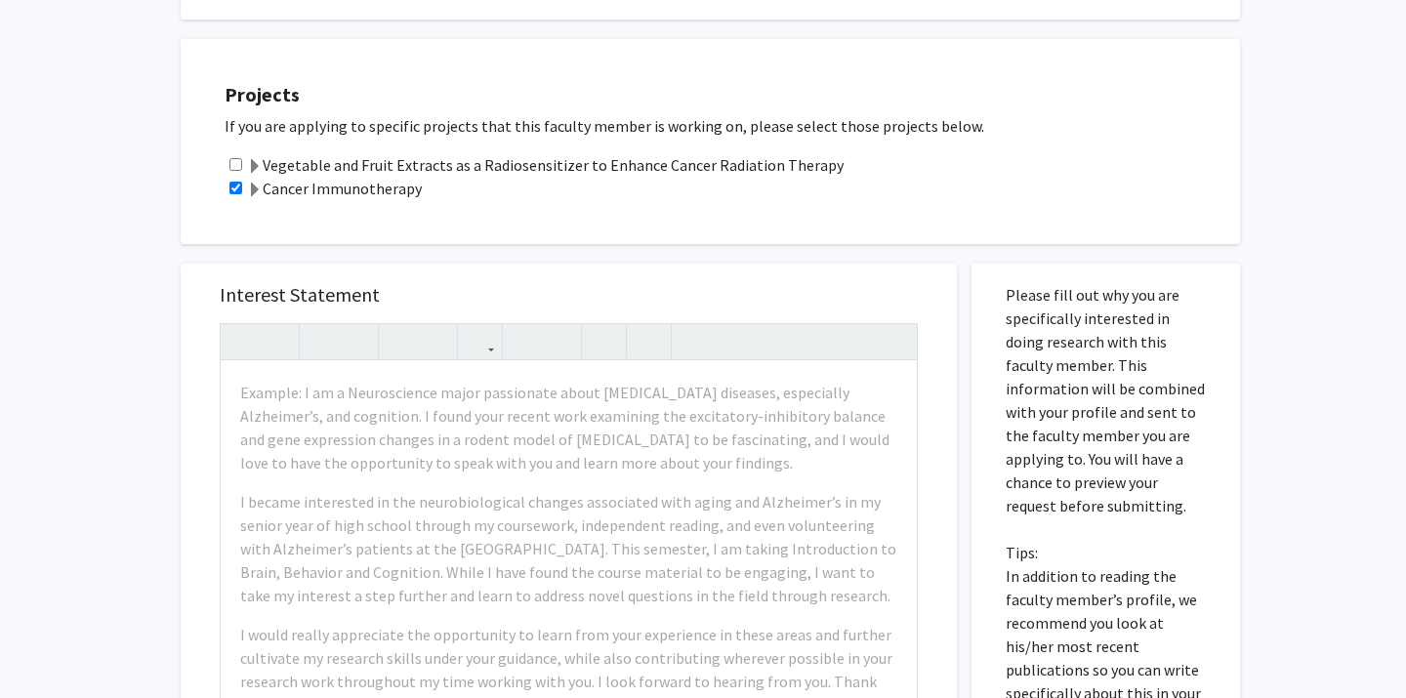
scroll to position [393, 0]
click at [255, 188] on span at bounding box center [255, 192] width 16 height 16
